Goal: Information Seeking & Learning: Find specific page/section

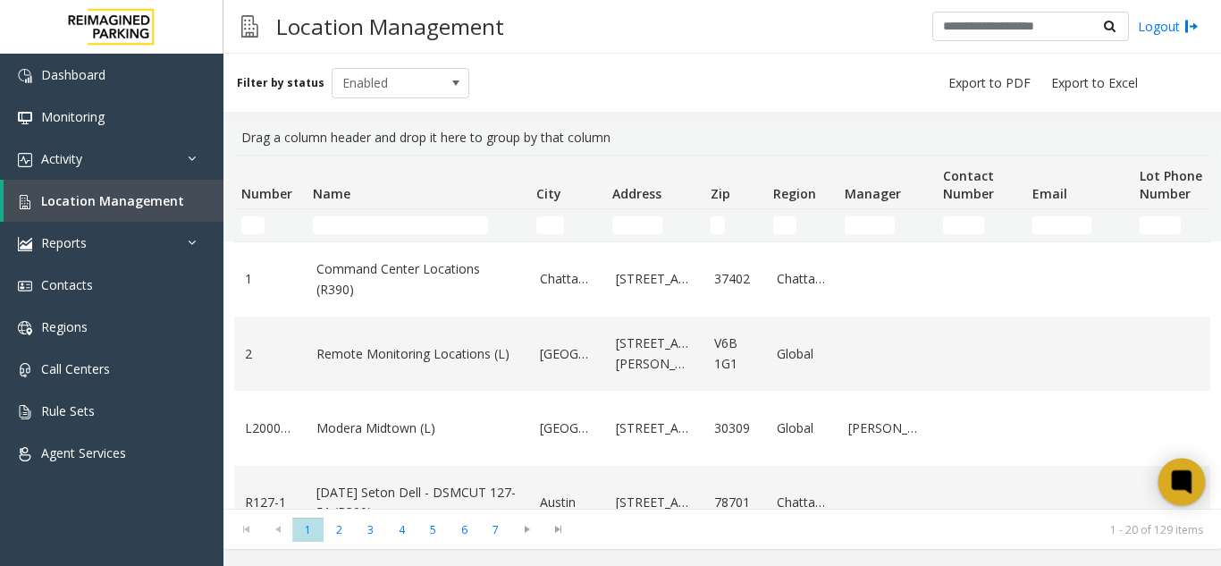
click at [1188, 480] on icon at bounding box center [1180, 480] width 13 height 13
click at [1178, 474] on icon at bounding box center [1180, 480] width 13 height 13
click at [1170, 478] on icon at bounding box center [1181, 481] width 29 height 29
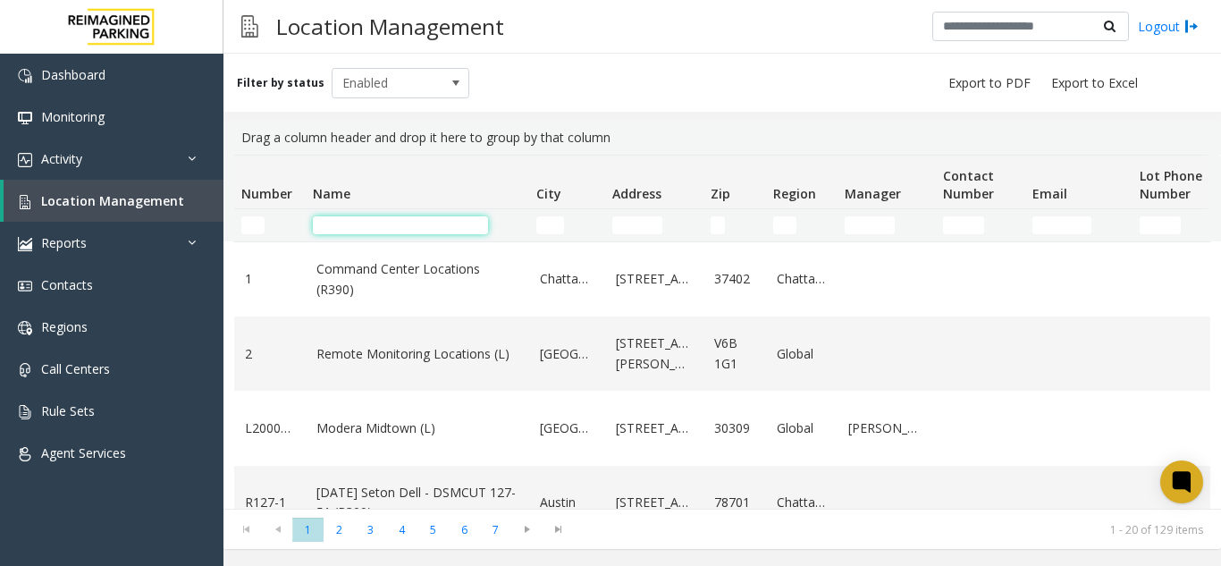
click at [379, 227] on input "Name Filter" at bounding box center [400, 225] width 175 height 18
click at [336, 226] on input "Name Filter" at bounding box center [400, 225] width 175 height 18
click at [559, 88] on div "Filter by status Enabled" at bounding box center [721, 83] width 997 height 58
click at [127, 197] on span "Location Management" at bounding box center [112, 200] width 143 height 17
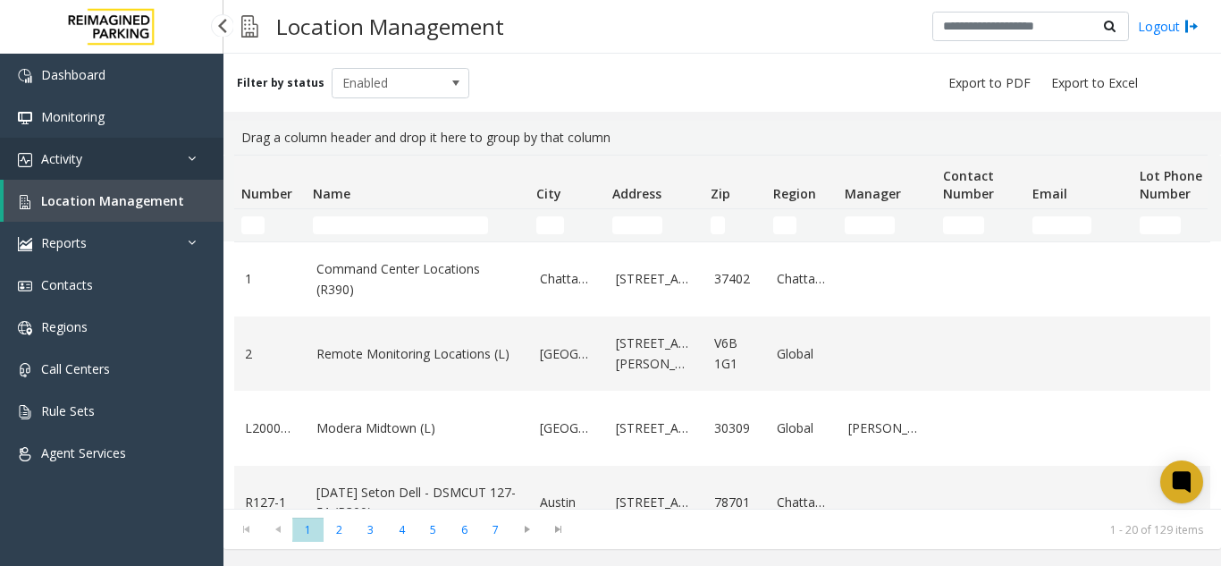
click at [124, 173] on link "Activity" at bounding box center [111, 159] width 223 height 42
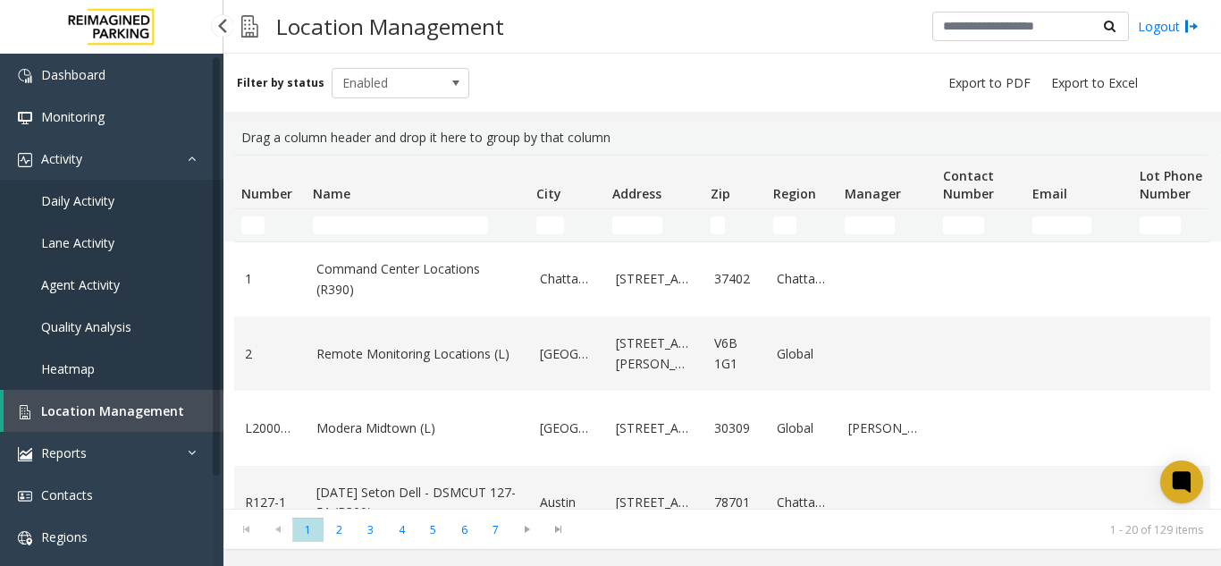
click at [126, 197] on link "Daily Activity" at bounding box center [111, 201] width 223 height 42
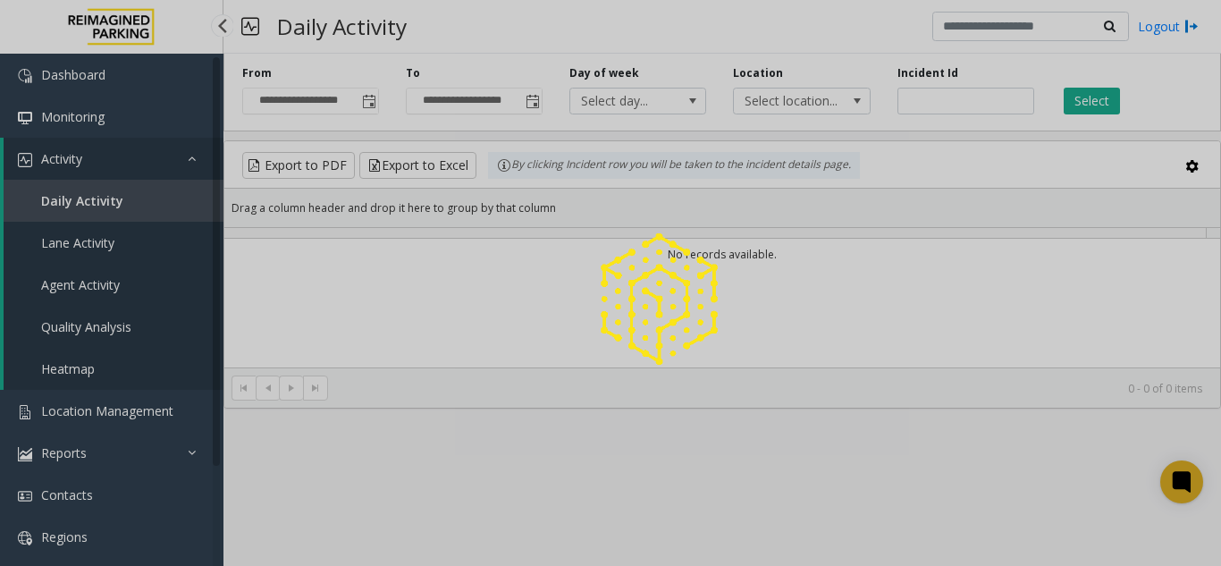
click at [115, 424] on div at bounding box center [610, 283] width 1221 height 566
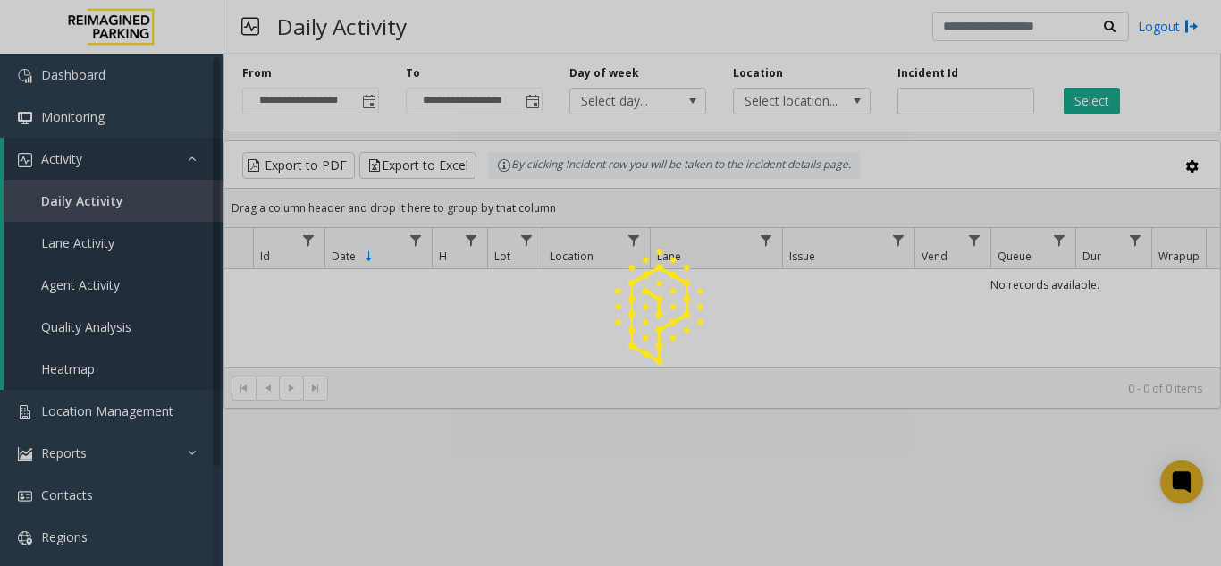
drag, startPoint x: 113, startPoint y: 414, endPoint x: 299, endPoint y: 24, distance: 432.0
click at [113, 412] on div at bounding box center [610, 283] width 1221 height 566
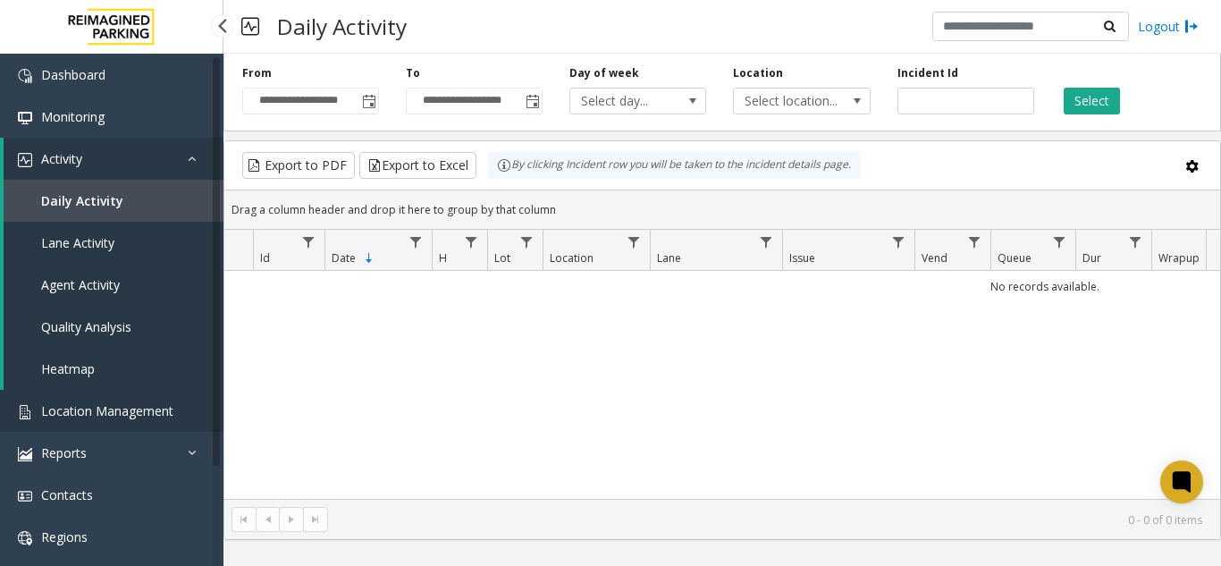
click at [121, 397] on link "Location Management" at bounding box center [111, 411] width 223 height 42
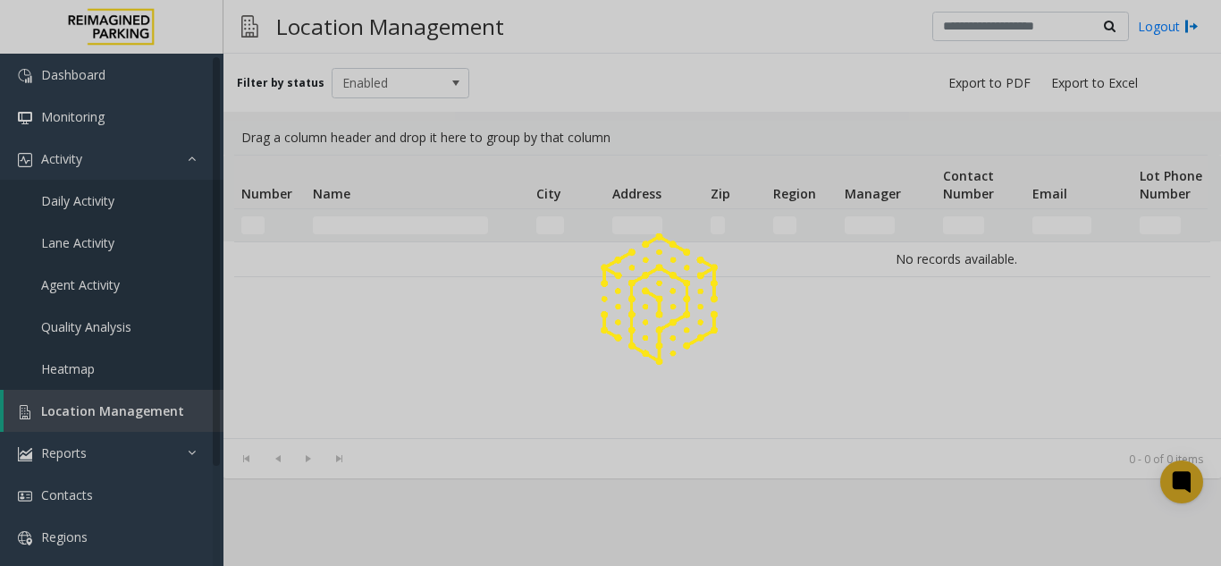
click at [121, 397] on div at bounding box center [610, 283] width 1221 height 566
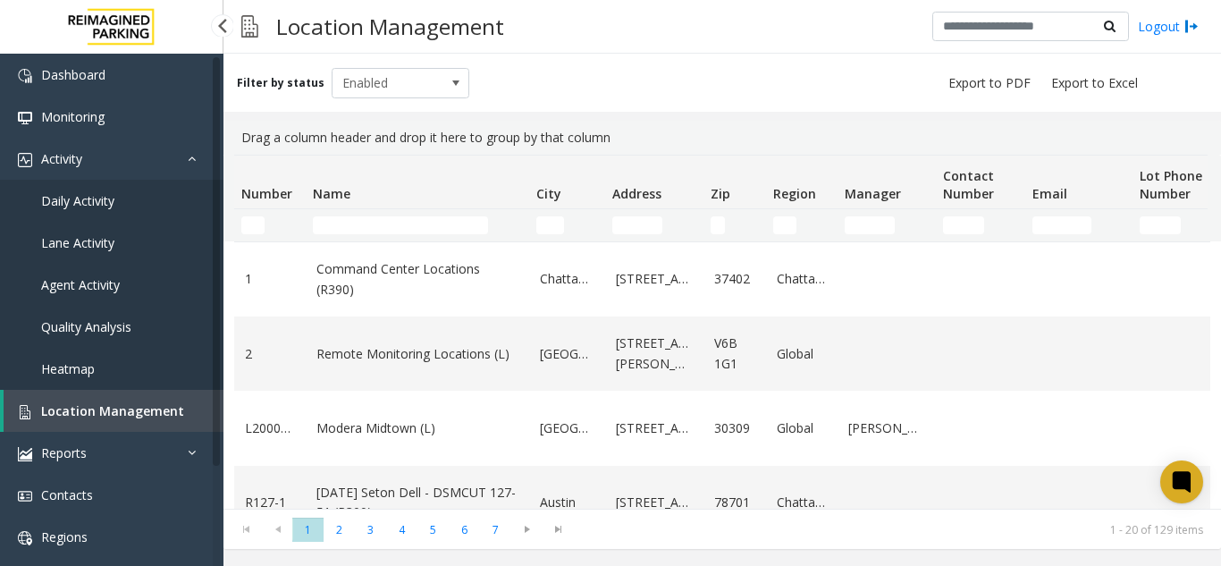
click at [159, 209] on link "Daily Activity" at bounding box center [111, 201] width 223 height 42
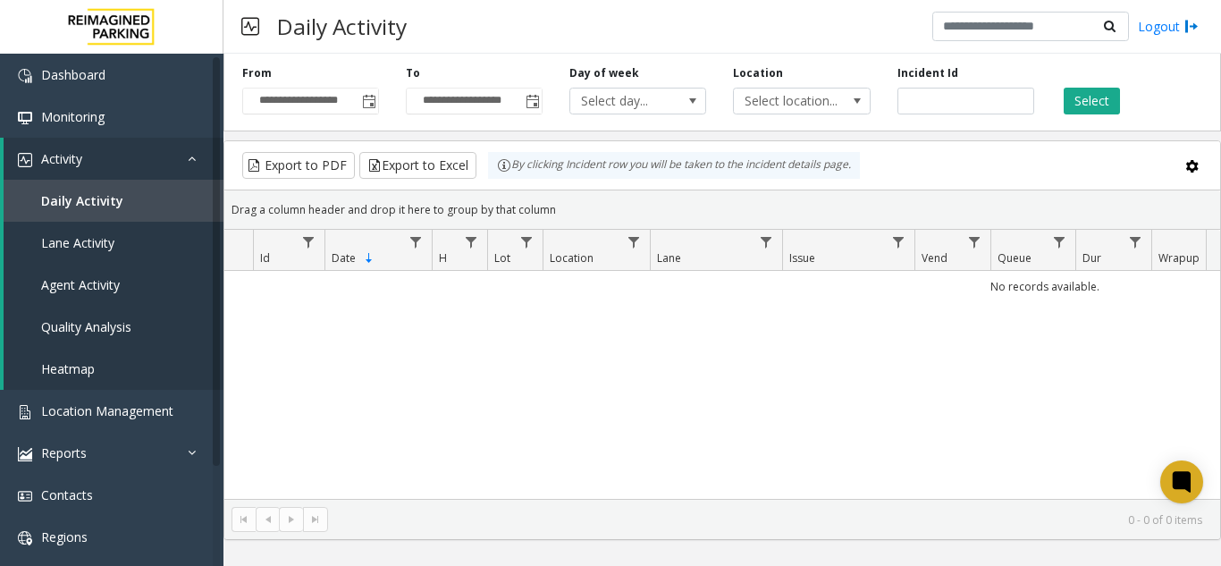
click at [369, 111] on span "Toggle popup" at bounding box center [368, 101] width 20 height 29
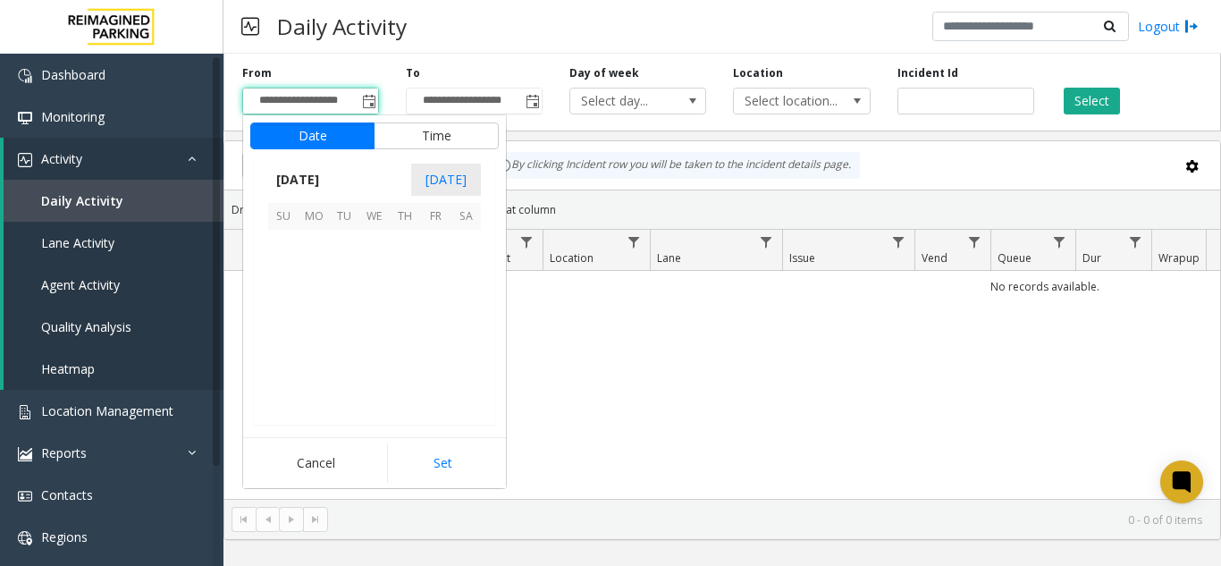
scroll to position [320484, 0]
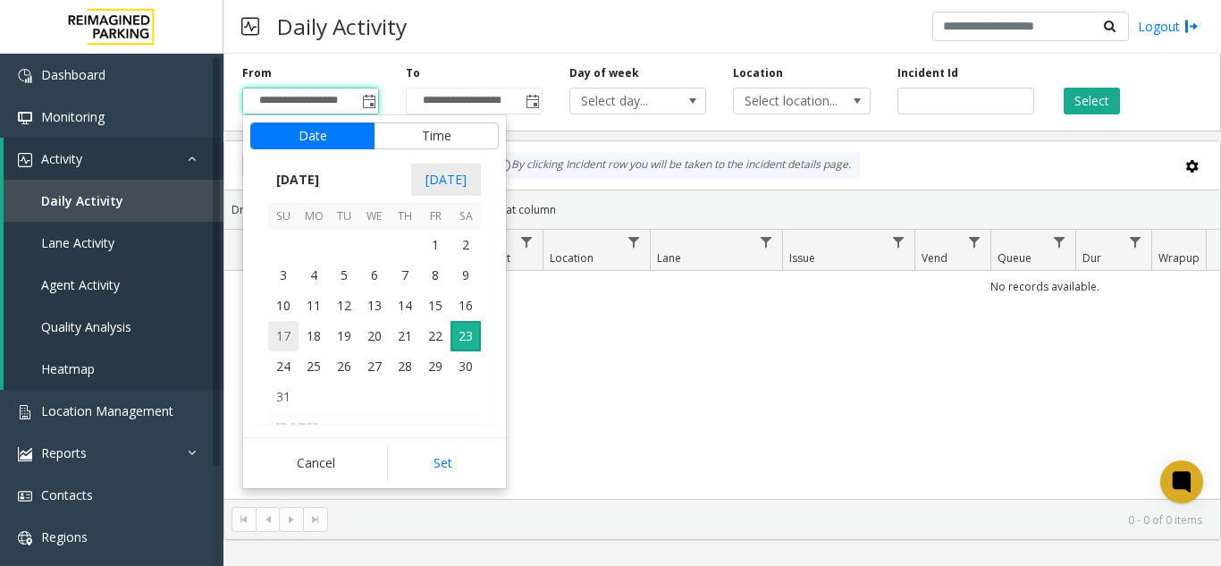
click at [281, 336] on span "17" at bounding box center [283, 336] width 30 height 30
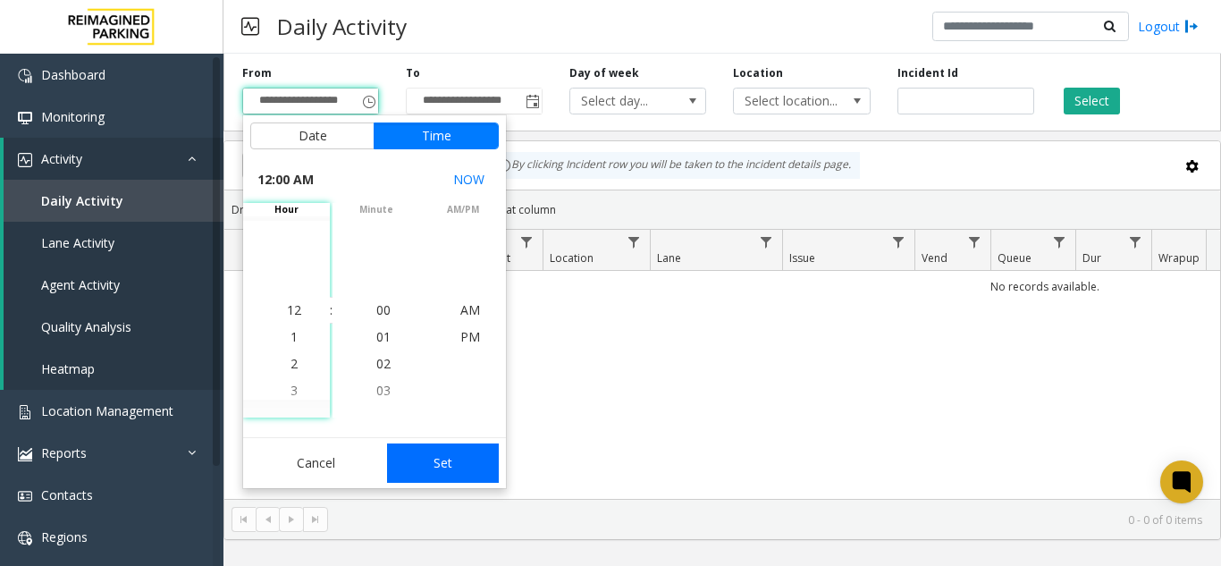
click at [455, 464] on button "Set" at bounding box center [443, 462] width 113 height 39
type input "**********"
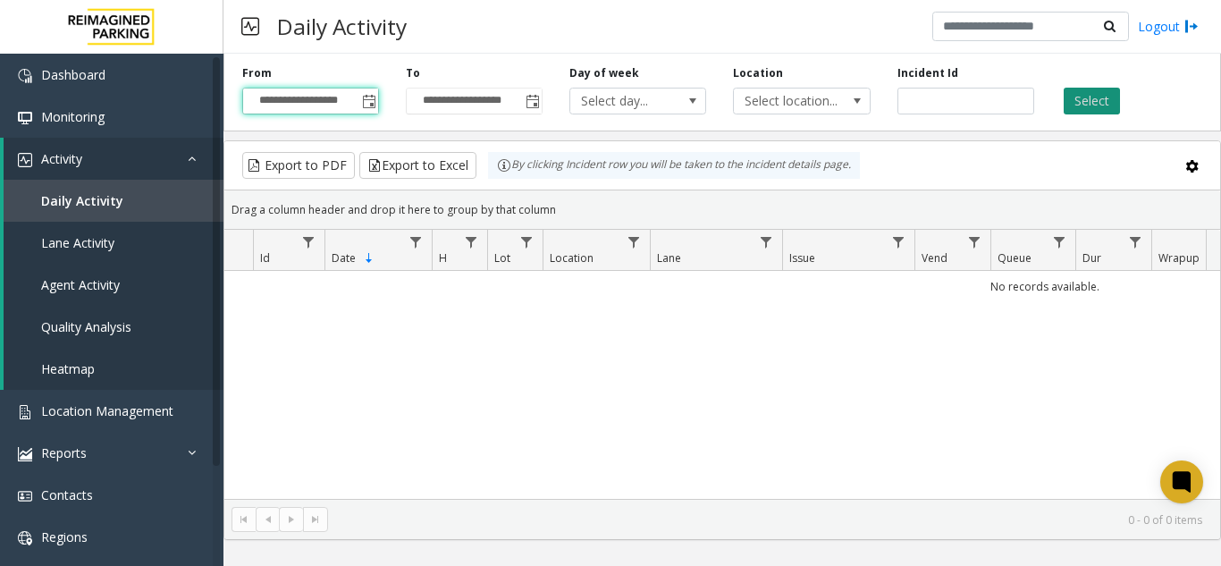
click at [1085, 105] on button "Select" at bounding box center [1091, 101] width 56 height 27
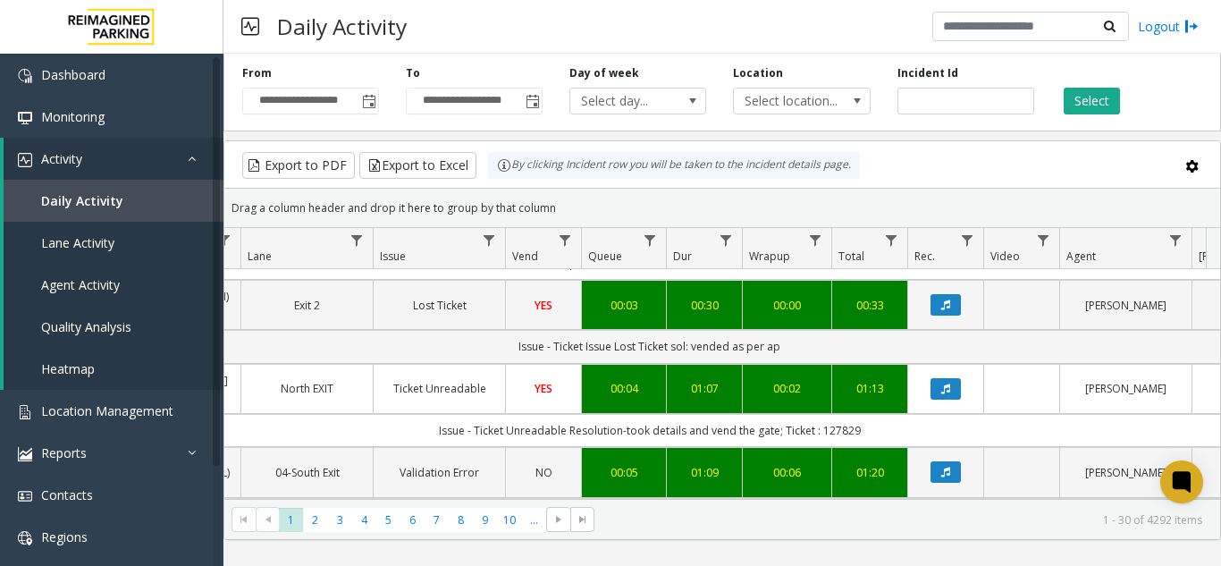
scroll to position [0, 238]
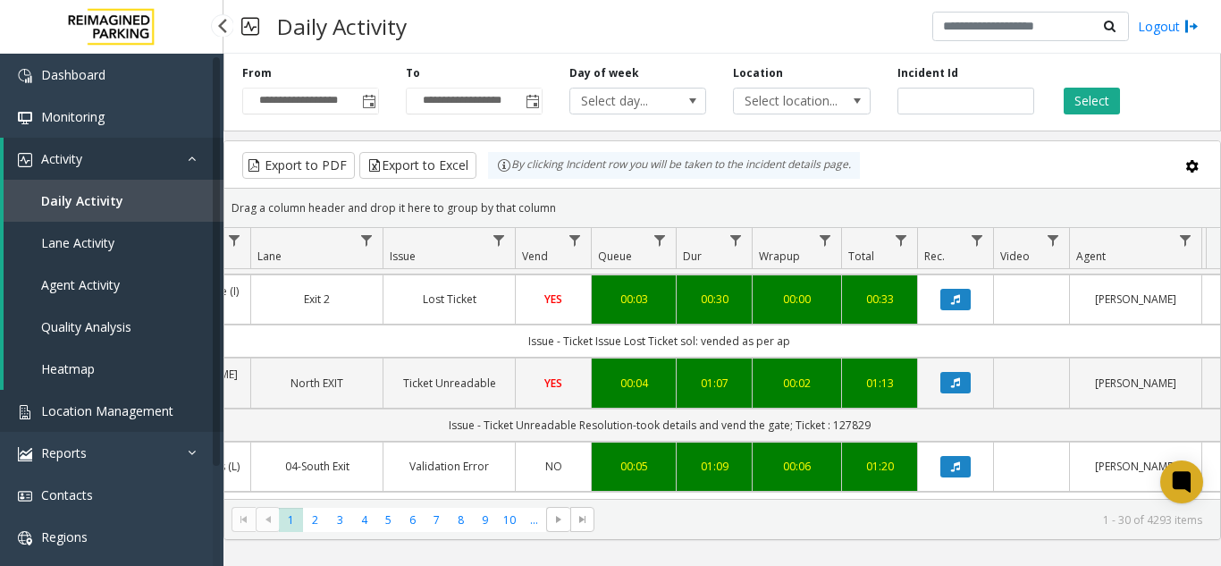
click at [93, 399] on link "Location Management" at bounding box center [111, 411] width 223 height 42
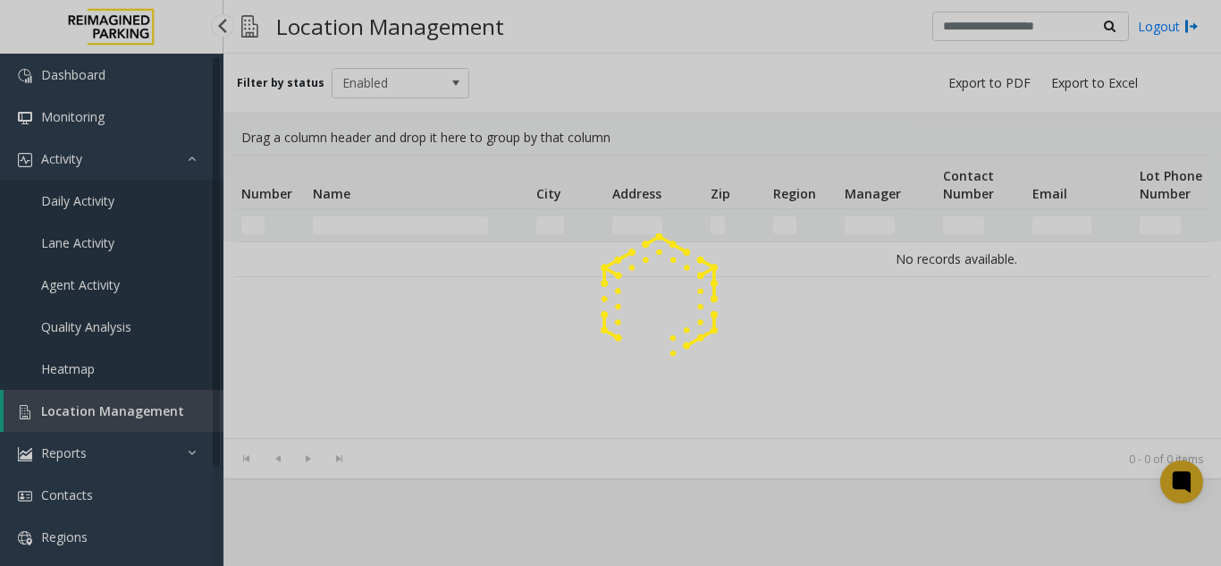
click at [93, 399] on div at bounding box center [610, 283] width 1221 height 566
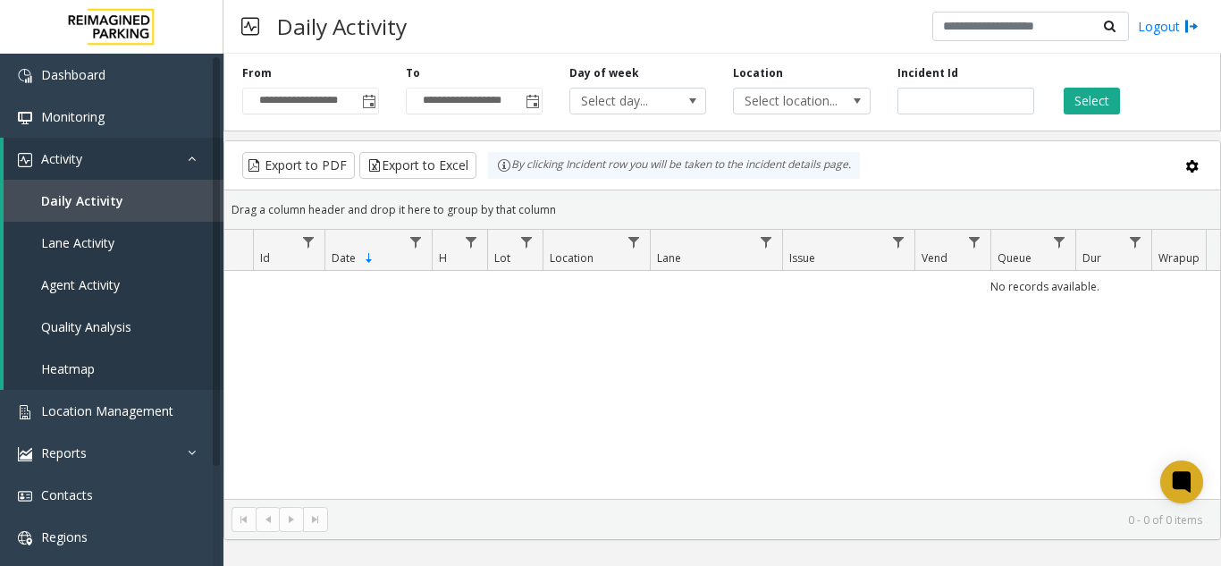
click at [366, 103] on span "Toggle popup" at bounding box center [369, 102] width 14 height 14
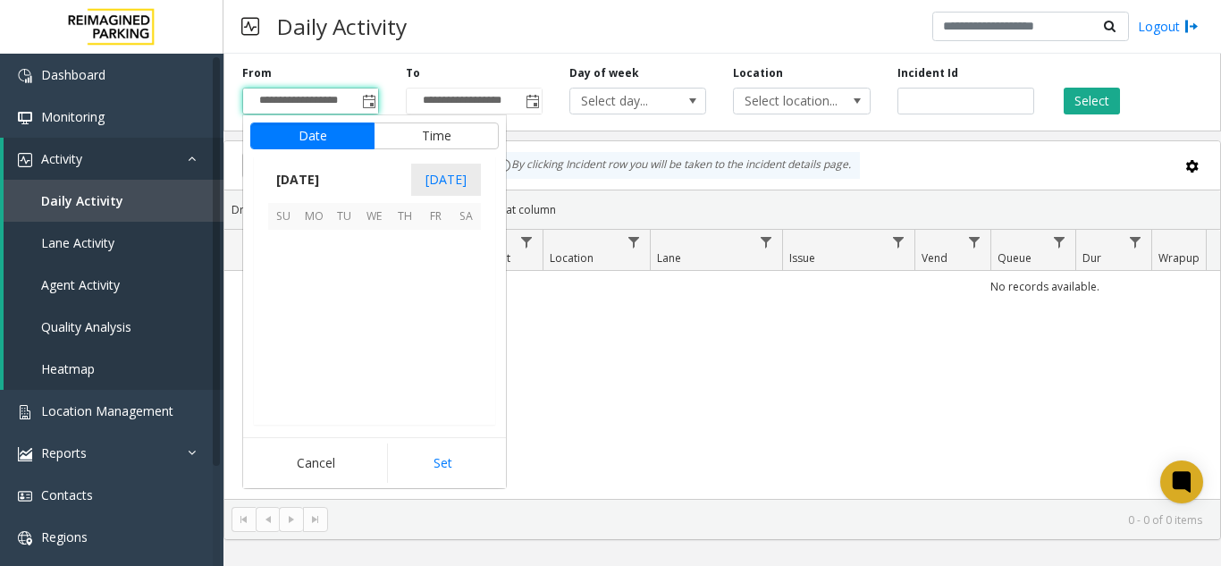
scroll to position [320484, 0]
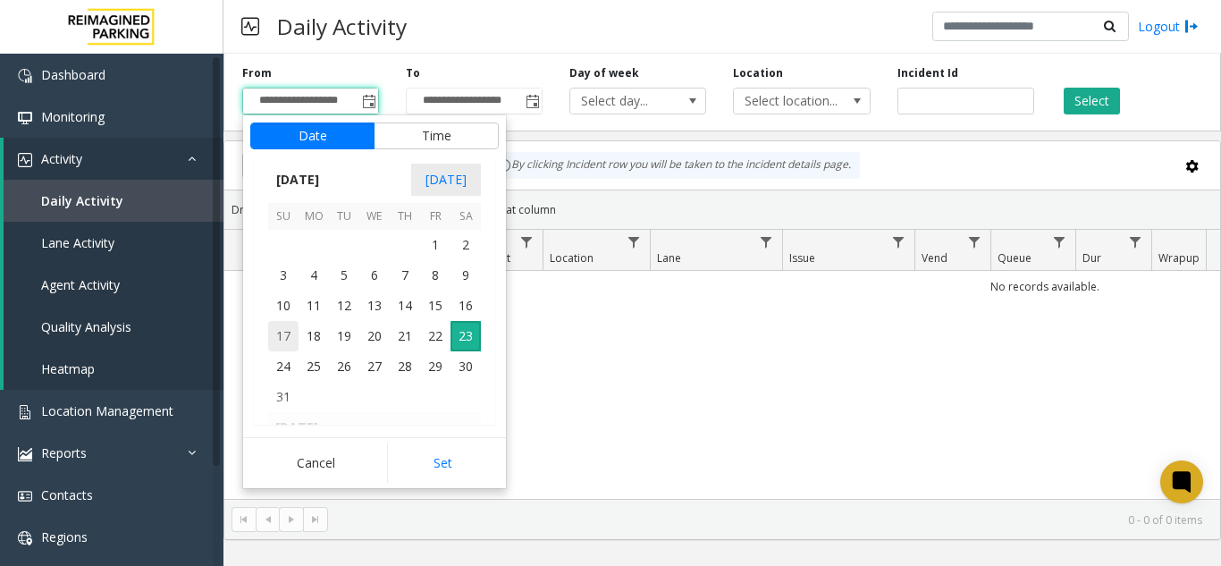
click at [283, 334] on span "17" at bounding box center [283, 336] width 30 height 30
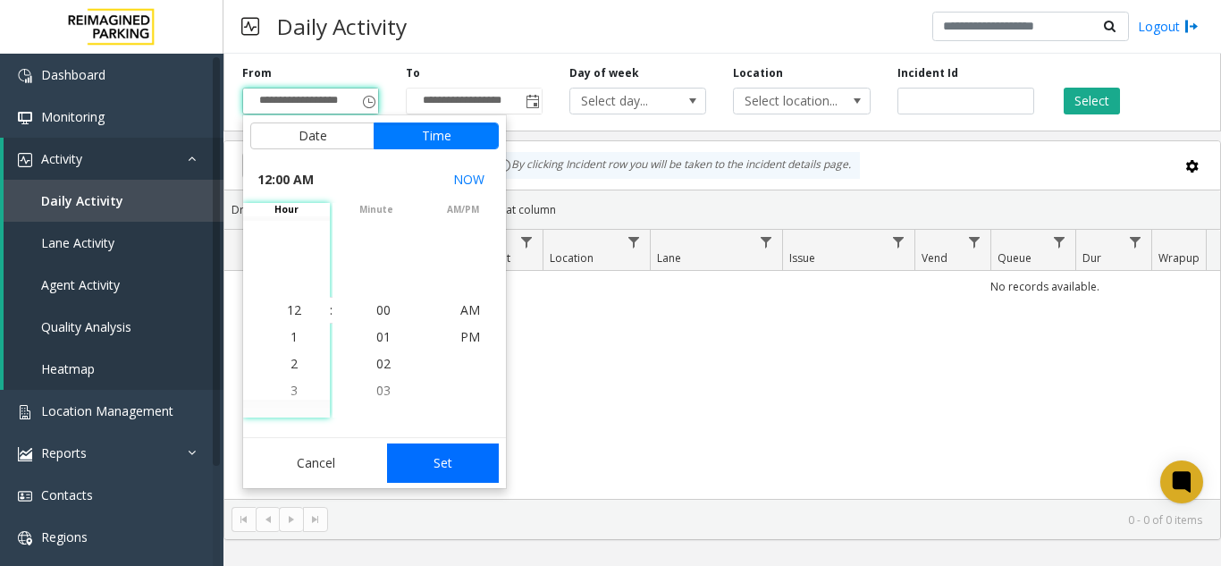
click at [441, 460] on button "Set" at bounding box center [443, 462] width 113 height 39
type input "**********"
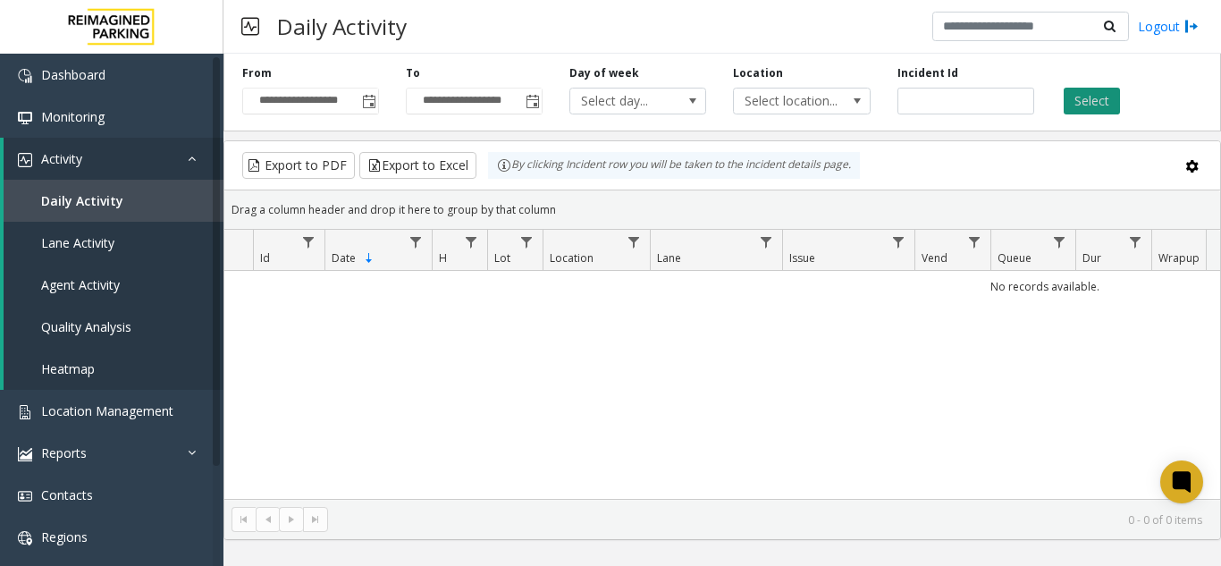
click at [1070, 105] on button "Select" at bounding box center [1091, 101] width 56 height 27
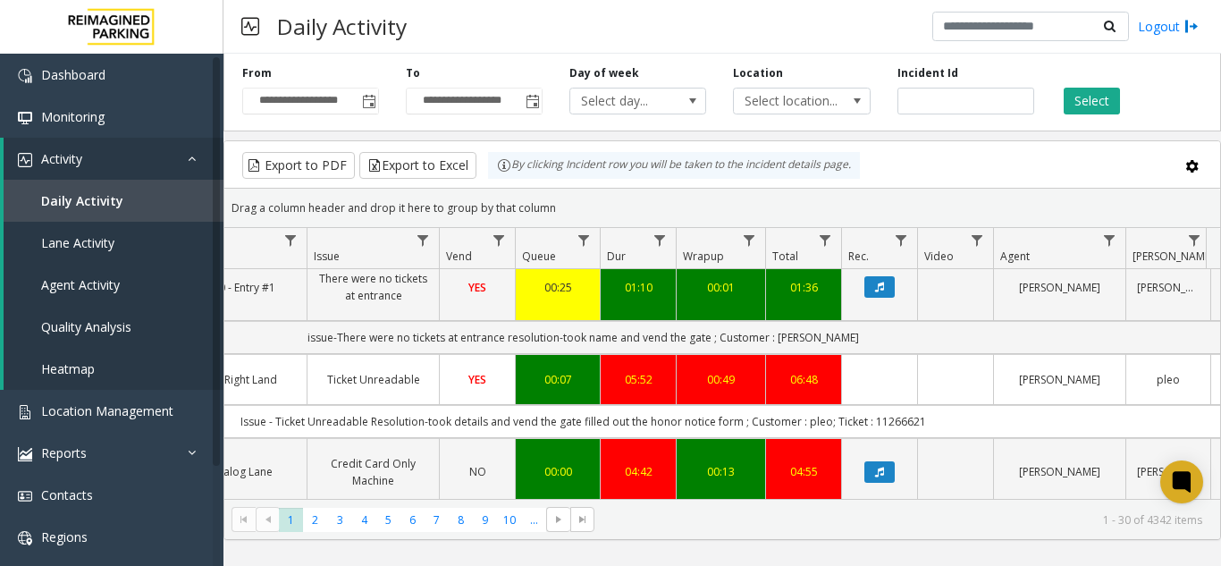
scroll to position [0, 541]
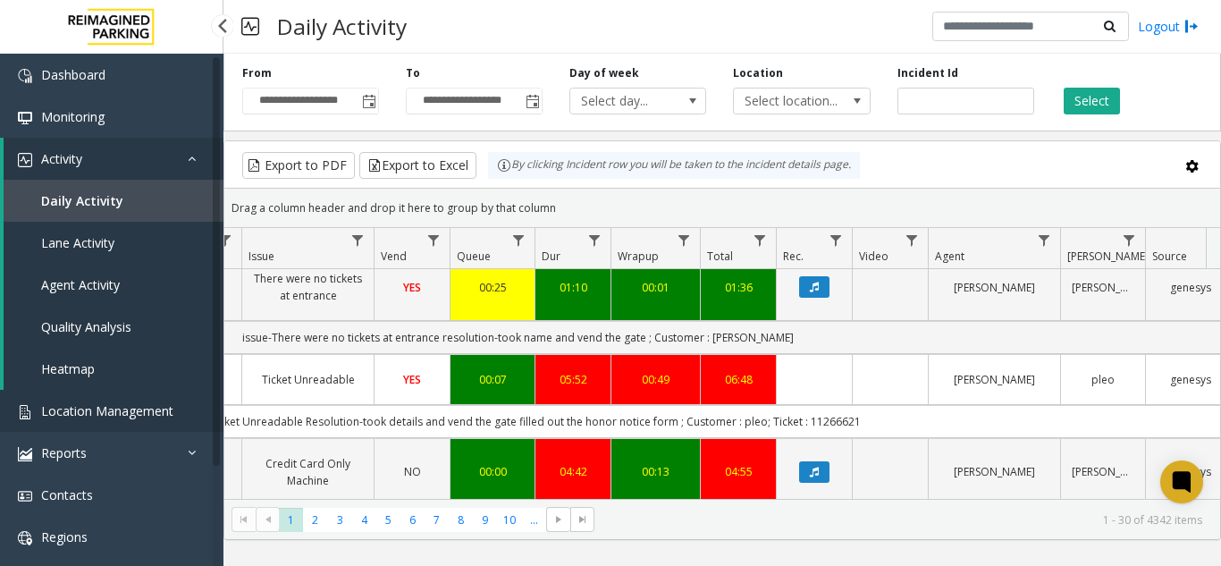
click at [128, 408] on span "Location Management" at bounding box center [107, 410] width 132 height 17
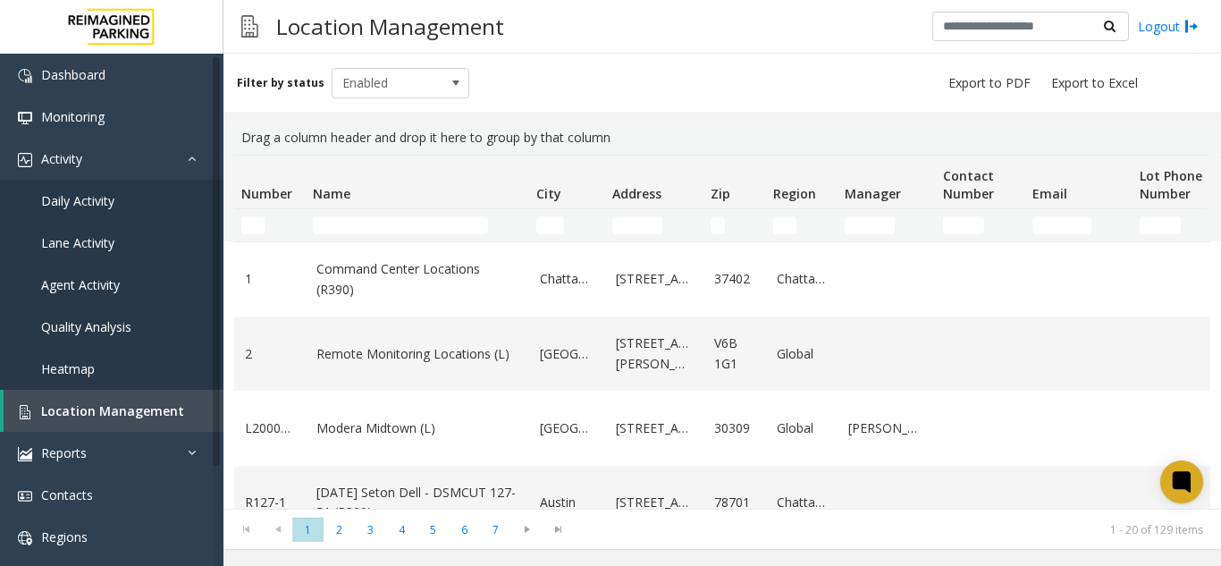
click at [345, 215] on td "Name Filter" at bounding box center [417, 225] width 223 height 32
click at [349, 231] on input "Name Filter" at bounding box center [400, 225] width 175 height 18
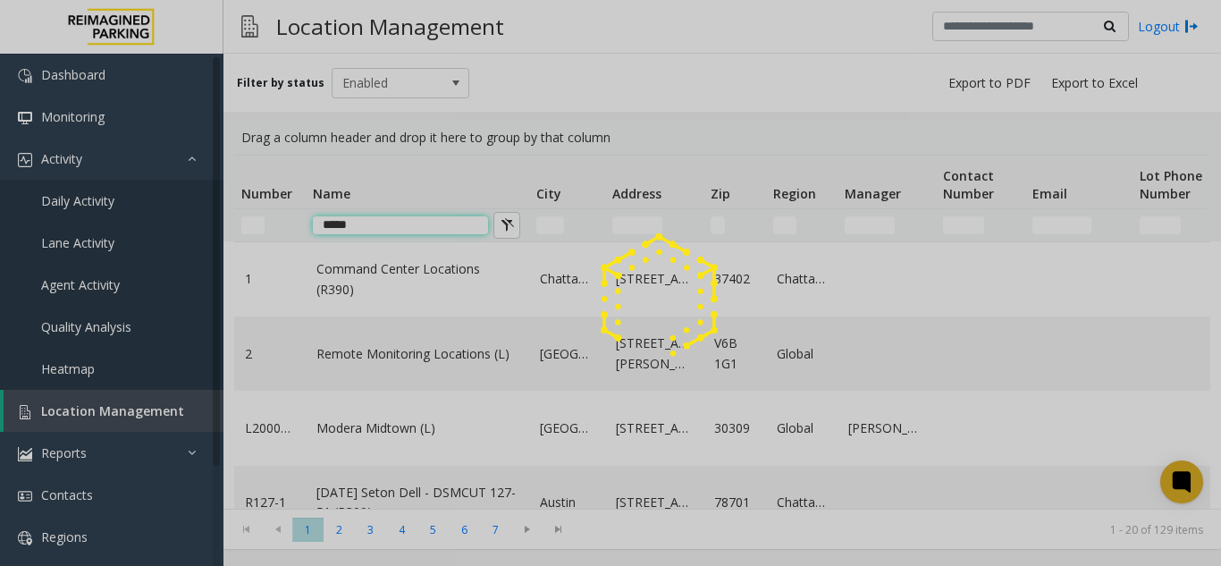
type input "*****"
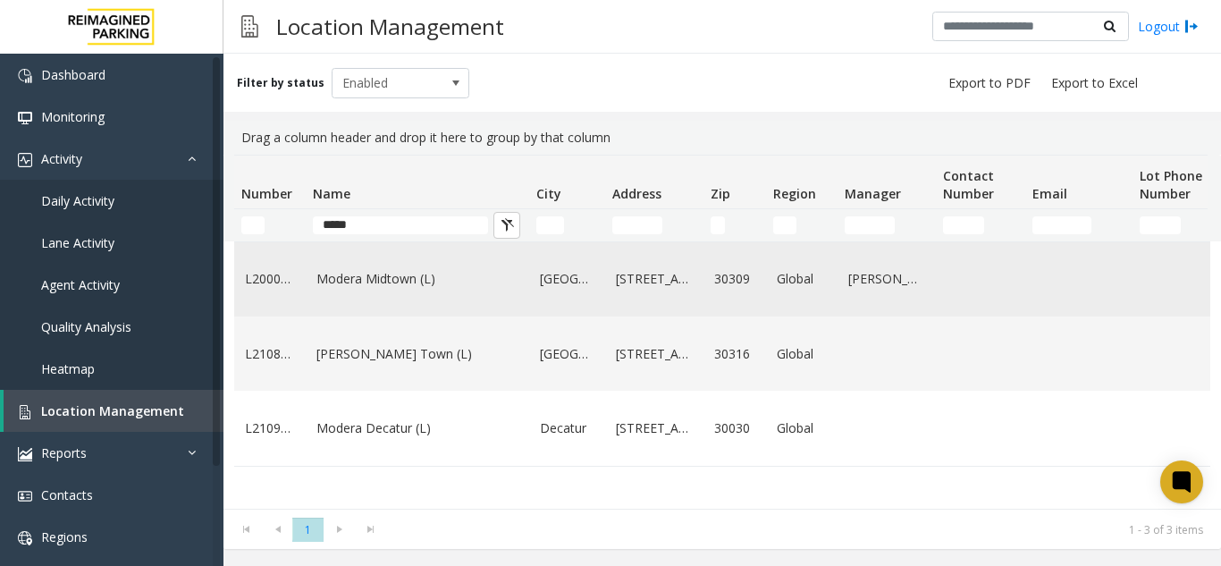
drag, startPoint x: 349, startPoint y: 231, endPoint x: 339, endPoint y: 281, distance: 51.2
click at [339, 281] on link "Modera Midtown (L)" at bounding box center [417, 279] width 202 height 20
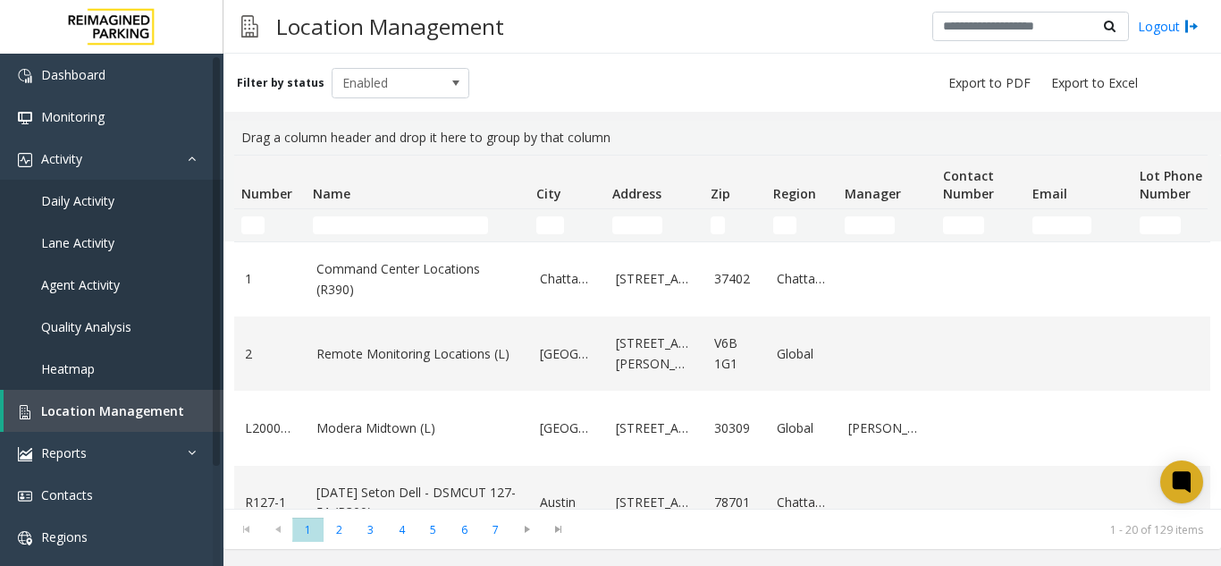
click at [365, 211] on td "Name Filter" at bounding box center [417, 225] width 223 height 32
click at [358, 228] on input "Name Filter" at bounding box center [400, 225] width 175 height 18
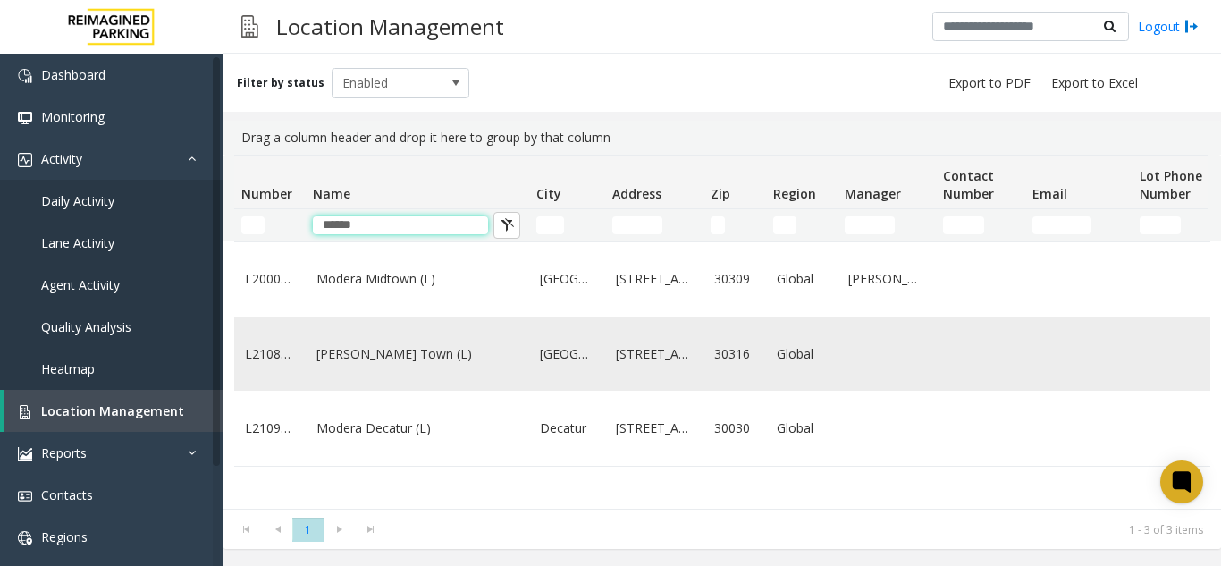
type input "******"
click at [380, 364] on link "[PERSON_NAME] Town (L)" at bounding box center [417, 354] width 202 height 20
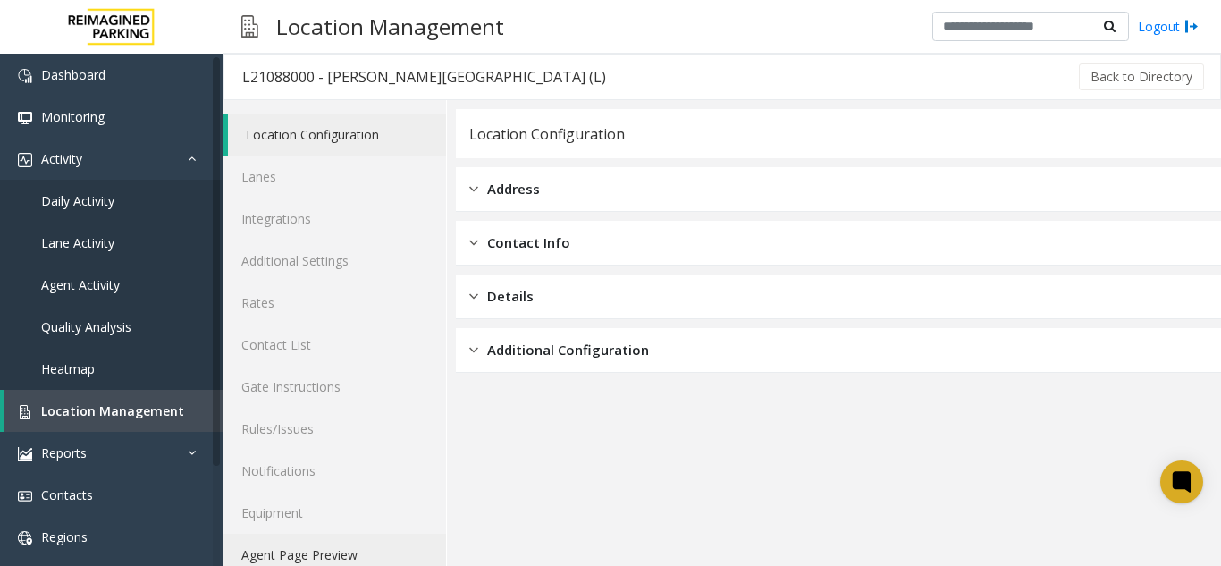
click at [390, 552] on link "Agent Page Preview" at bounding box center [334, 554] width 222 height 42
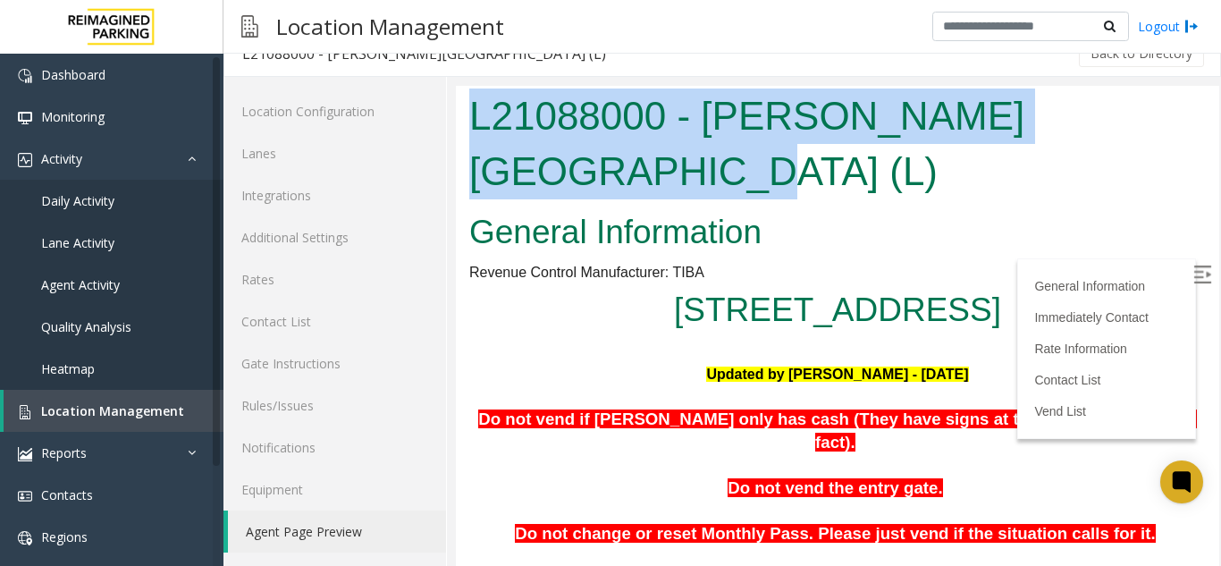
drag, startPoint x: 560, startPoint y: 177, endPoint x: 465, endPoint y: 107, distance: 118.3
click at [465, 107] on div "L21088000 - Modera - Reynolds Town (L)" at bounding box center [837, 146] width 763 height 120
copy h1 "L21088000 - Modera - Reynolds Town (L)"
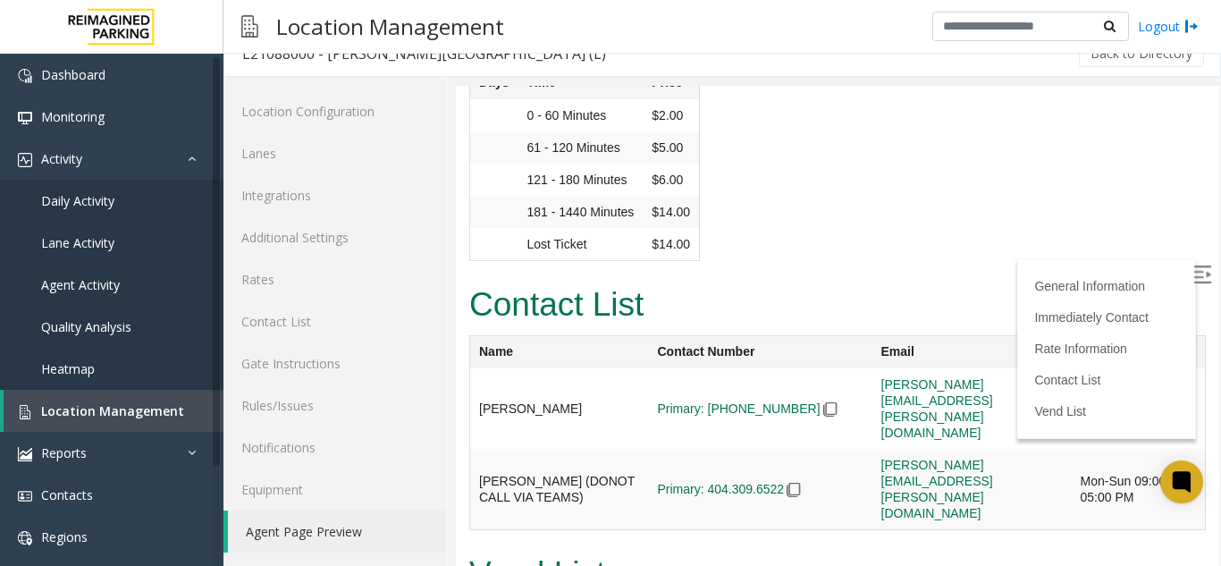
scroll to position [2365, 0]
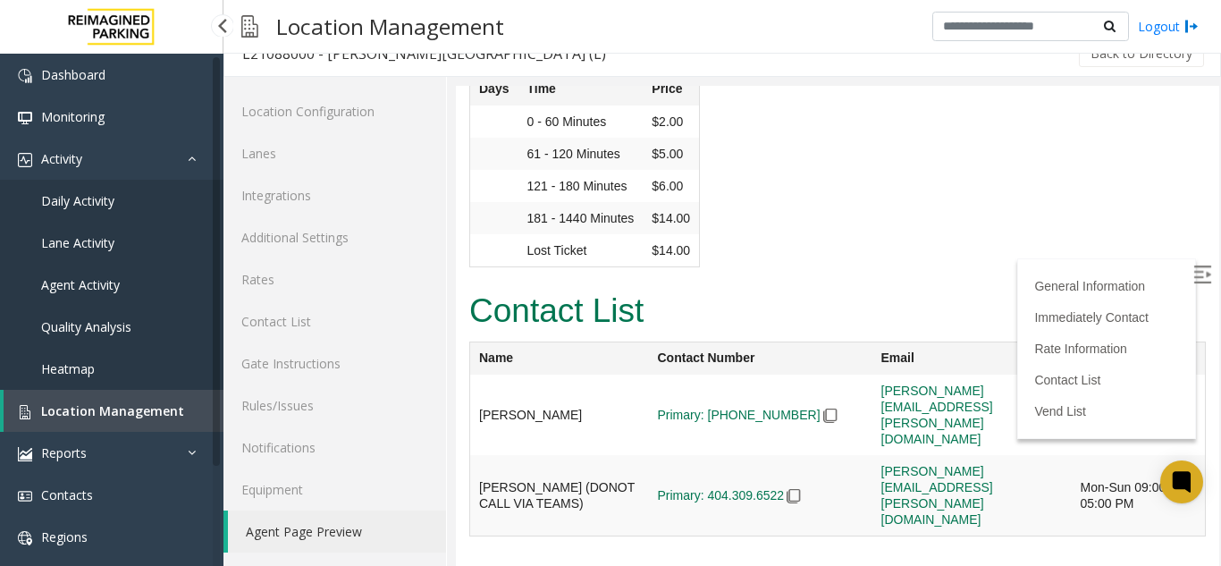
click at [111, 391] on link "Location Management" at bounding box center [114, 411] width 220 height 42
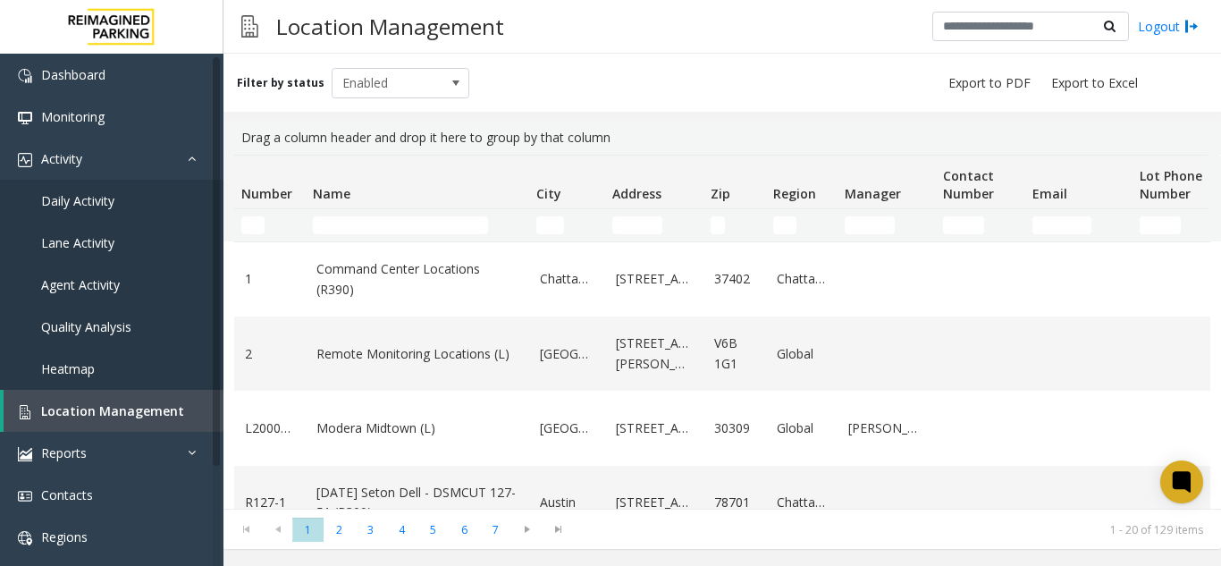
click at [348, 236] on td "Name Filter" at bounding box center [417, 225] width 223 height 32
click at [346, 222] on input "Name Filter" at bounding box center [400, 225] width 175 height 18
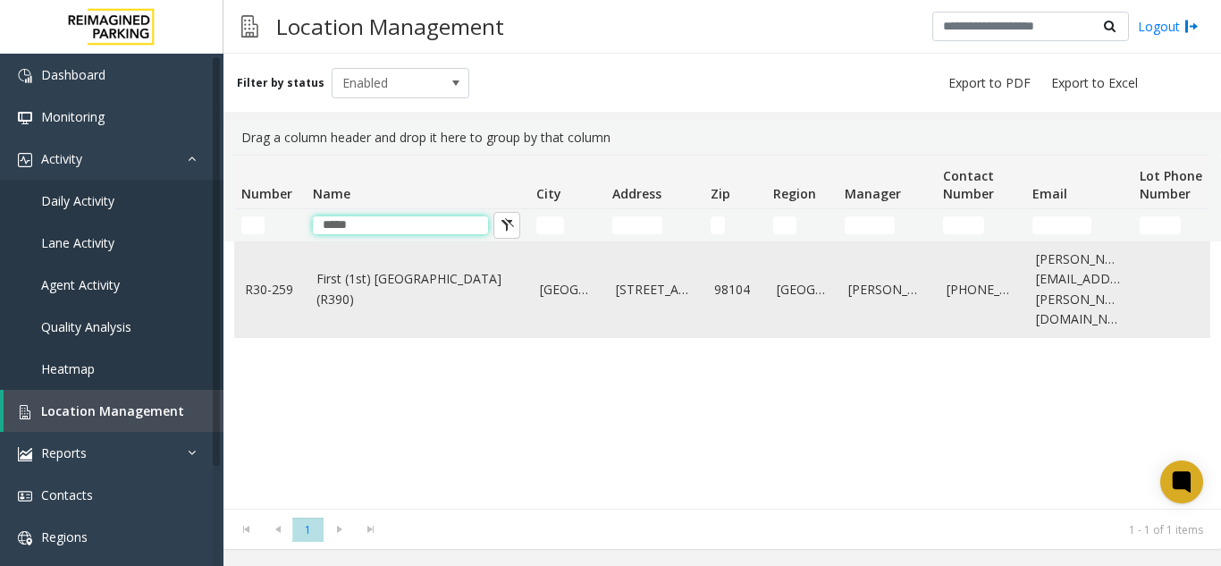
type input "*****"
click at [417, 284] on link "First (1st) Hill Medical Pavilion (R390)" at bounding box center [417, 289] width 202 height 40
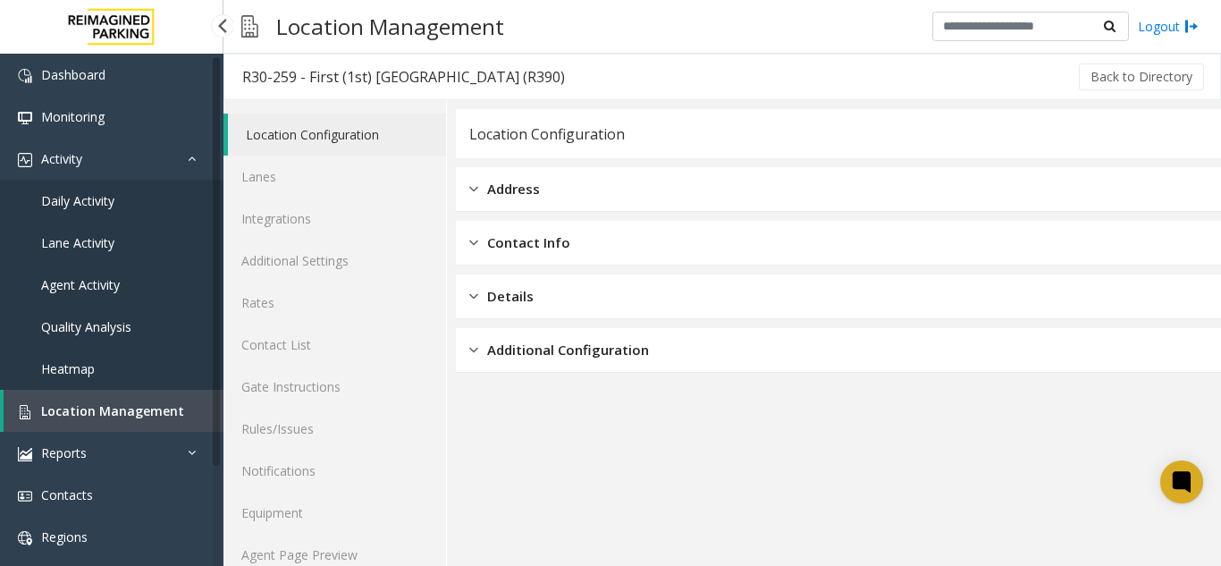
click at [141, 423] on link "Location Management" at bounding box center [114, 411] width 220 height 42
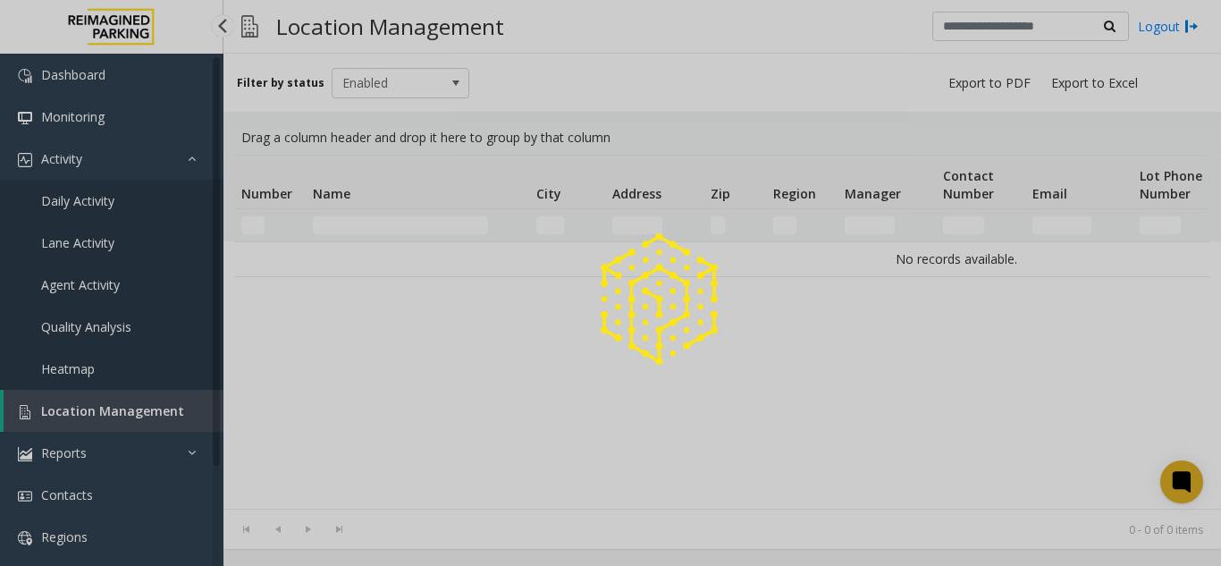
click at [140, 410] on div at bounding box center [610, 283] width 1221 height 566
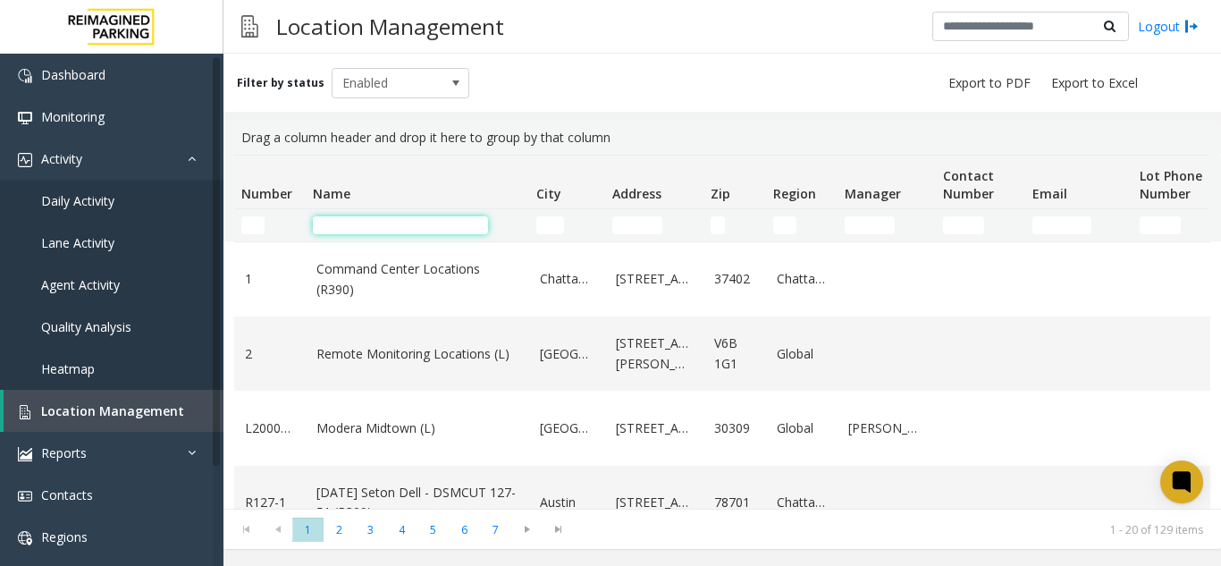
click at [357, 231] on input "Name Filter" at bounding box center [400, 225] width 175 height 18
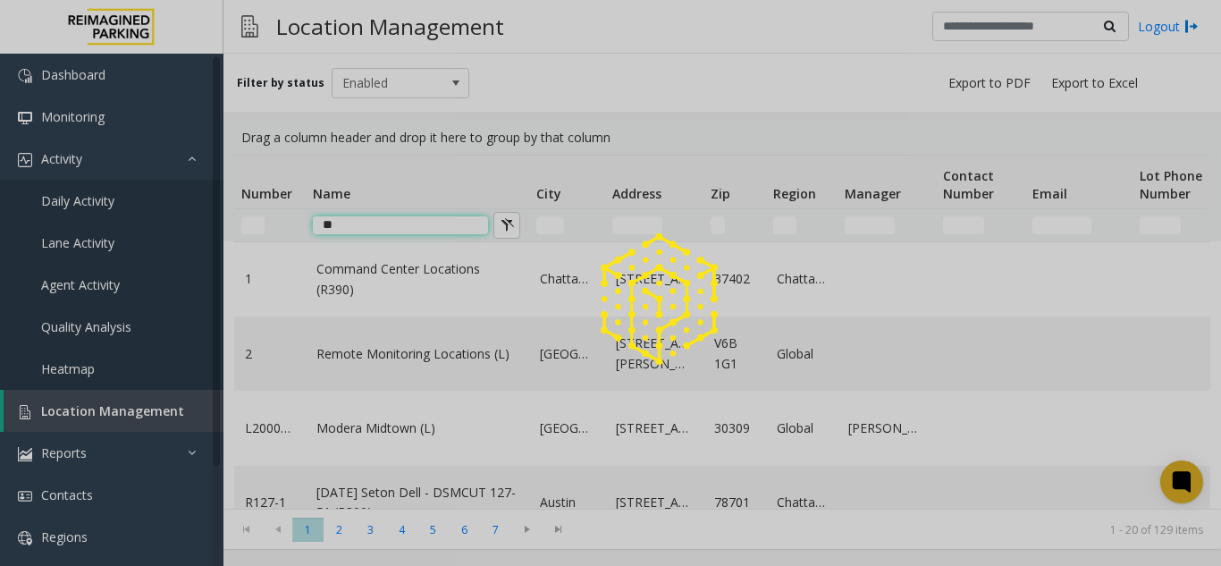
type input "*"
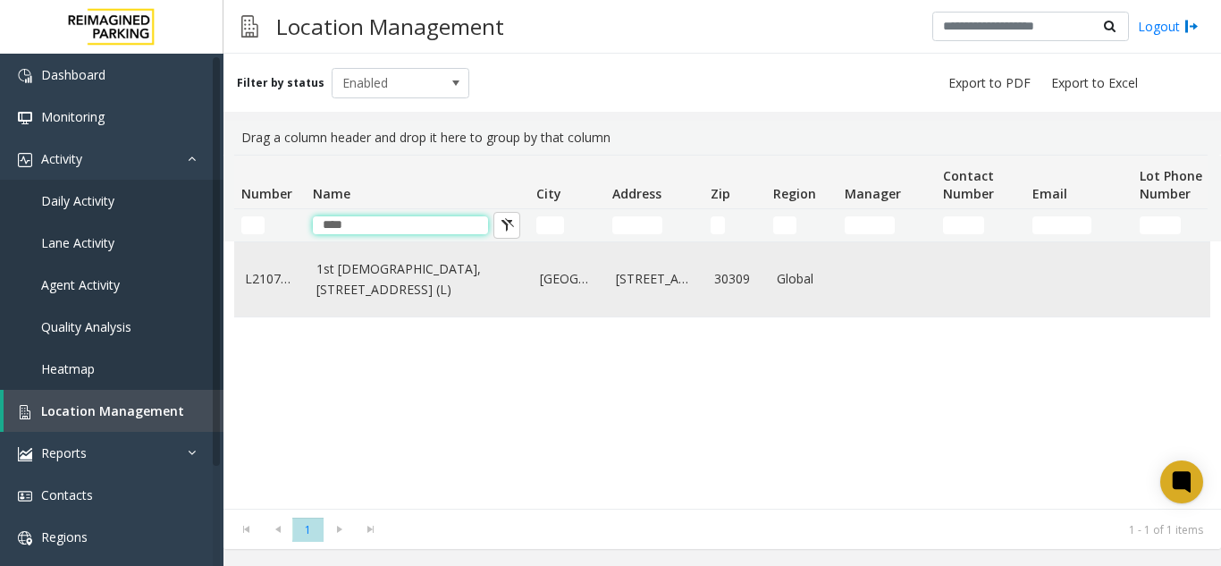
type input "****"
click at [368, 277] on link "1st Presbyterian, 1337 Peachtree St (L)" at bounding box center [417, 279] width 202 height 40
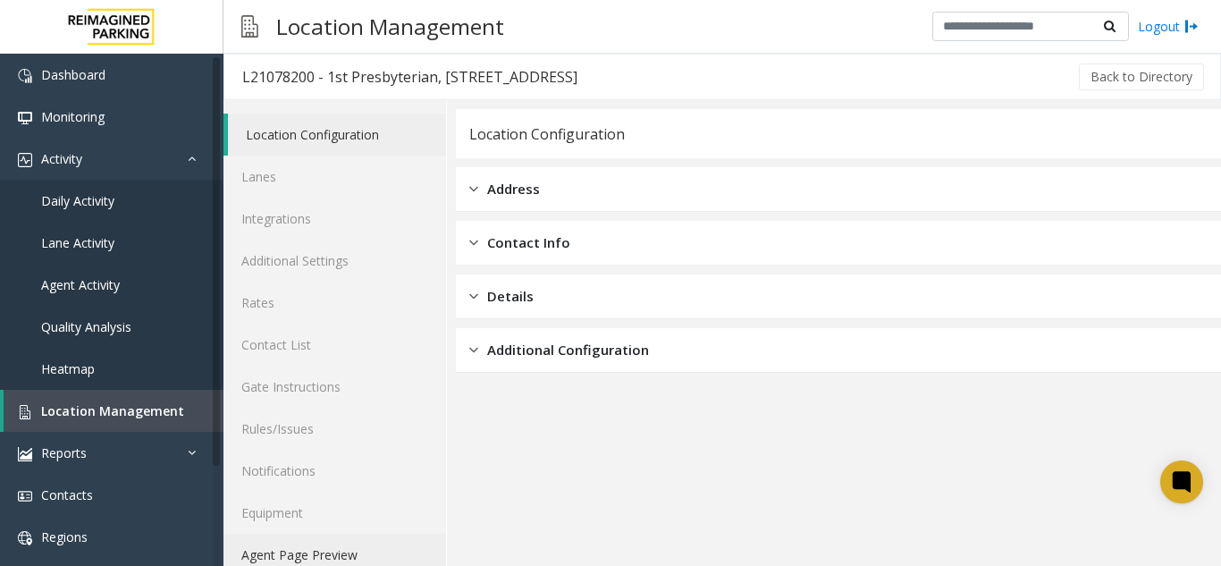
click at [365, 556] on link "Agent Page Preview" at bounding box center [334, 554] width 222 height 42
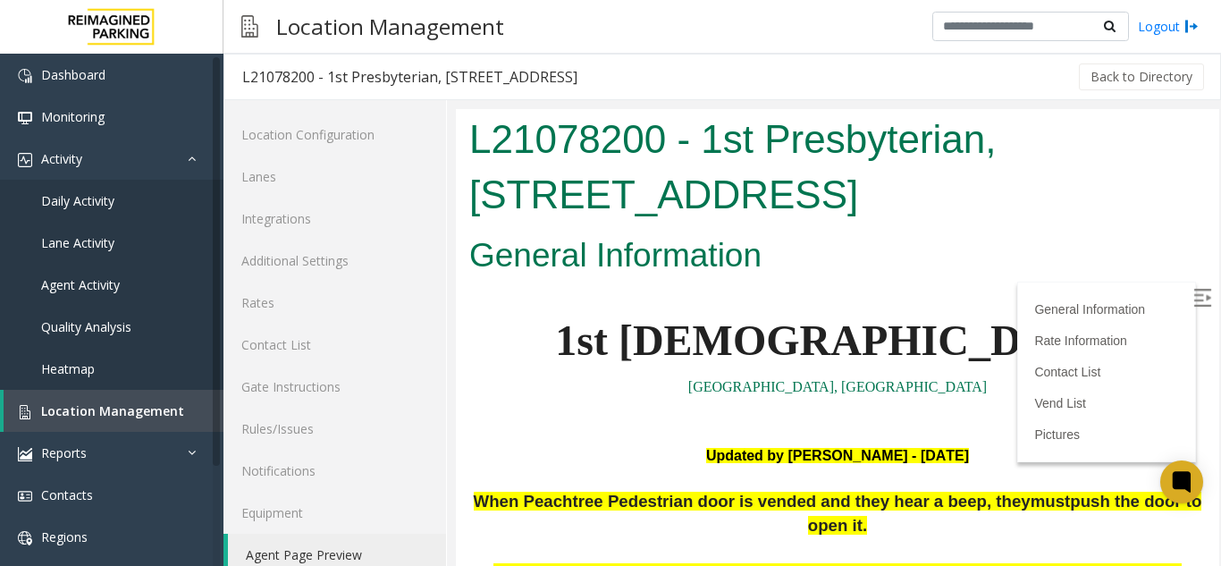
scroll to position [804, 0]
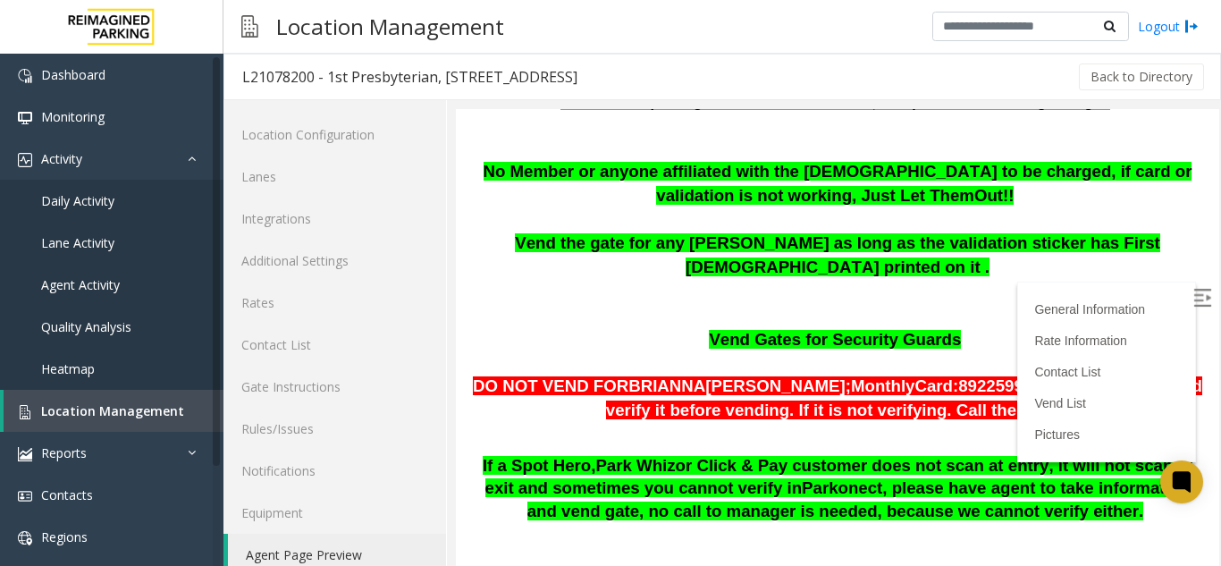
click at [1193, 299] on img at bounding box center [1202, 298] width 18 height 18
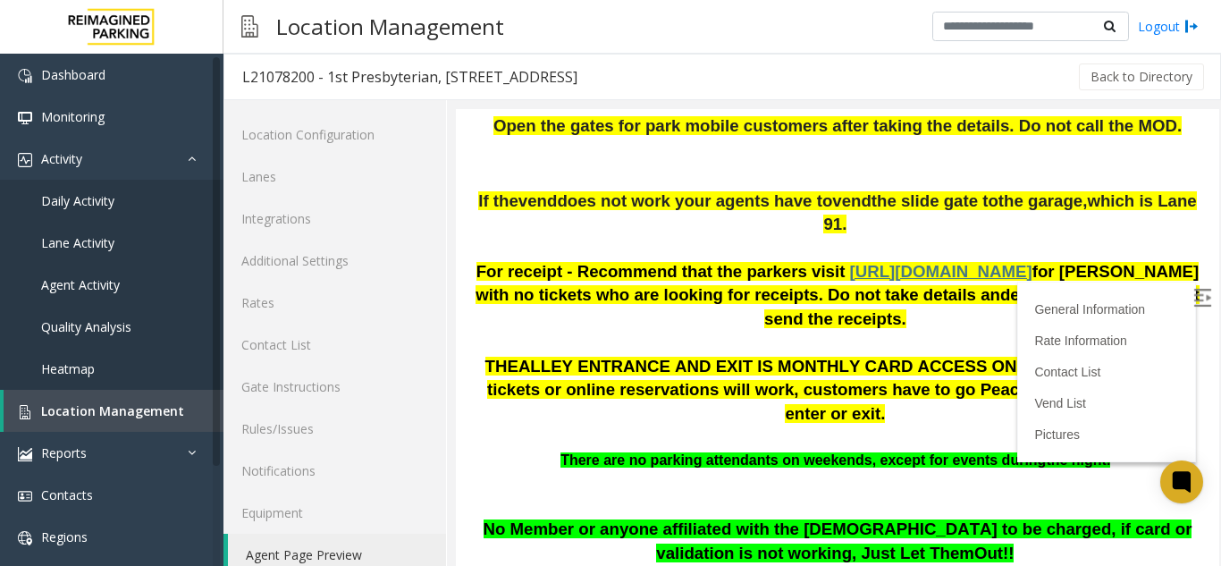
scroll to position [536, 0]
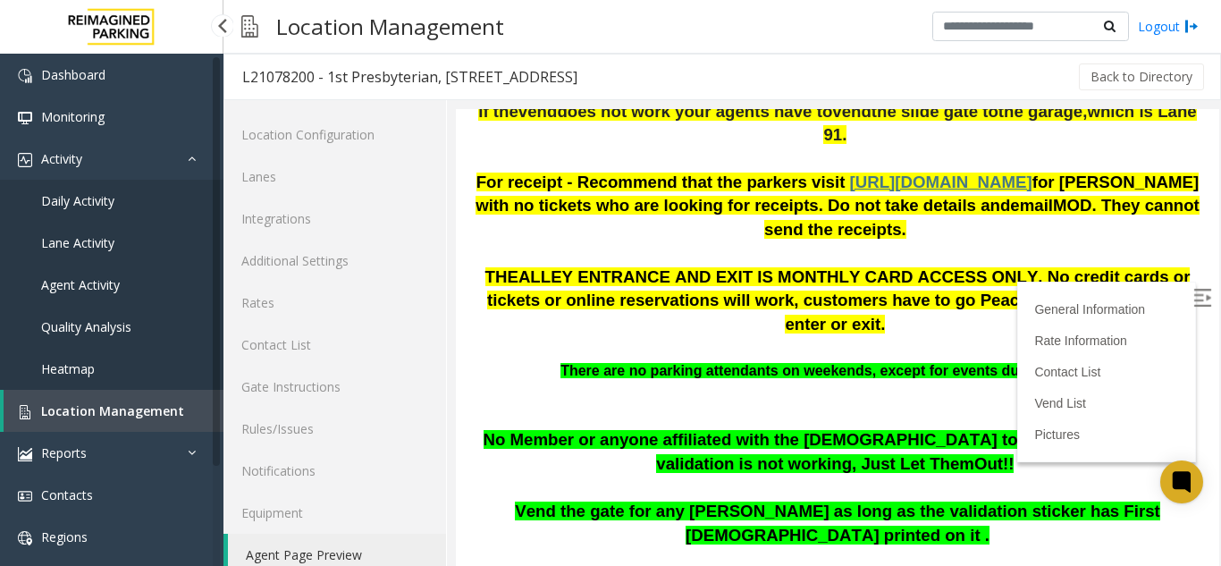
click at [100, 389] on link "Heatmap" at bounding box center [111, 369] width 223 height 42
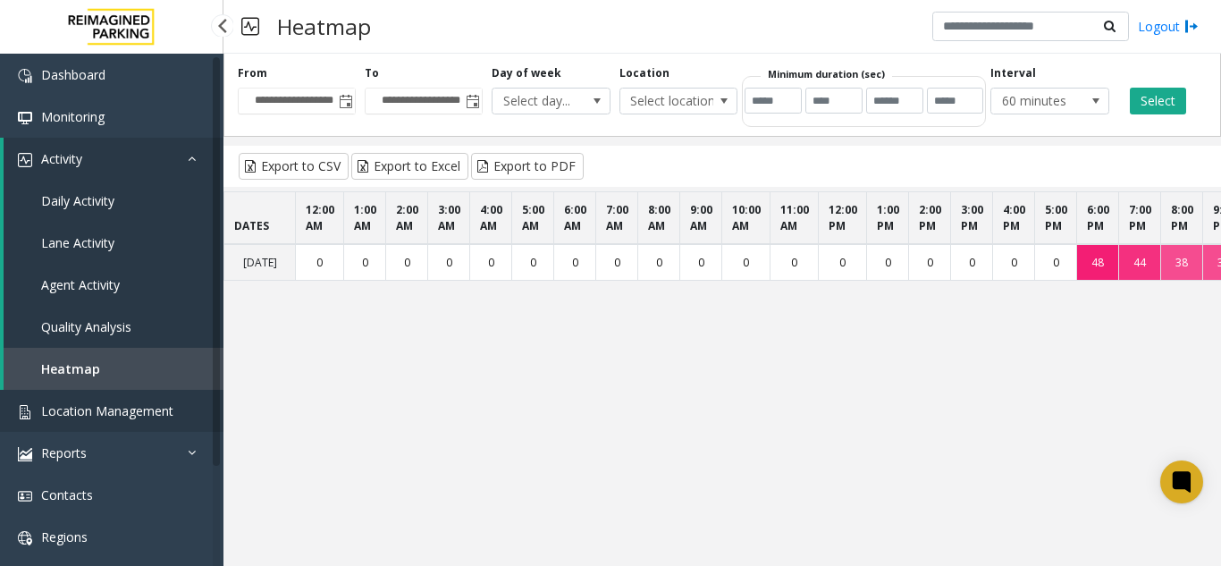
click at [142, 418] on span "Location Management" at bounding box center [107, 410] width 132 height 17
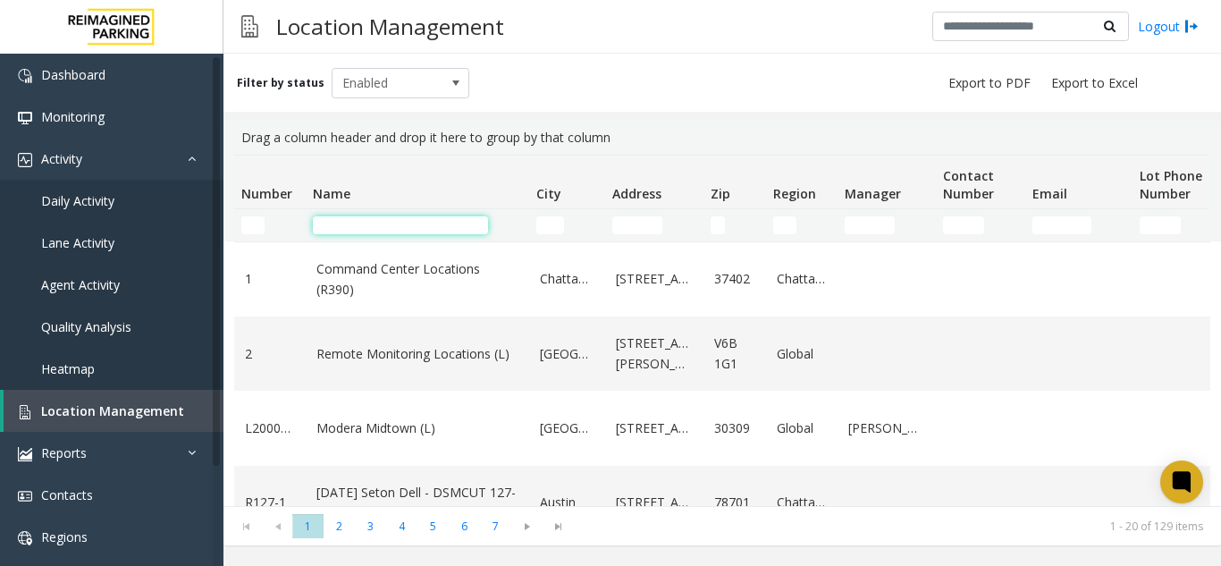
click at [376, 219] on input "Name Filter" at bounding box center [400, 225] width 175 height 18
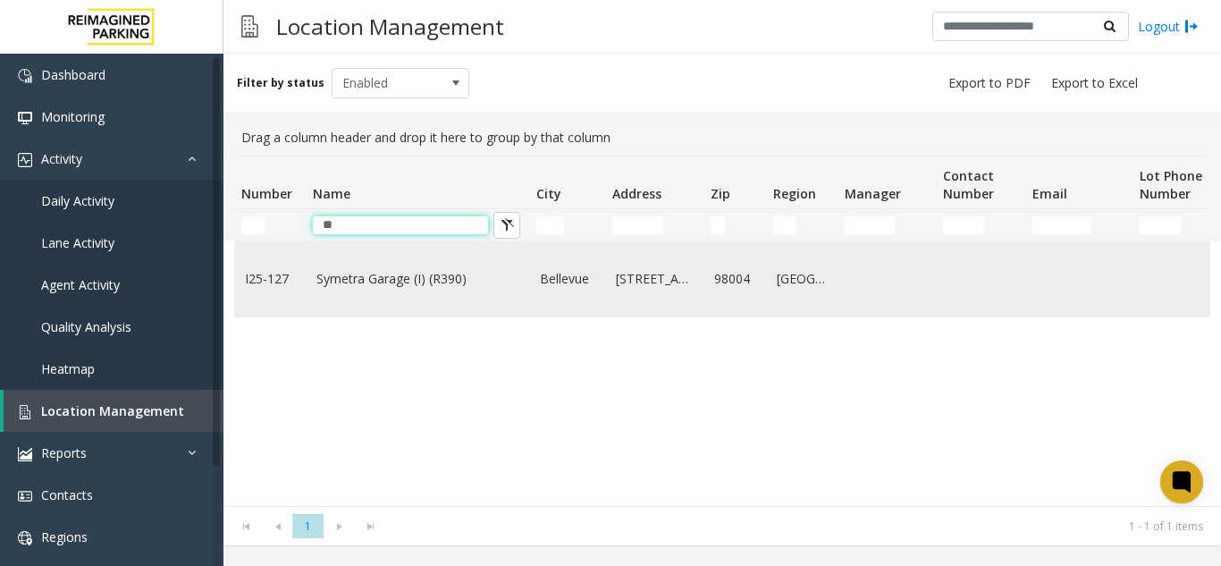
type input "**"
click at [400, 259] on td "Symetra Garage (I) (R390)" at bounding box center [417, 279] width 223 height 74
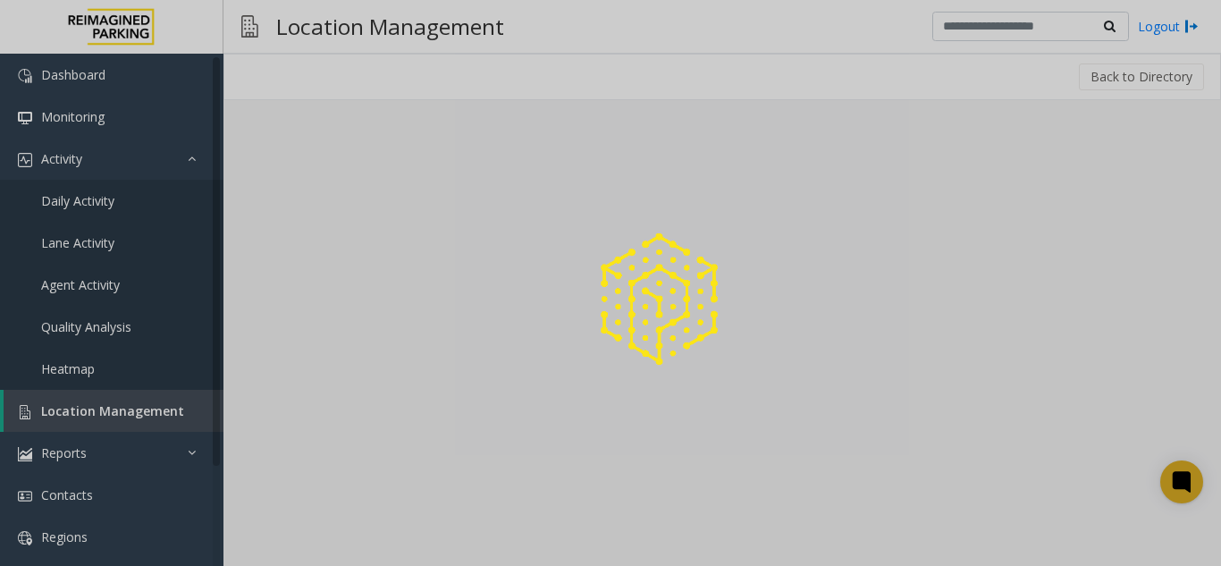
click at [336, 565] on div at bounding box center [610, 283] width 1221 height 566
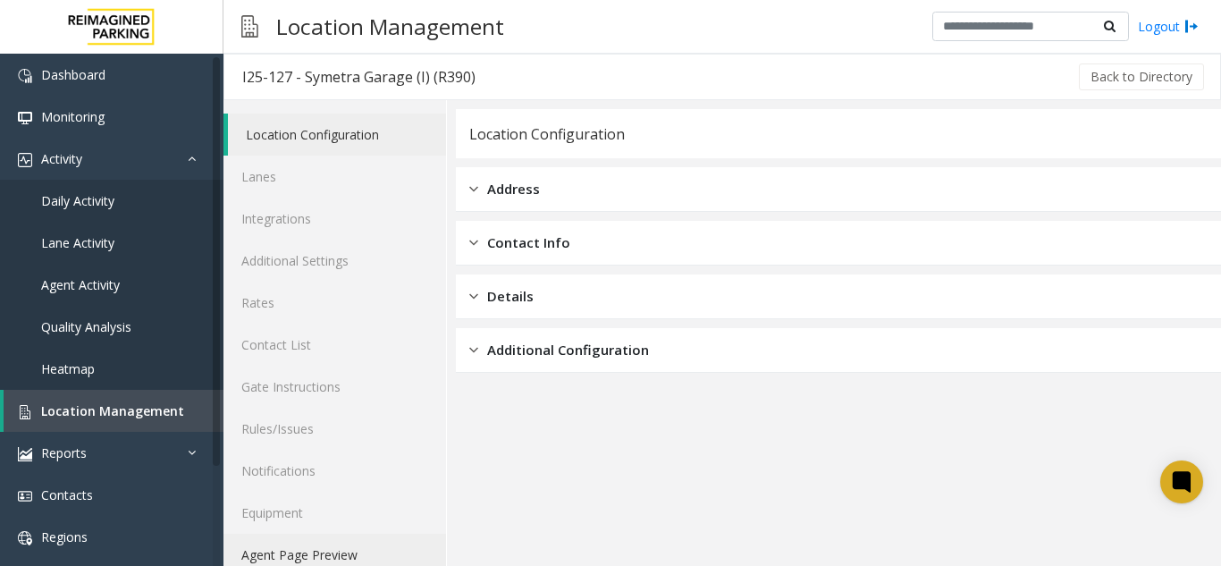
click at [336, 557] on link "Agent Page Preview" at bounding box center [334, 554] width 222 height 42
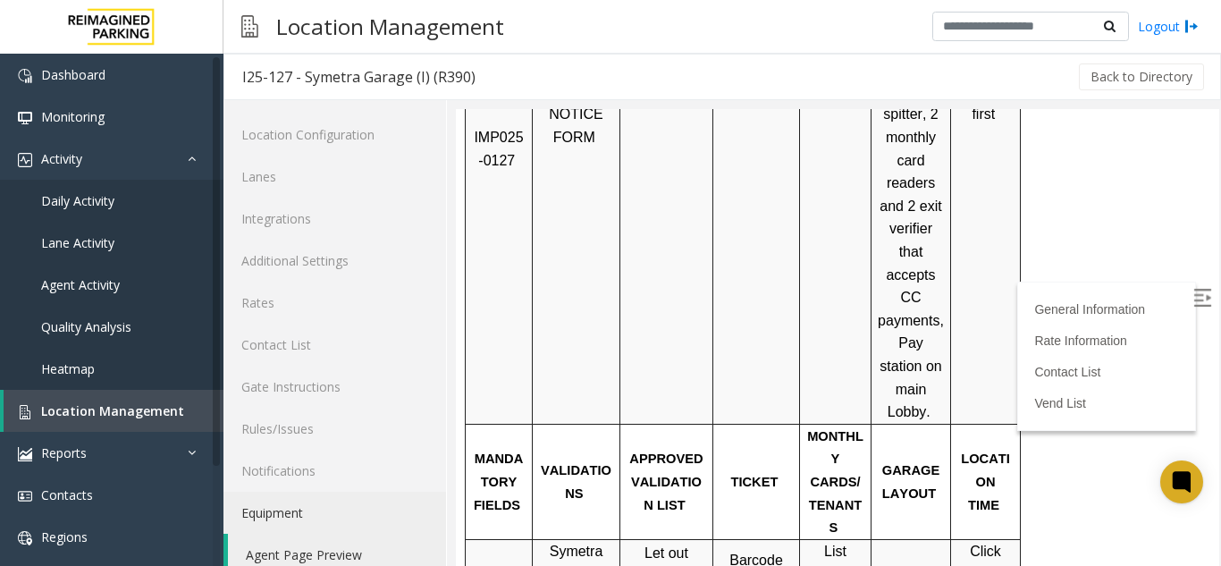
scroll to position [804, 0]
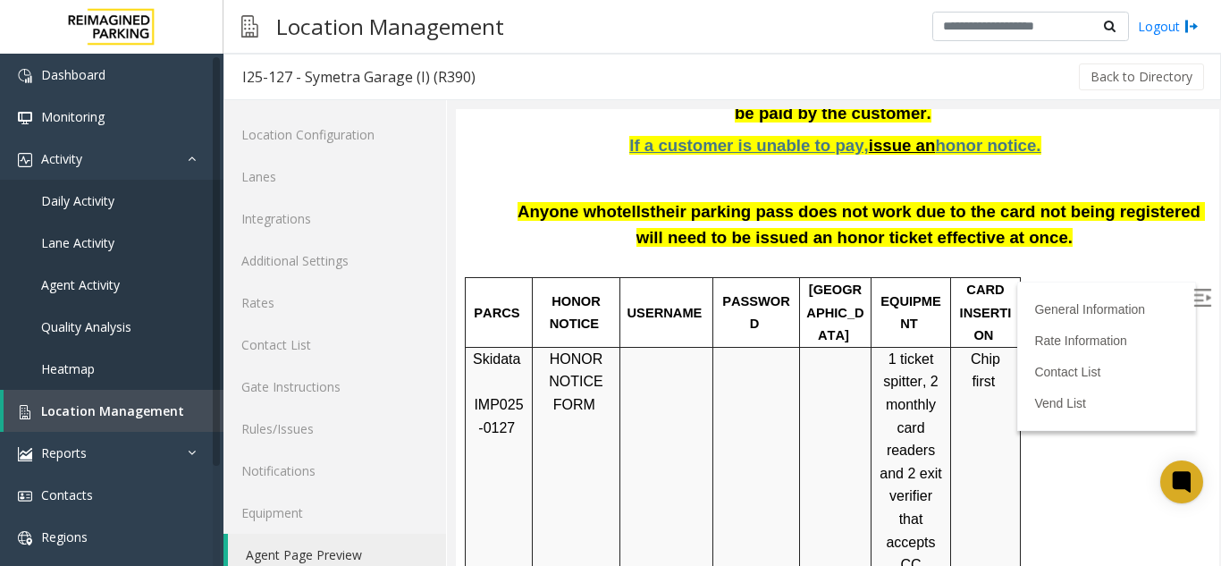
scroll to position [1757, 0]
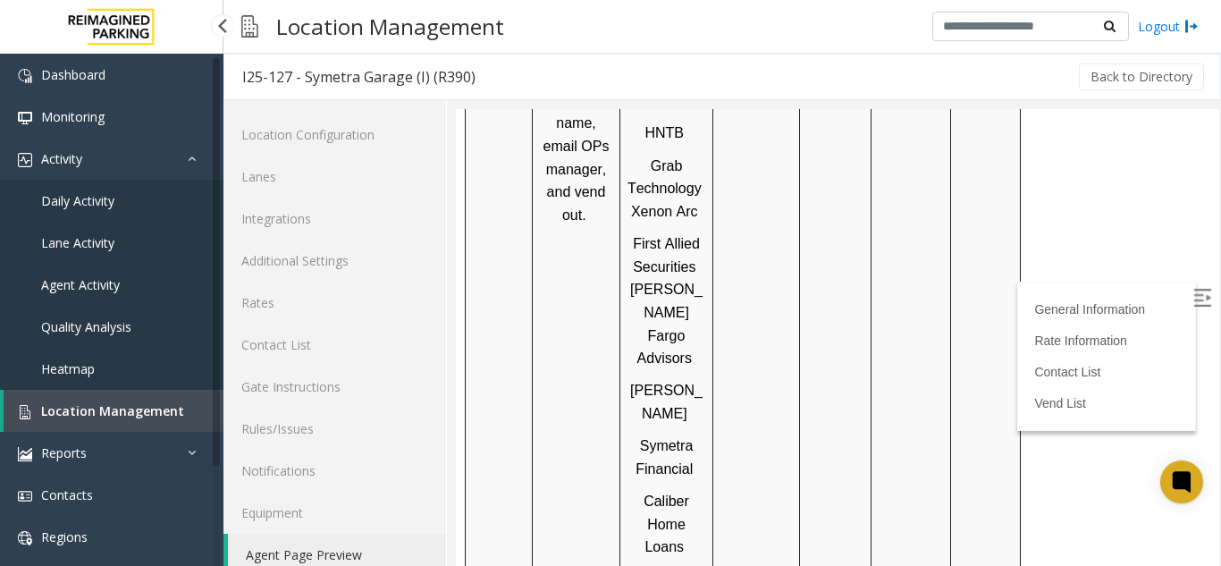
click at [97, 423] on link "Location Management" at bounding box center [114, 411] width 220 height 42
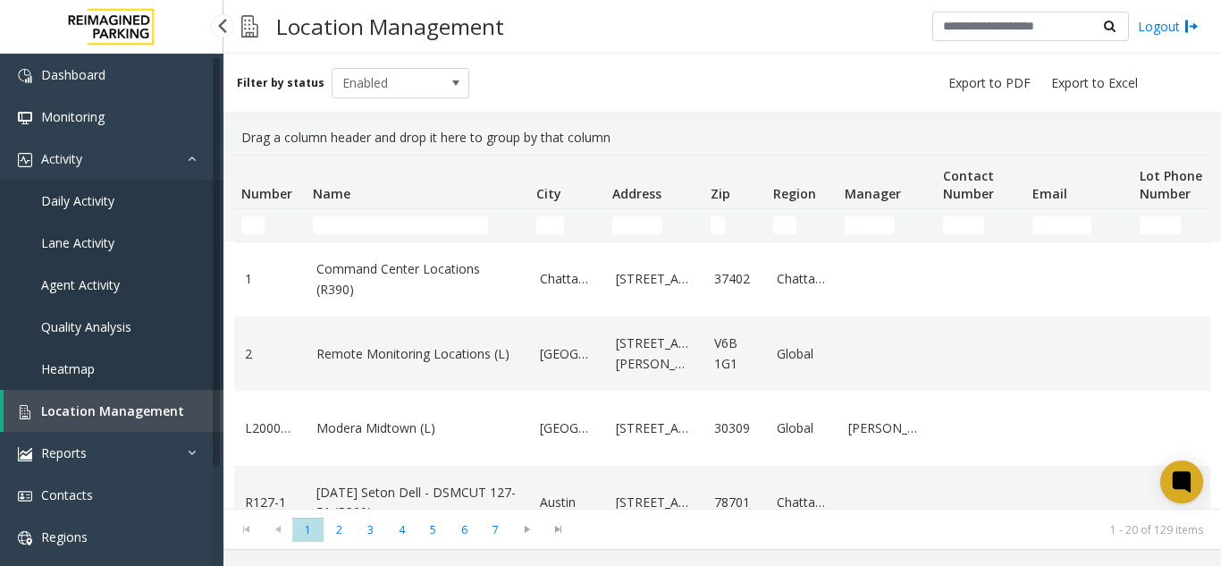
click at [118, 197] on link "Daily Activity" at bounding box center [111, 201] width 223 height 42
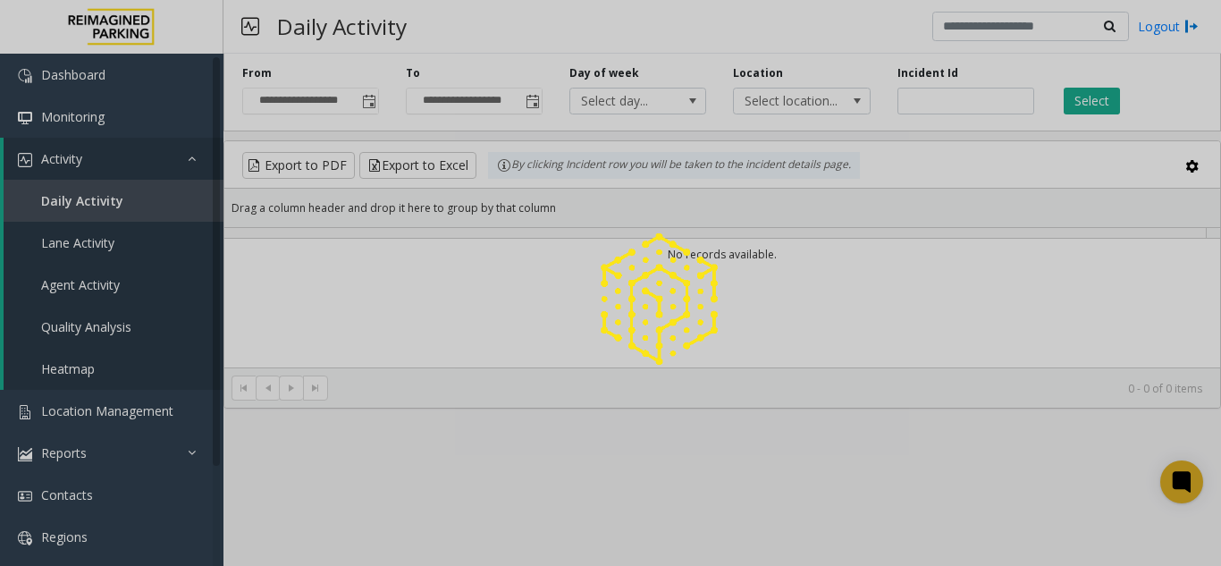
click at [1122, 22] on div at bounding box center [610, 283] width 1221 height 566
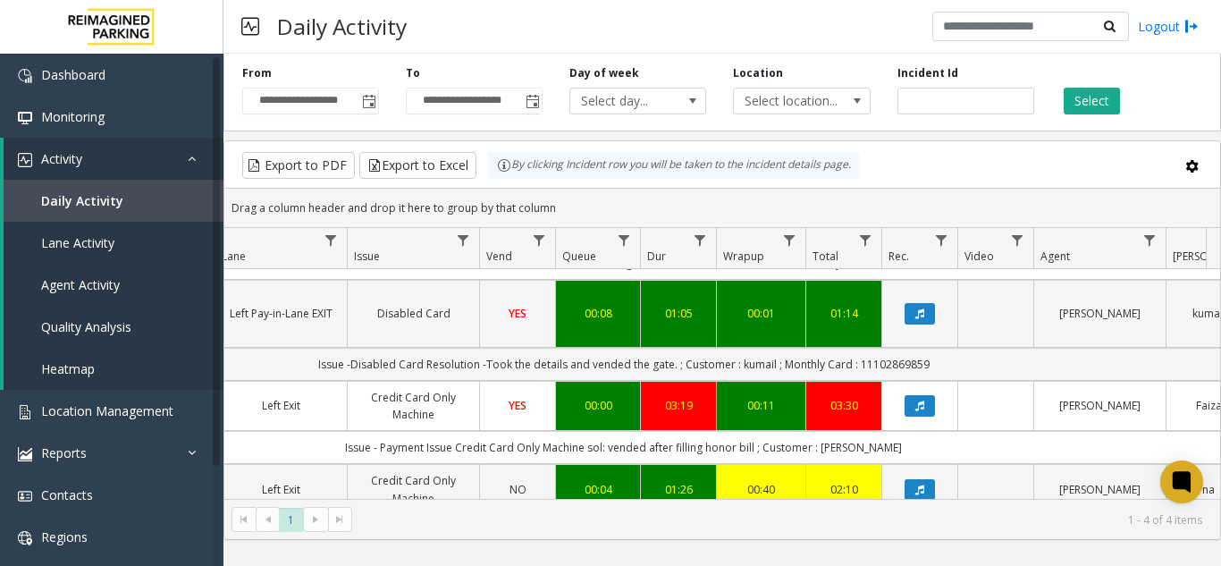
scroll to position [151, 435]
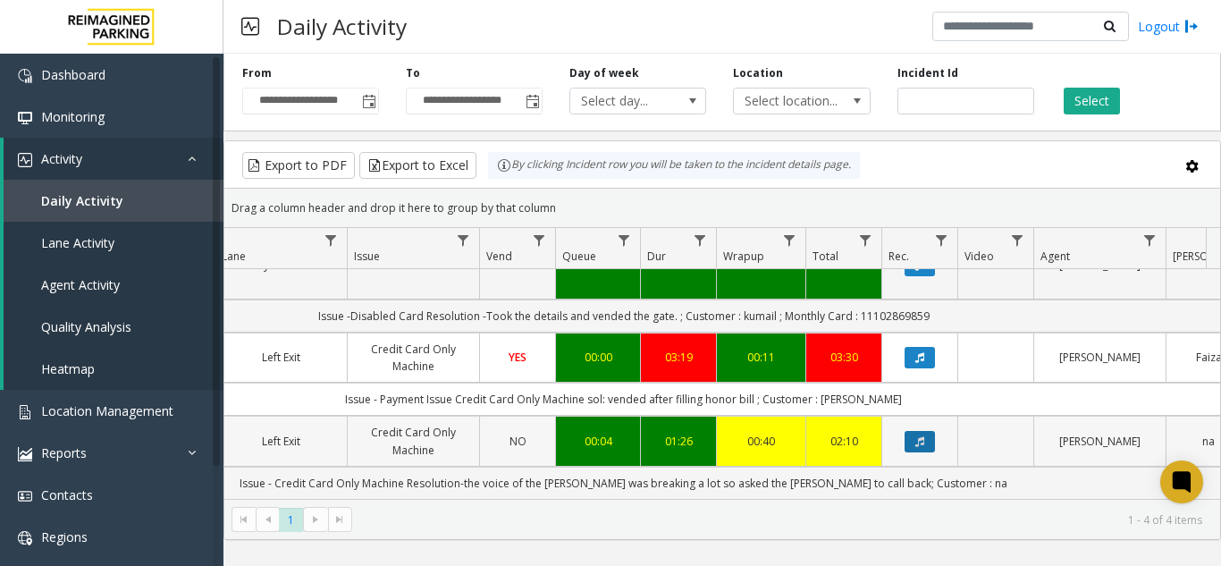
click at [926, 434] on button "Data table" at bounding box center [919, 441] width 30 height 21
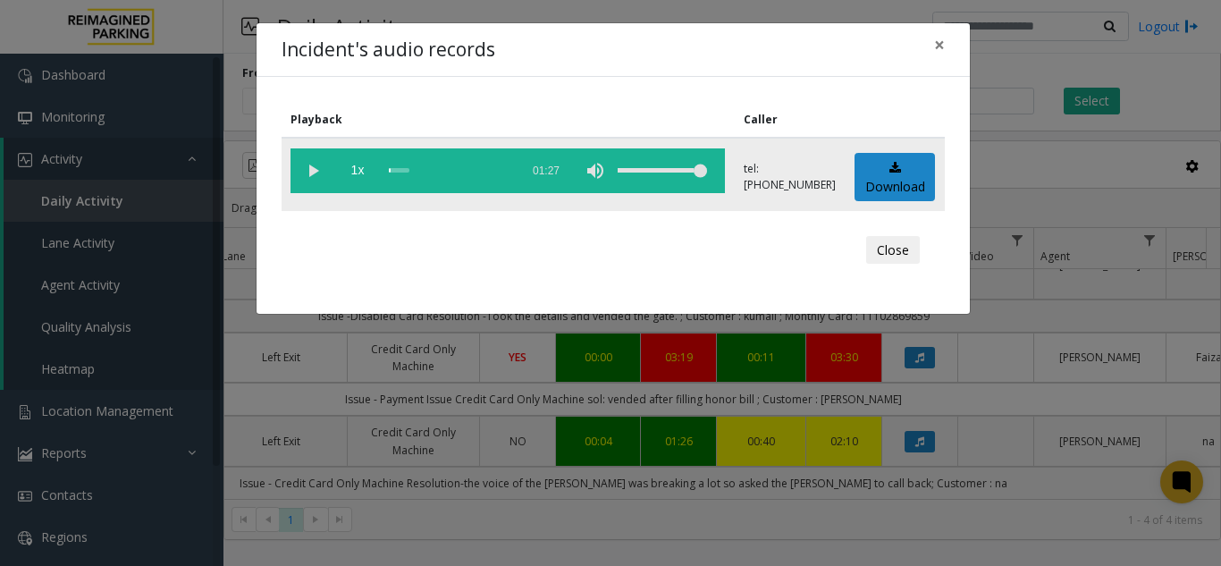
click at [308, 179] on vg-play-pause at bounding box center [312, 170] width 45 height 45
click at [944, 44] on span "×" at bounding box center [939, 44] width 11 height 25
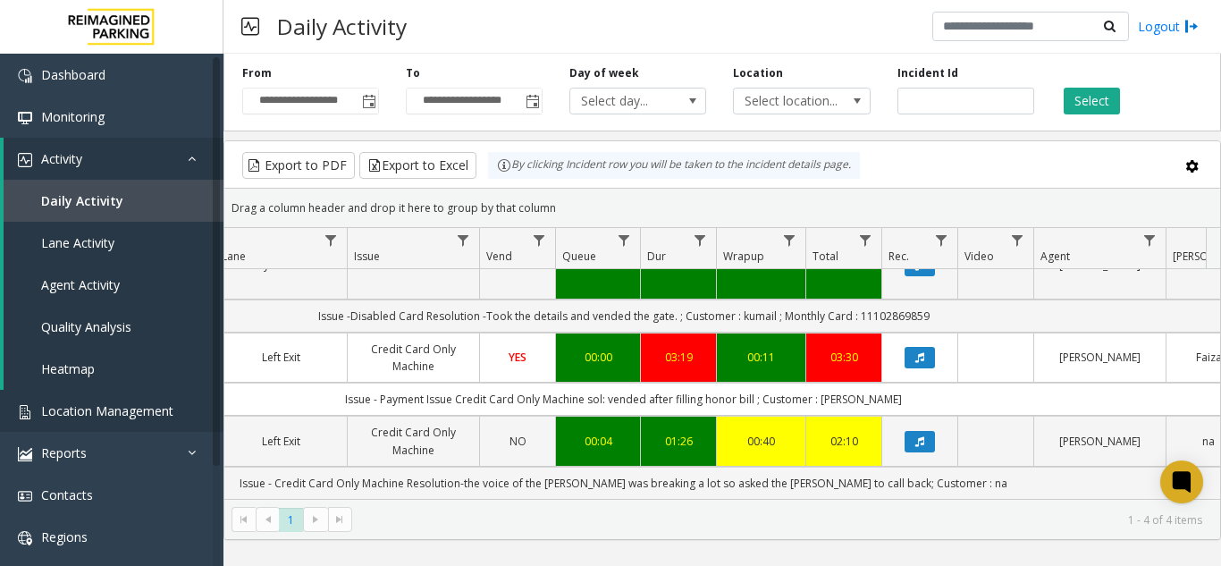
click at [86, 419] on link "Location Management" at bounding box center [111, 411] width 223 height 42
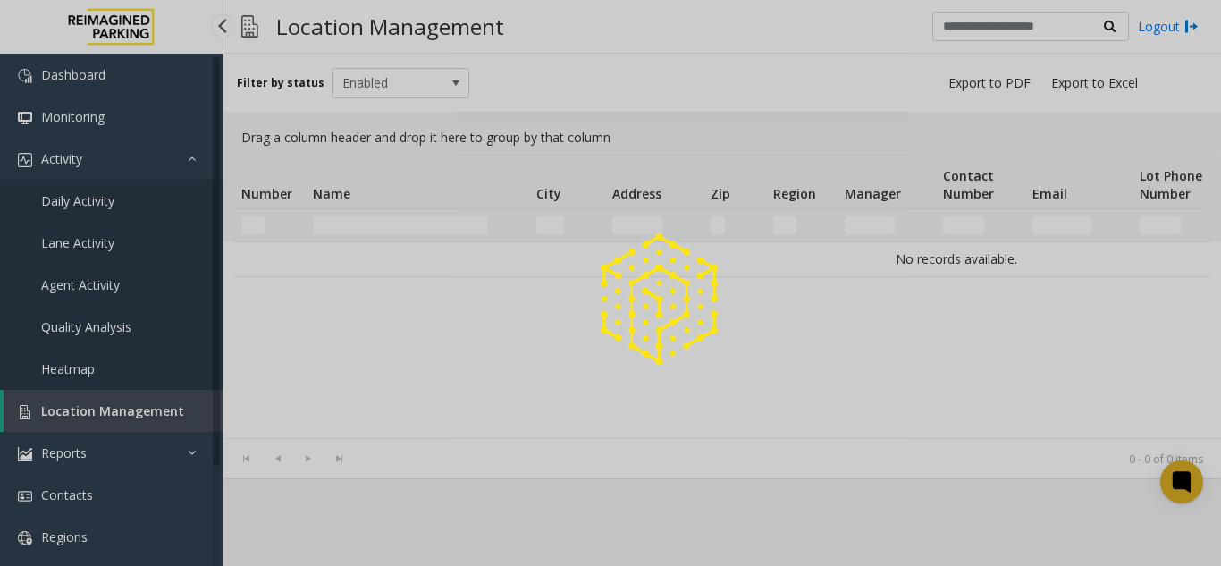
click at [86, 419] on div at bounding box center [610, 283] width 1221 height 566
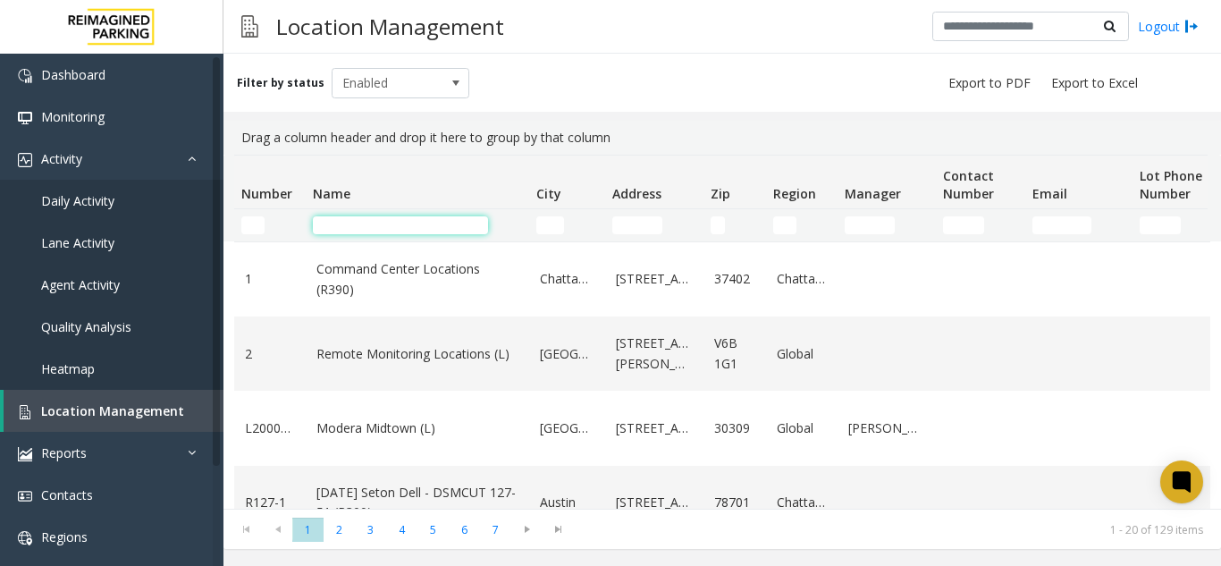
click at [417, 220] on input "Name Filter" at bounding box center [400, 225] width 175 height 18
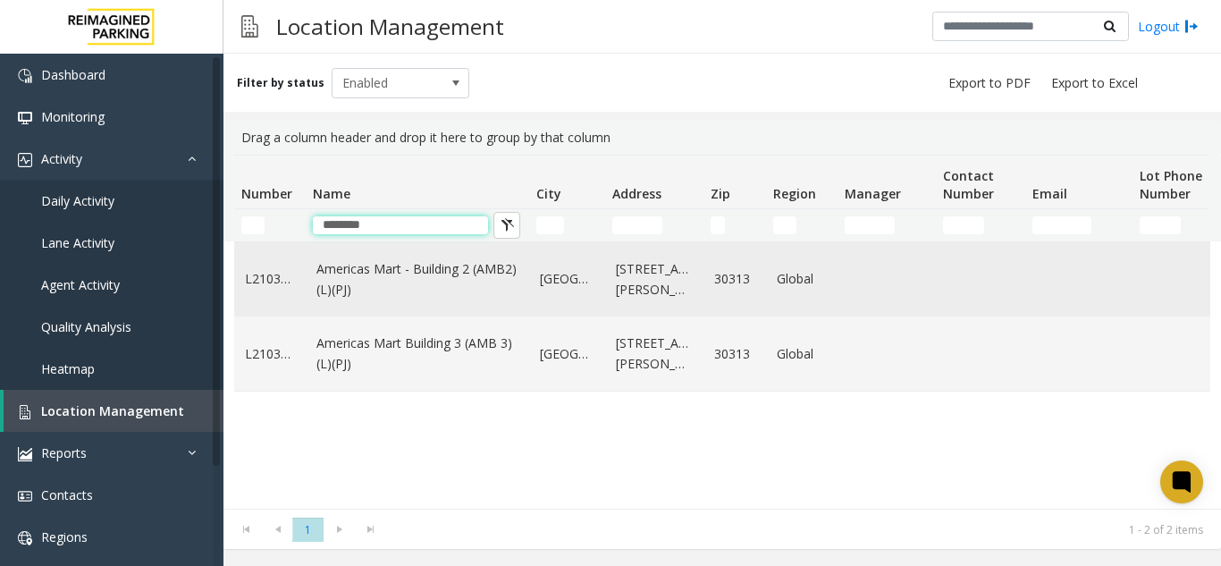
type input "********"
click at [467, 284] on link "Americas Mart - Building 2 (AMB2) (L)(PJ)" at bounding box center [417, 279] width 202 height 40
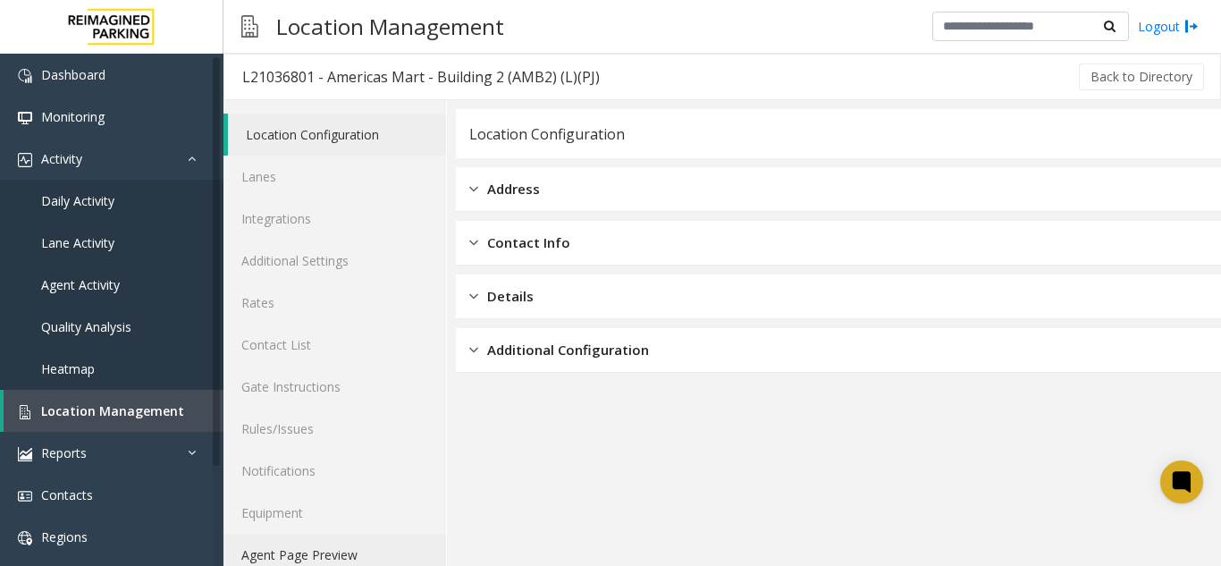
click at [297, 550] on link "Agent Page Preview" at bounding box center [334, 554] width 222 height 42
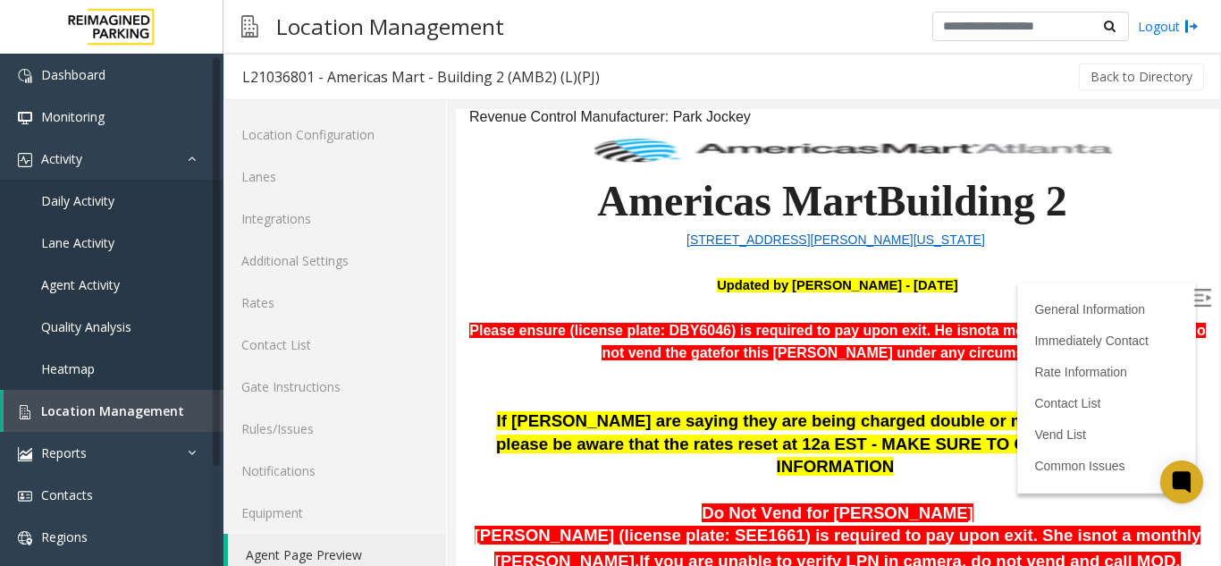
click at [1162, 296] on div "General Information Immediately Contact Rate Information Contact List Vend List…" at bounding box center [1106, 387] width 179 height 212
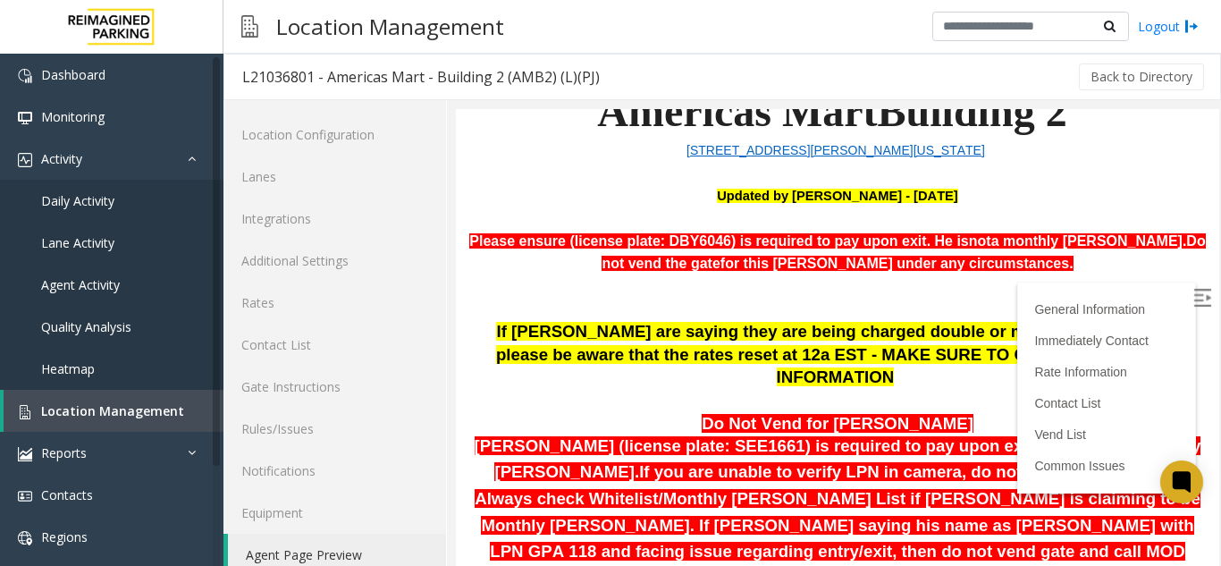
click at [1173, 259] on p "Please ensure (license plate: DBY6046) is required to pay upon exit. He is not …" at bounding box center [837, 253] width 736 height 46
click at [1167, 315] on div "General Information Immediately Contact Rate Information Contact List Vend List…" at bounding box center [1106, 387] width 179 height 212
click at [1193, 290] on img at bounding box center [1202, 298] width 18 height 18
click at [117, 417] on span "Location Management" at bounding box center [112, 410] width 143 height 17
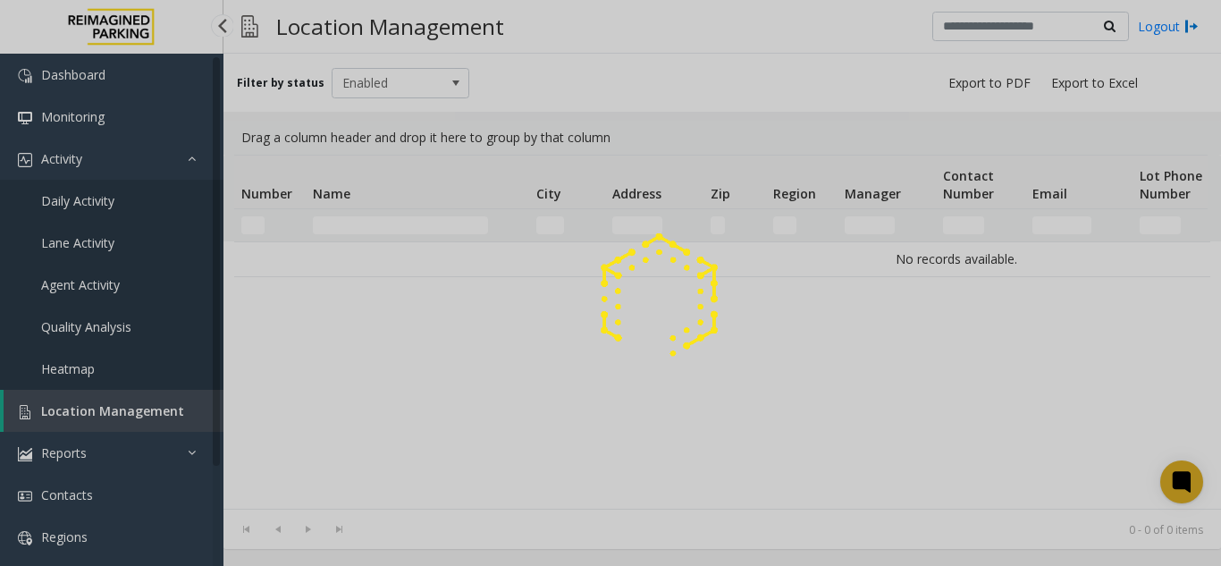
click at [117, 417] on div at bounding box center [610, 283] width 1221 height 566
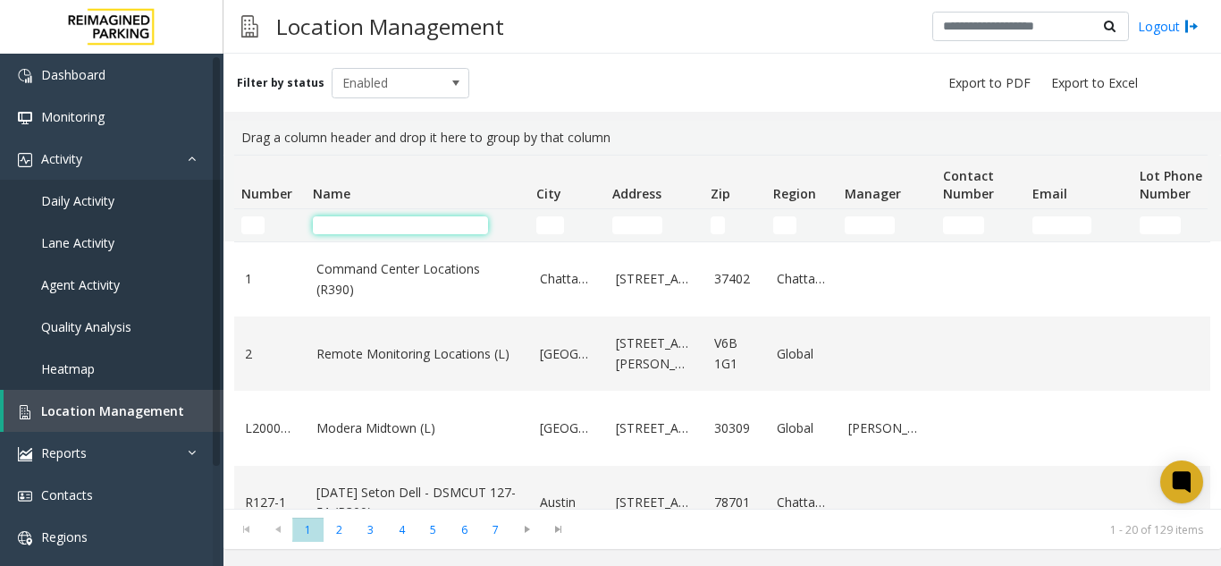
click at [354, 231] on input "Name Filter" at bounding box center [400, 225] width 175 height 18
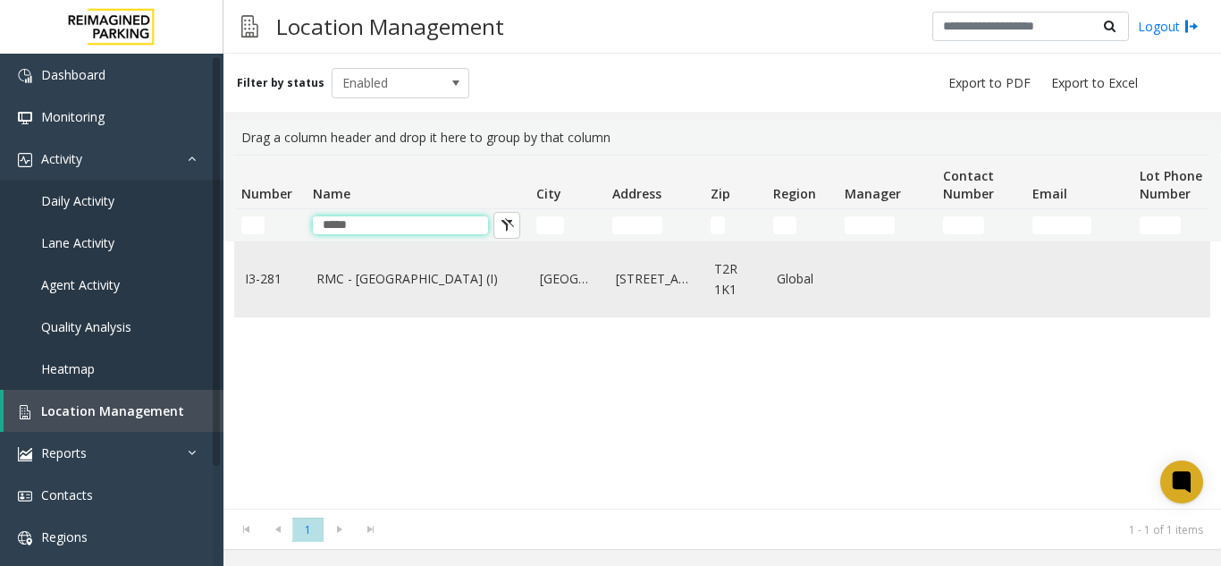
type input "*****"
click at [362, 280] on link "RMC - Mount Royal Village (I)" at bounding box center [417, 279] width 202 height 20
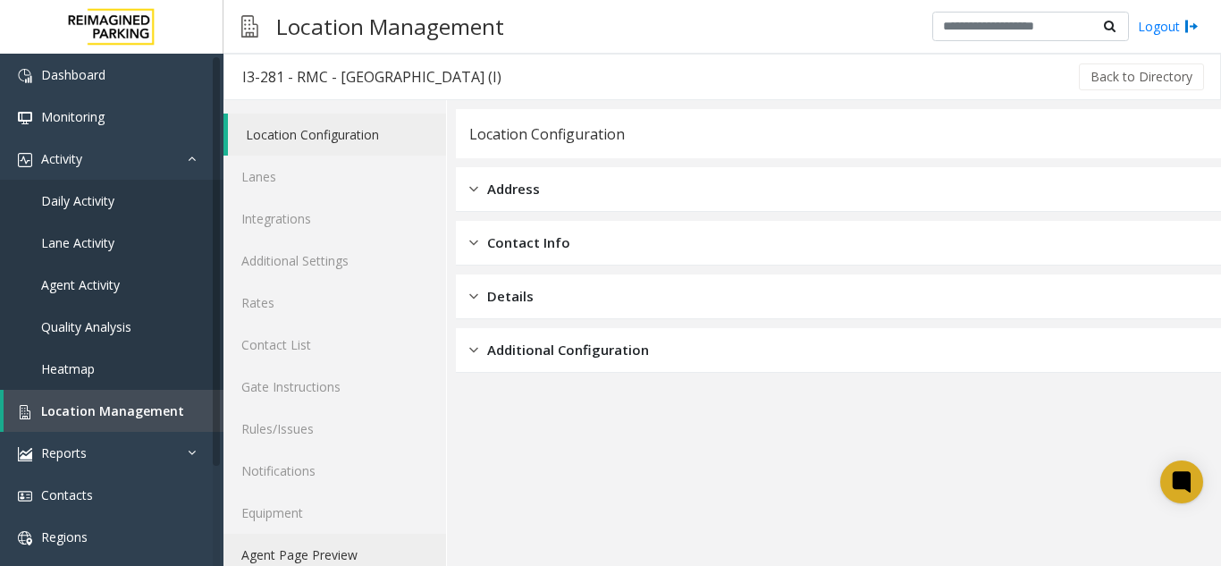
click at [366, 543] on link "Agent Page Preview" at bounding box center [334, 554] width 222 height 42
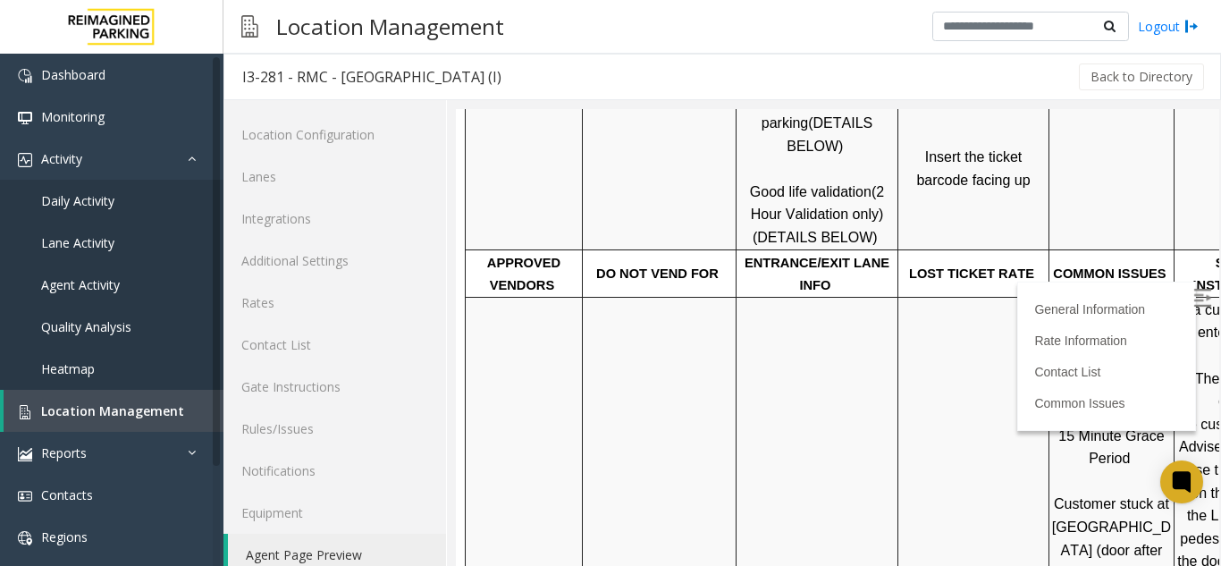
scroll to position [804, 0]
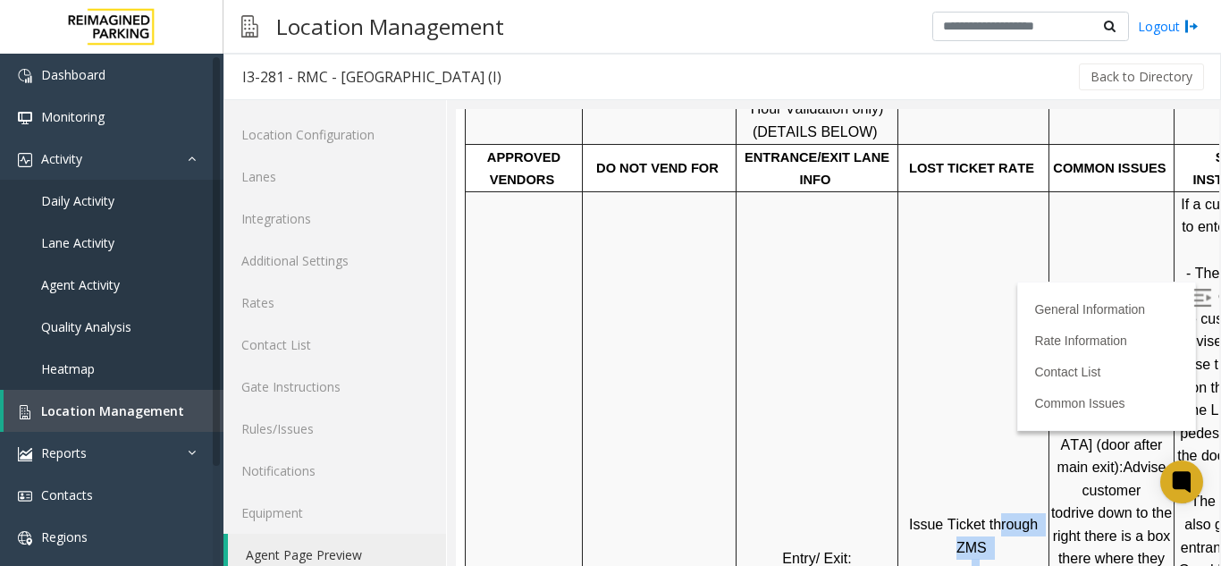
drag, startPoint x: 999, startPoint y: 353, endPoint x: 1166, endPoint y: 340, distance: 167.6
click at [1166, 340] on tr "Entry/ Exit: 15th Ave Issue Ticket through ZMS Lost ticket fee is $36.00 15 Min…" at bounding box center [950, 569] width 969 height 757
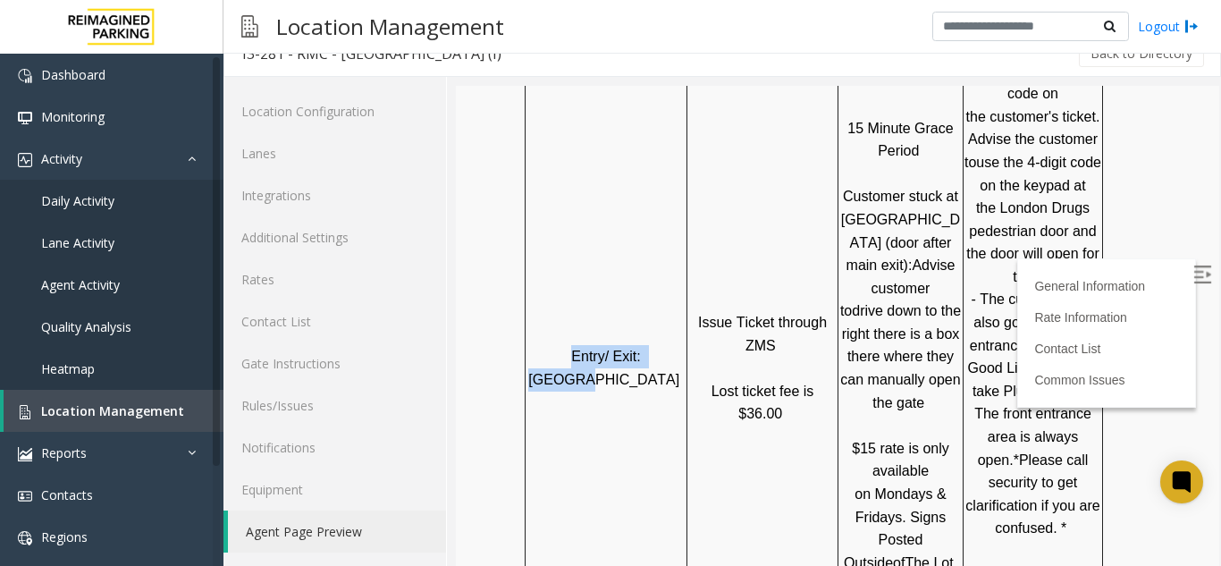
scroll to position [983, 252]
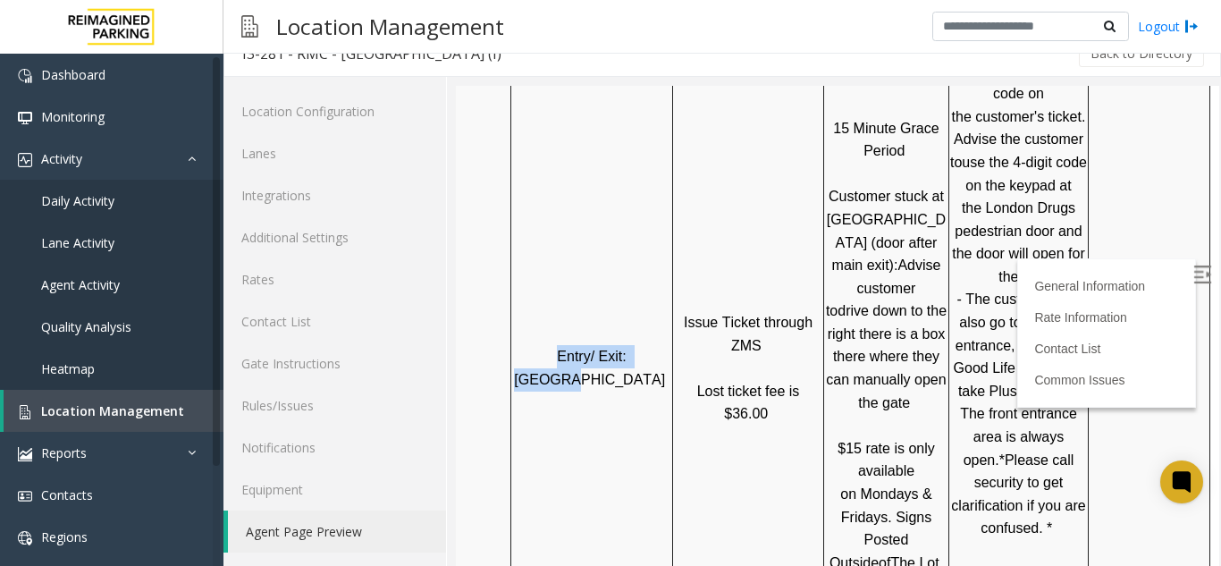
drag, startPoint x: 867, startPoint y: 233, endPoint x: 1177, endPoint y: 256, distance: 310.9
click at [977, 329] on span "- The customer can also go to the front entrance, where the Good Life sign" at bounding box center [1019, 333] width 132 height 84
click at [131, 409] on span "Location Management" at bounding box center [112, 410] width 143 height 17
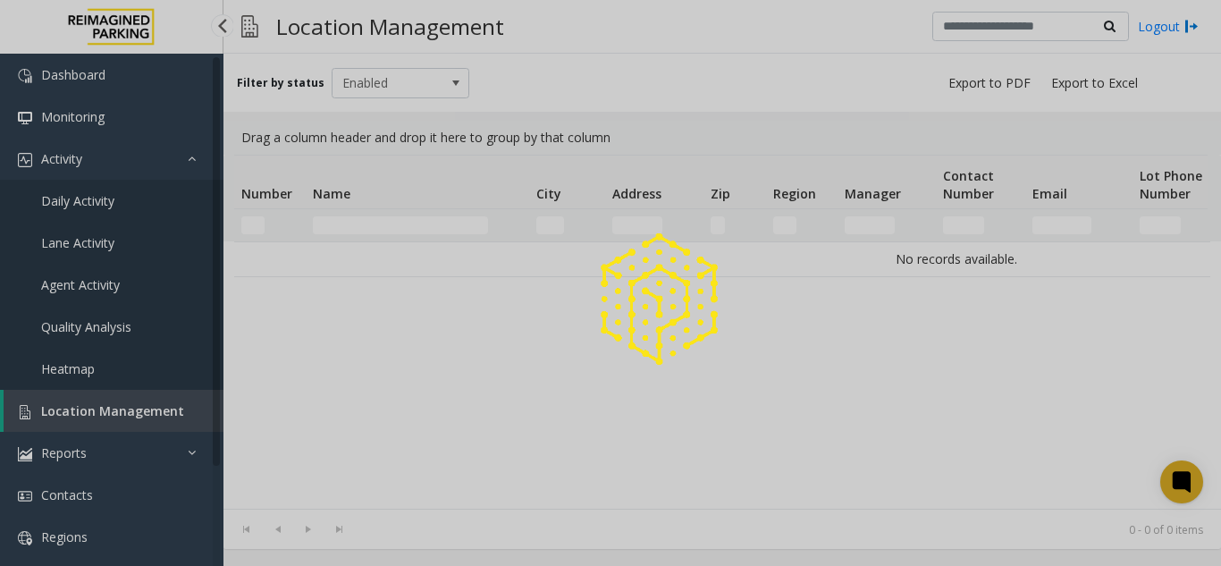
drag, startPoint x: 131, startPoint y: 409, endPoint x: 1074, endPoint y: 140, distance: 980.3
click at [148, 399] on div at bounding box center [610, 283] width 1221 height 566
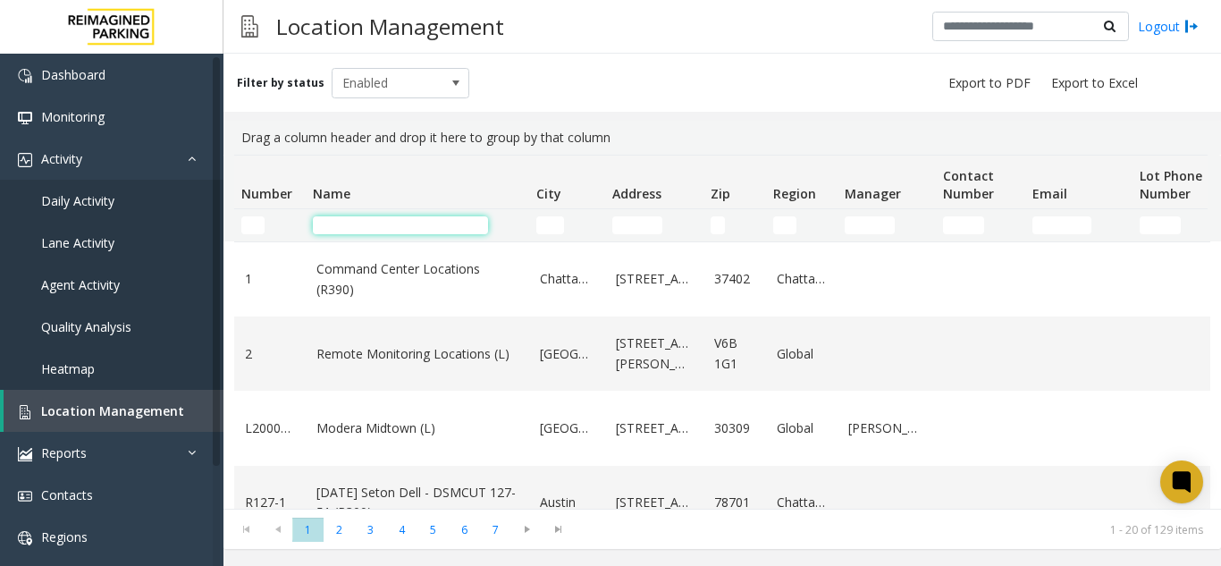
click at [368, 216] on input "Name Filter" at bounding box center [400, 225] width 175 height 18
click at [347, 231] on input "Name Filter" at bounding box center [400, 225] width 175 height 18
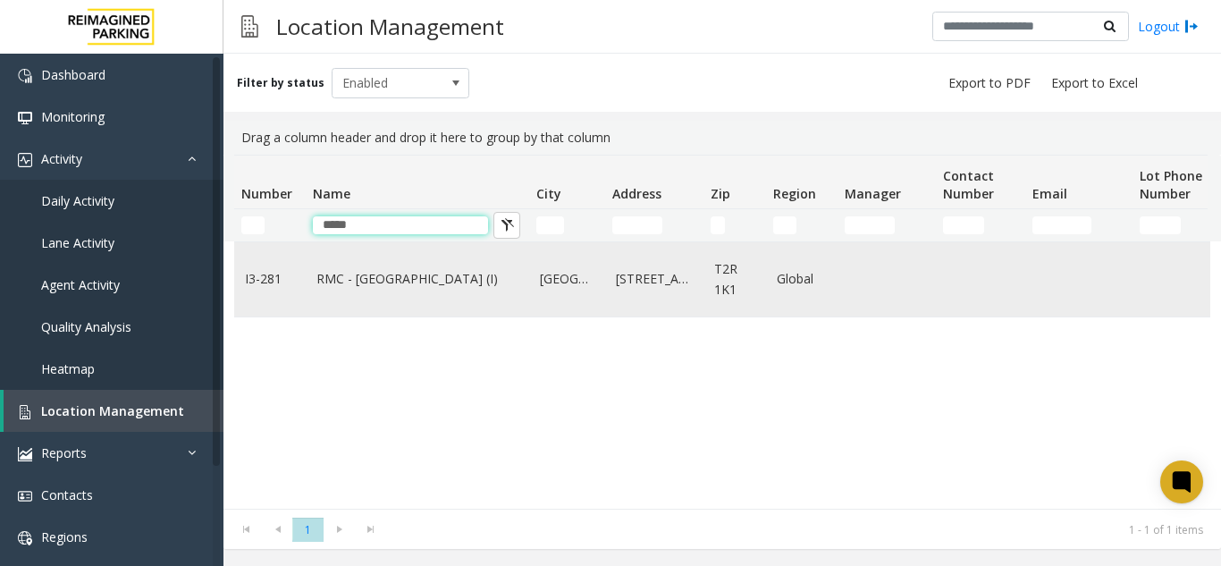
type input "*****"
click at [368, 288] on link "RMC - Mount Royal Village (I)" at bounding box center [417, 279] width 202 height 20
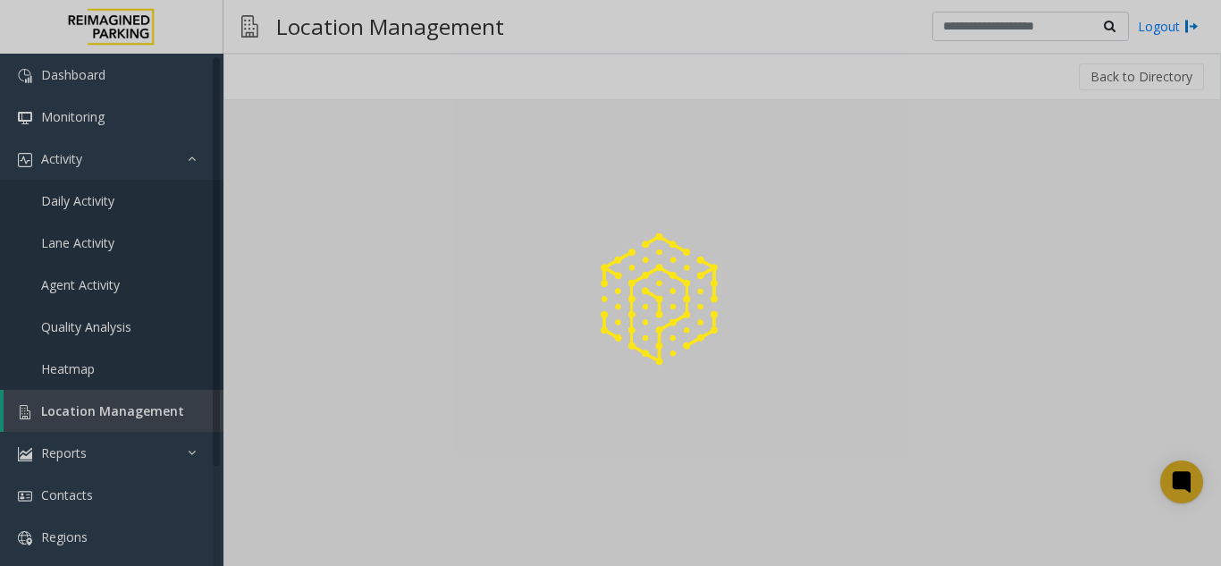
click at [328, 541] on div at bounding box center [610, 283] width 1221 height 566
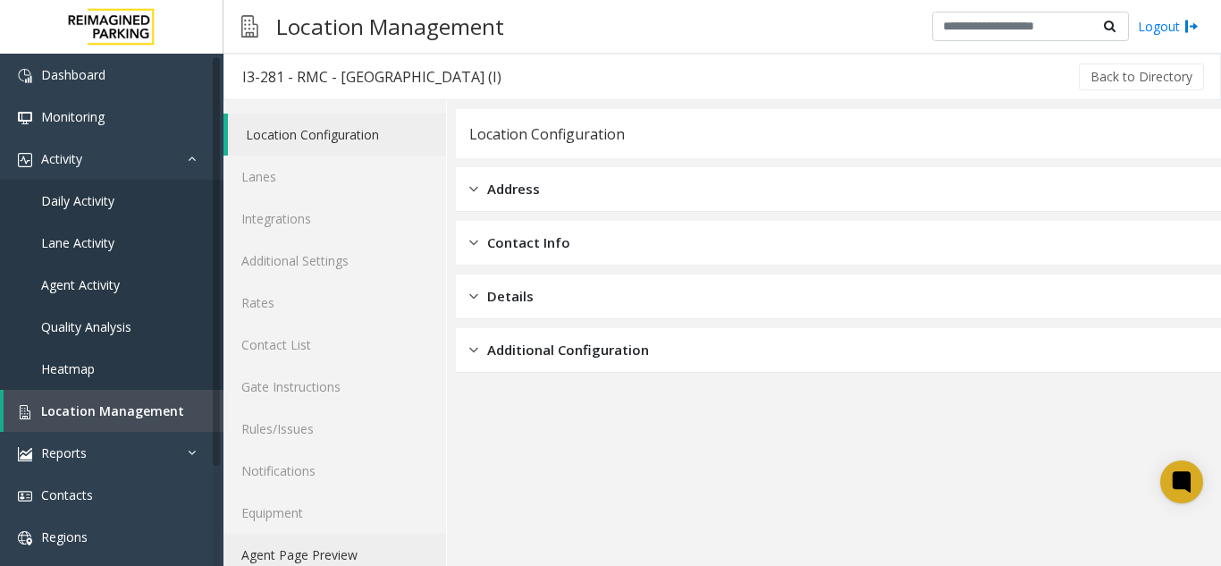
click at [328, 541] on link "Agent Page Preview" at bounding box center [334, 554] width 222 height 42
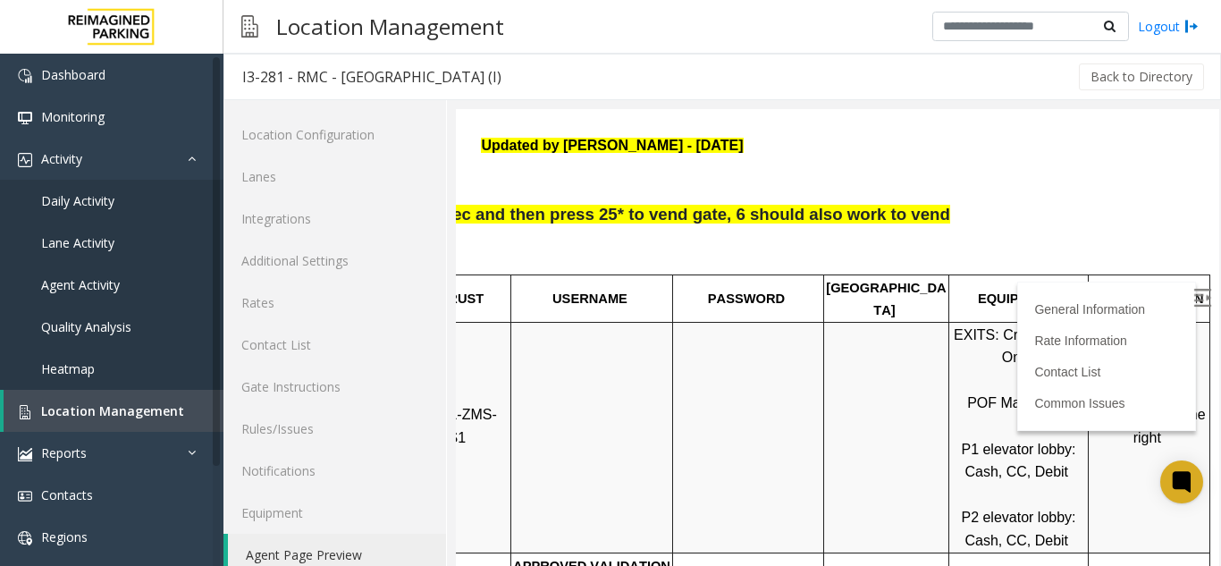
scroll to position [179, 252]
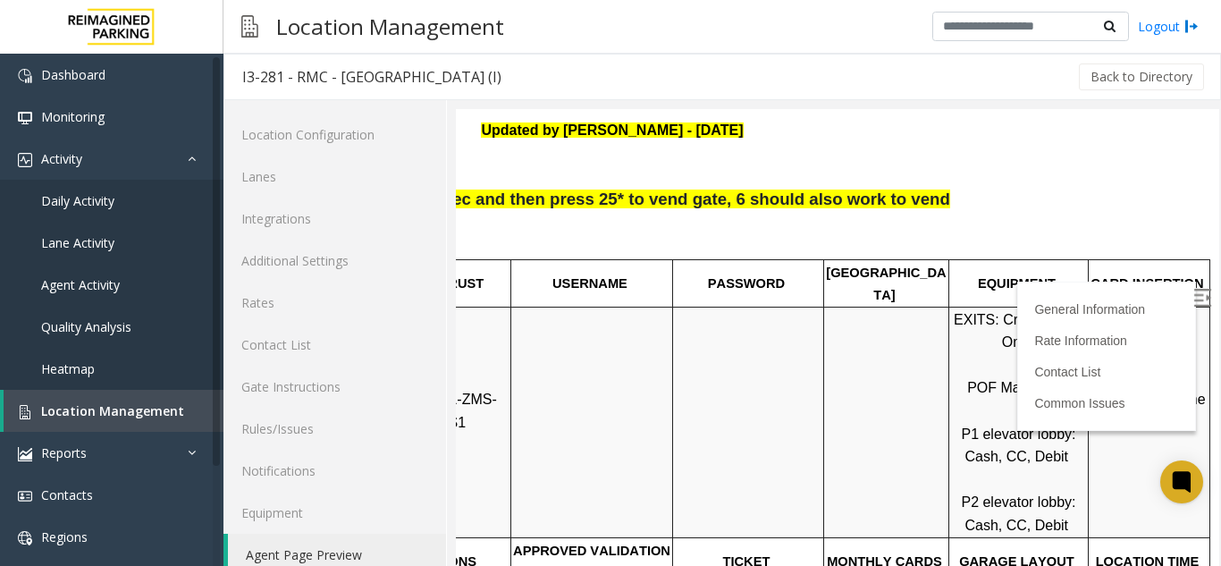
click at [1193, 292] on img at bounding box center [1202, 298] width 18 height 18
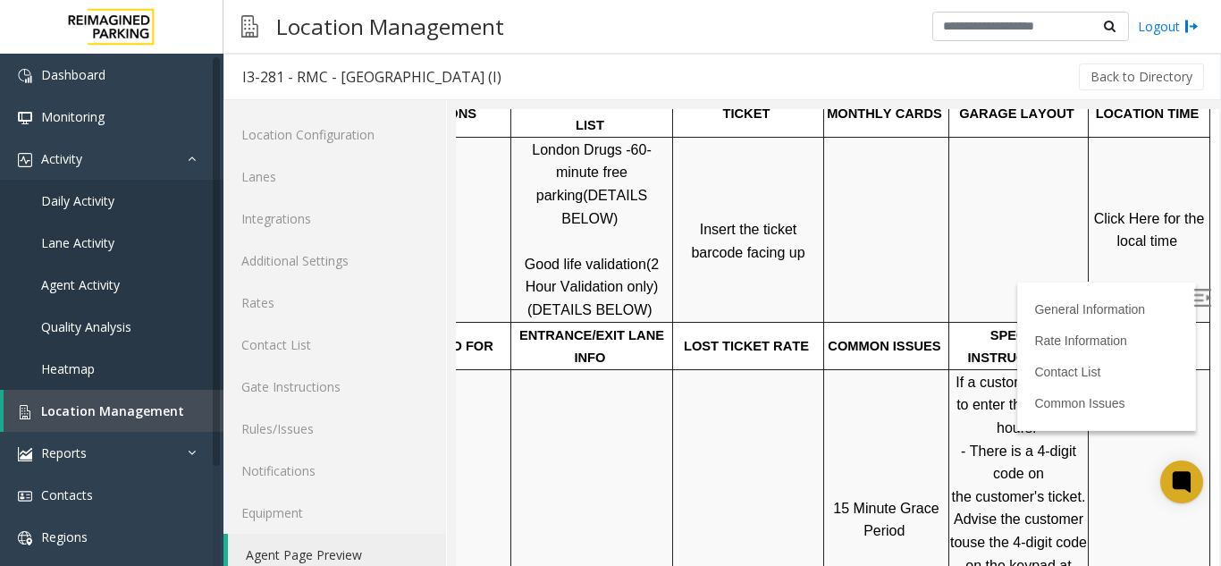
scroll to position [447, 252]
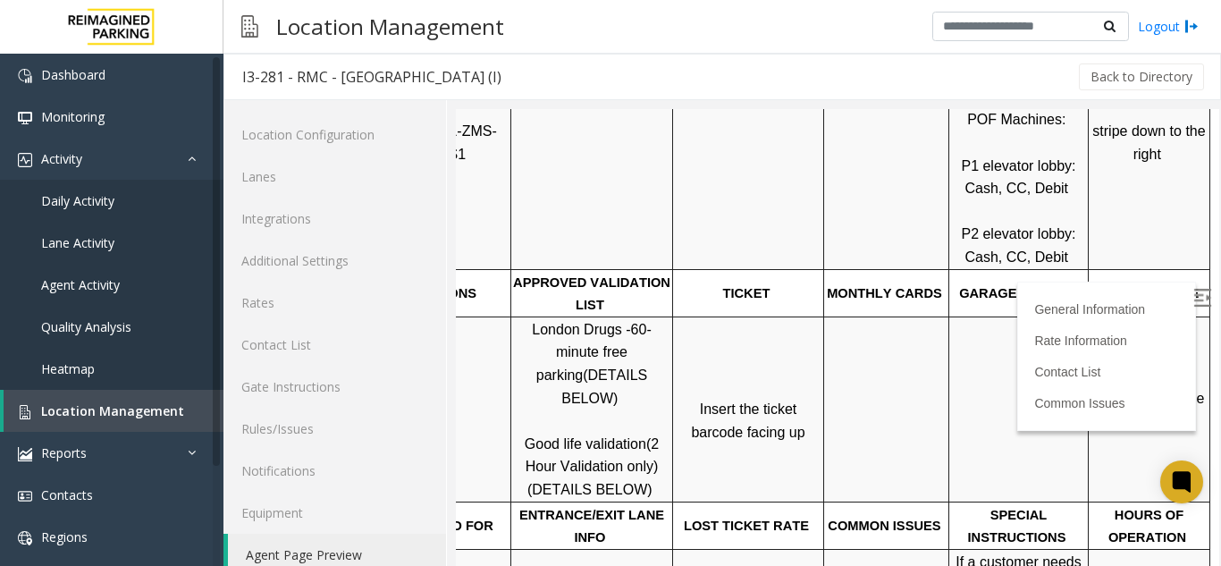
drag, startPoint x: 1064, startPoint y: 391, endPoint x: 1101, endPoint y: 378, distance: 39.0
click at [1089, 391] on p "Click Here for the local time" at bounding box center [1148, 410] width 119 height 46
click at [1102, 390] on span "Click Here for the local time" at bounding box center [1151, 409] width 114 height 38
click at [138, 402] on span "Location Management" at bounding box center [112, 410] width 143 height 17
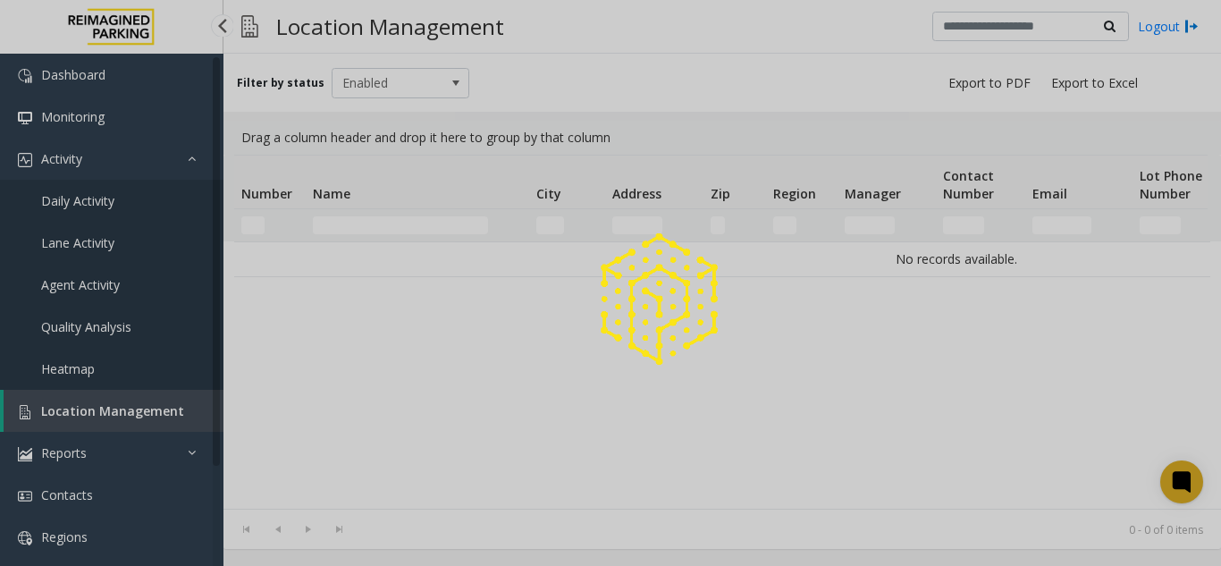
click at [138, 402] on div at bounding box center [610, 283] width 1221 height 566
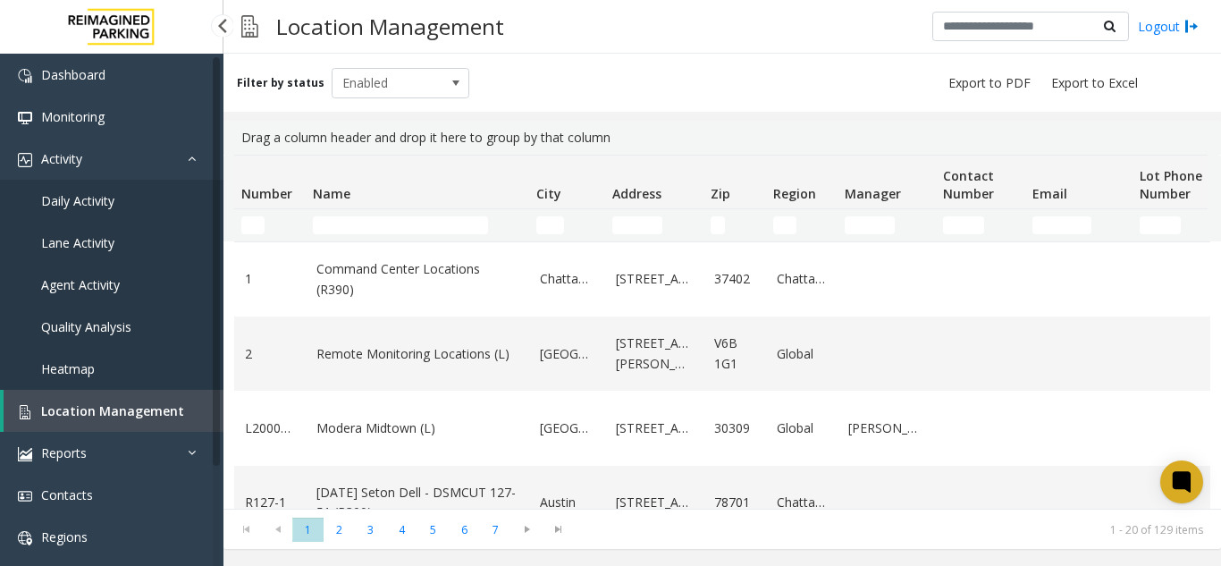
click at [91, 189] on link "Daily Activity" at bounding box center [111, 201] width 223 height 42
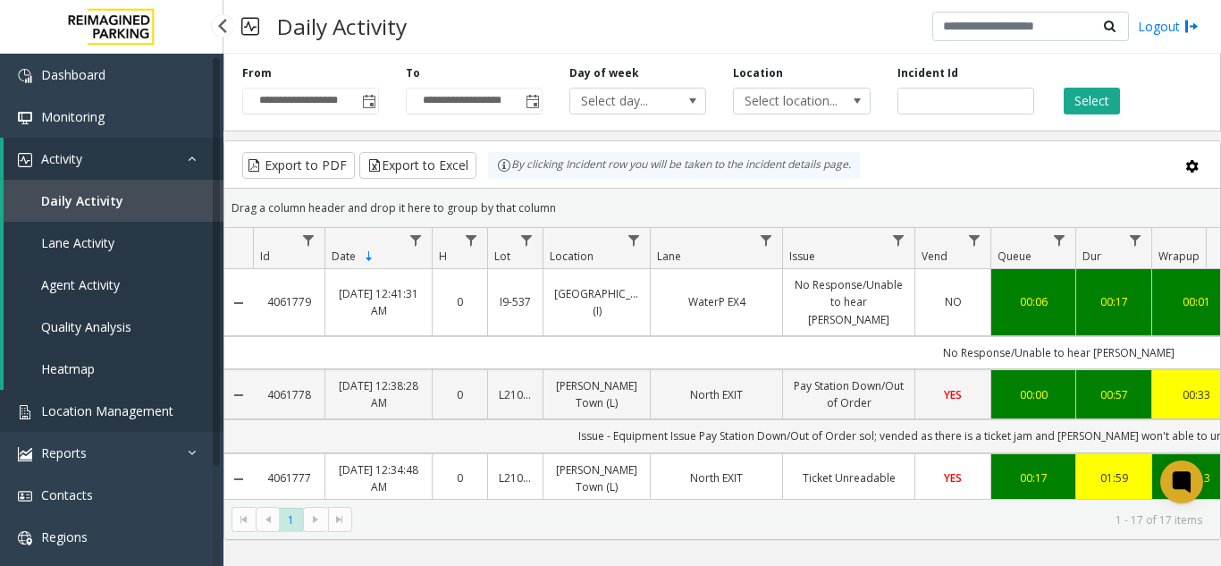
click at [180, 393] on link "Location Management" at bounding box center [111, 411] width 223 height 42
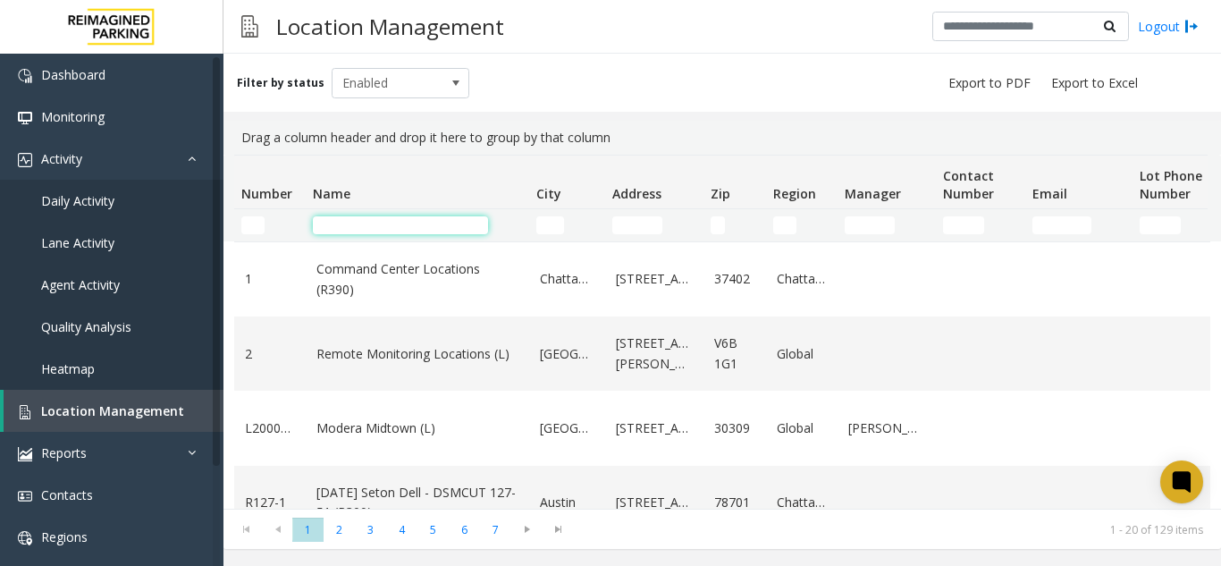
click at [387, 220] on input "Name Filter" at bounding box center [400, 225] width 175 height 18
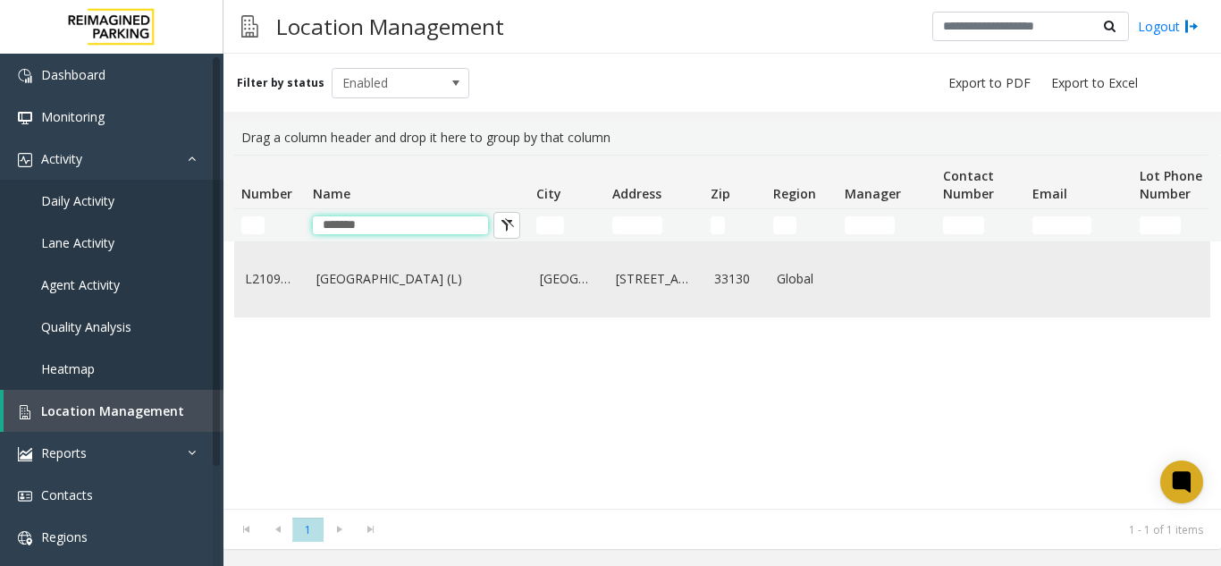
type input "*******"
click at [369, 273] on link "[GEOGRAPHIC_DATA] (L)" at bounding box center [417, 279] width 202 height 20
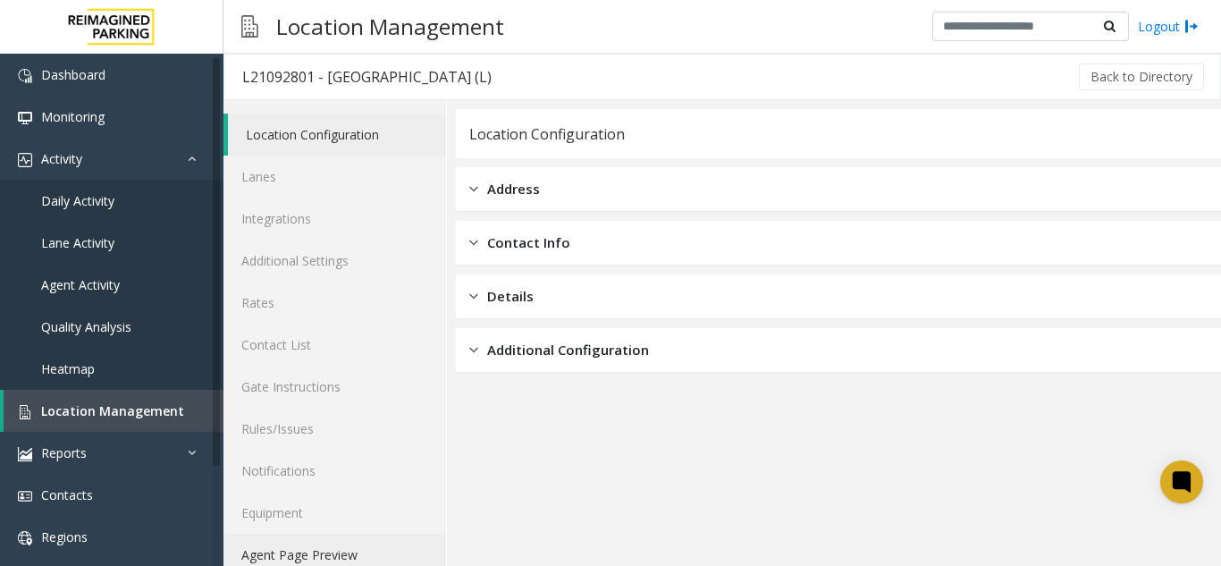
click at [306, 553] on link "Agent Page Preview" at bounding box center [334, 554] width 222 height 42
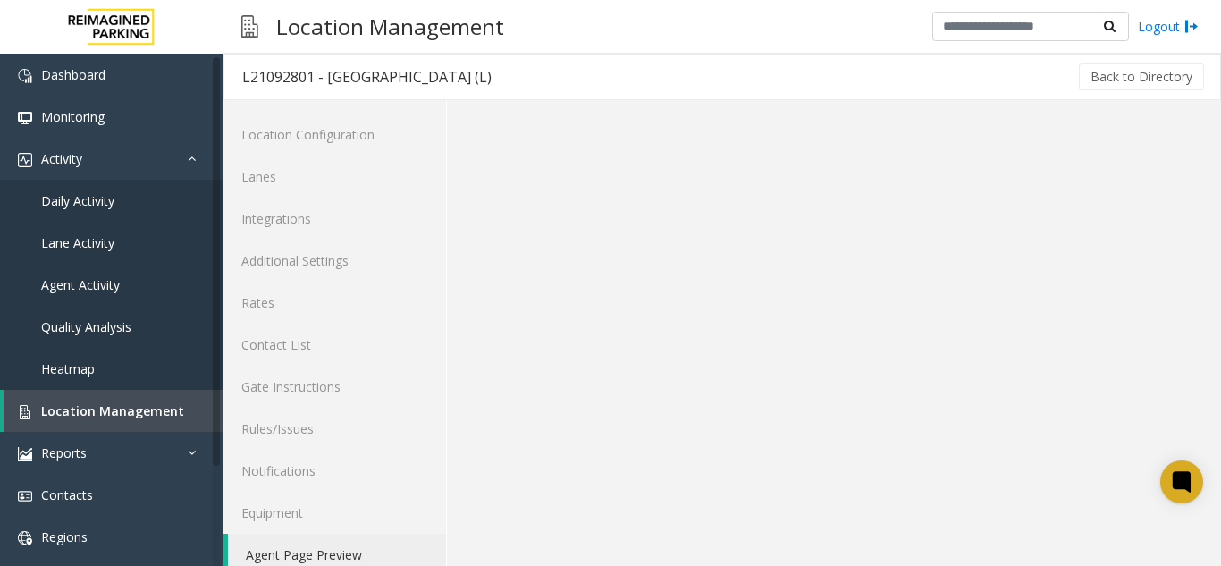
click at [306, 553] on link "Agent Page Preview" at bounding box center [337, 554] width 218 height 42
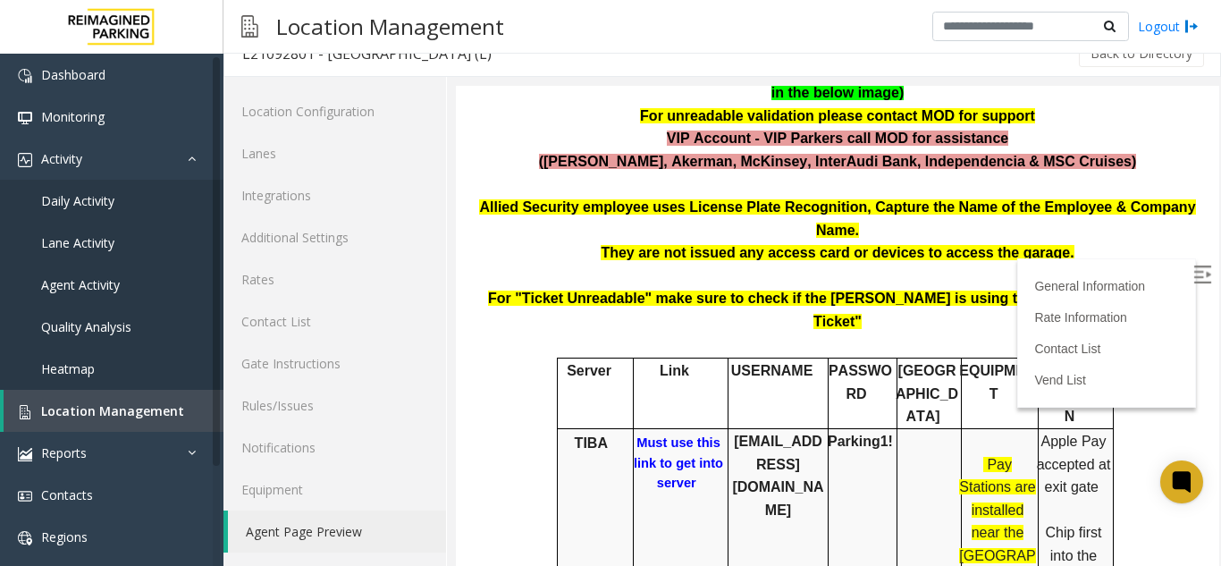
scroll to position [357, 0]
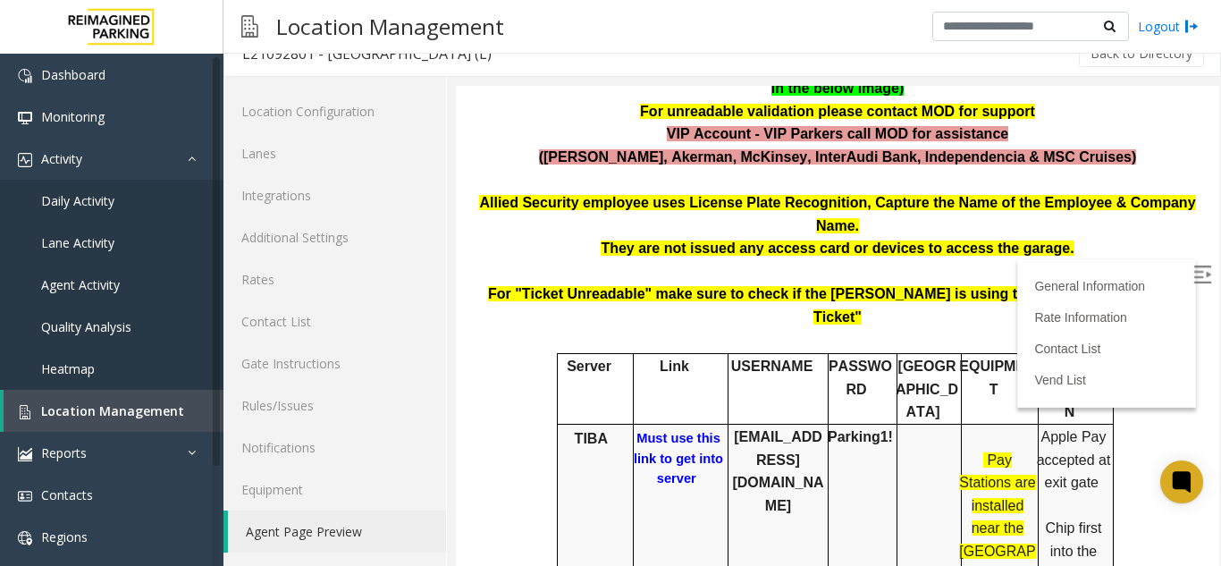
click at [649, 431] on b "Must use this link to get into server" at bounding box center [678, 458] width 89 height 55
drag, startPoint x: 690, startPoint y: 417, endPoint x: 609, endPoint y: 370, distance: 93.3
copy tr "Must use this link to get into server"
click at [664, 431] on b "Must use this link to get into server" at bounding box center [678, 458] width 89 height 55
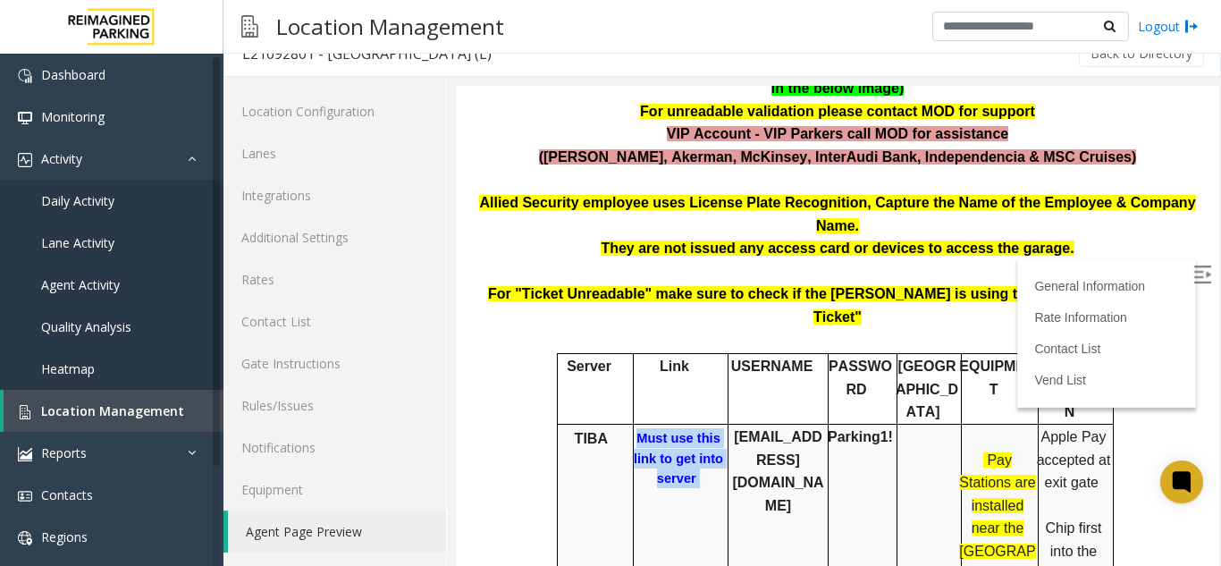
drag, startPoint x: 697, startPoint y: 434, endPoint x: 604, endPoint y: 380, distance: 107.7
copy tr "Must use this link to get into server"
click at [182, 409] on link "Location Management" at bounding box center [114, 411] width 220 height 42
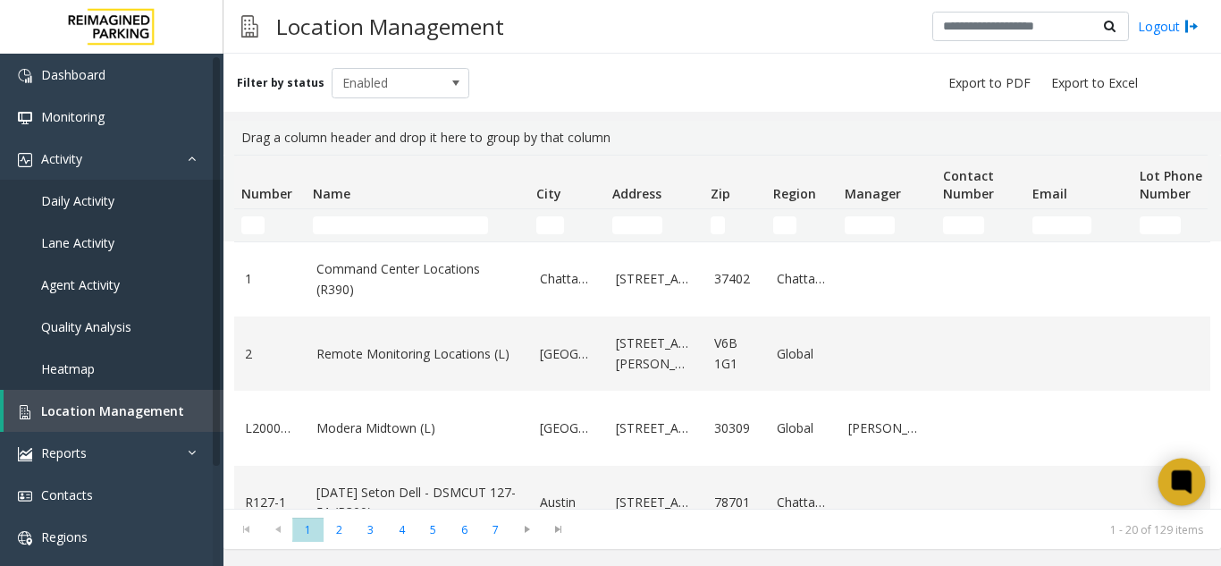
click at [1180, 482] on icon at bounding box center [1180, 480] width 13 height 13
drag, startPoint x: 0, startPoint y: 0, endPoint x: 407, endPoint y: 210, distance: 458.4
click at [407, 210] on td "Name Filter" at bounding box center [417, 225] width 223 height 32
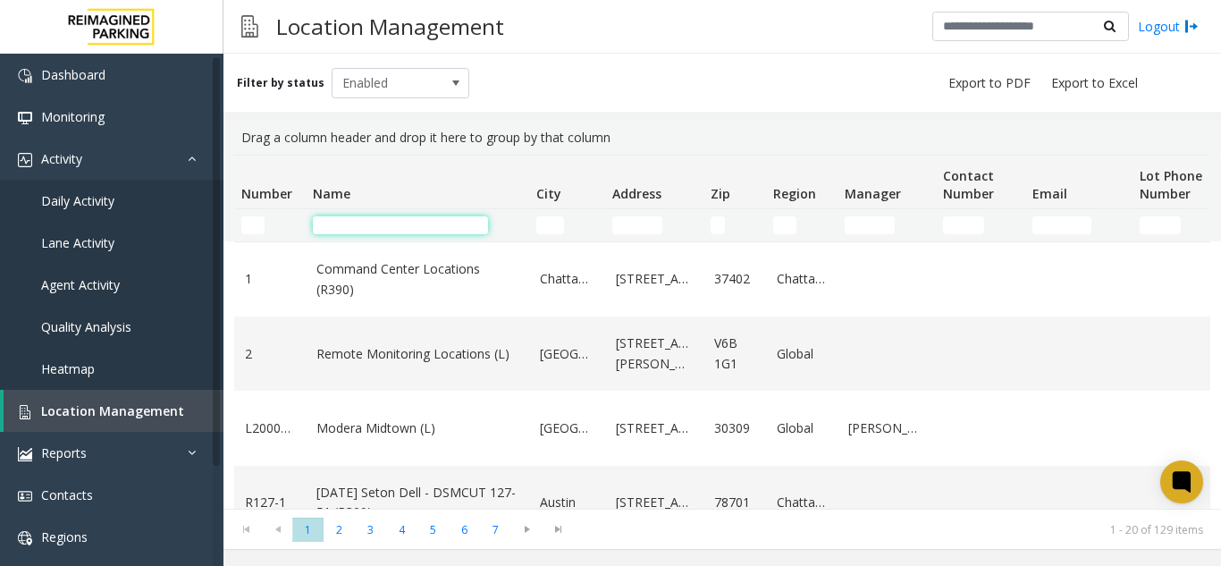
click at [393, 226] on input "Name Filter" at bounding box center [400, 225] width 175 height 18
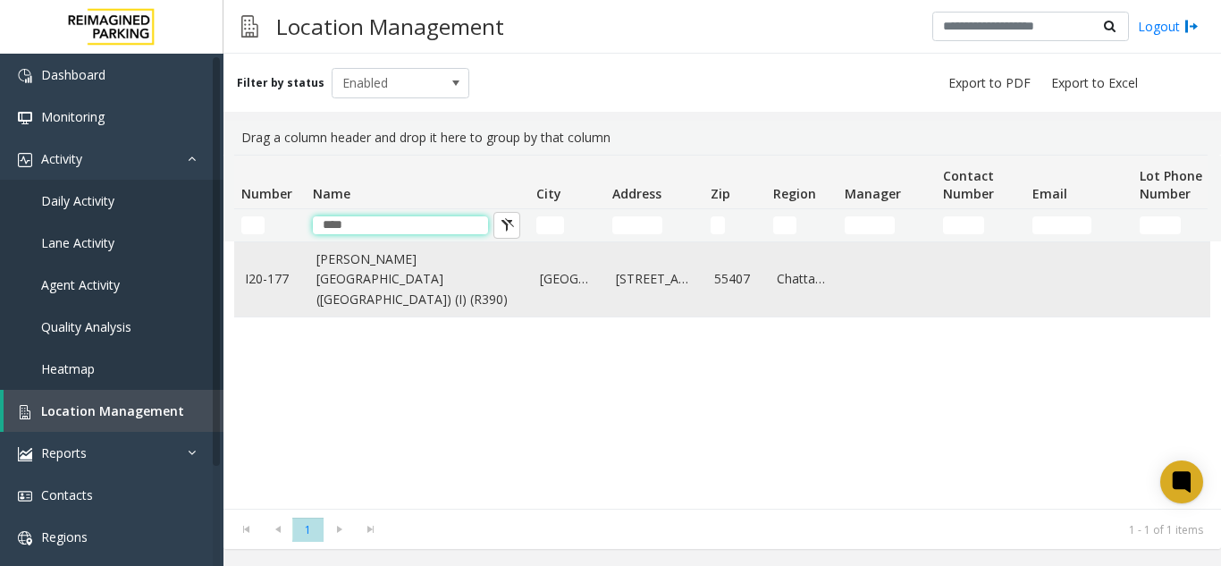
type input "****"
click at [466, 296] on link "[PERSON_NAME][GEOGRAPHIC_DATA] ([GEOGRAPHIC_DATA]) (I) (R390)" at bounding box center [417, 279] width 202 height 60
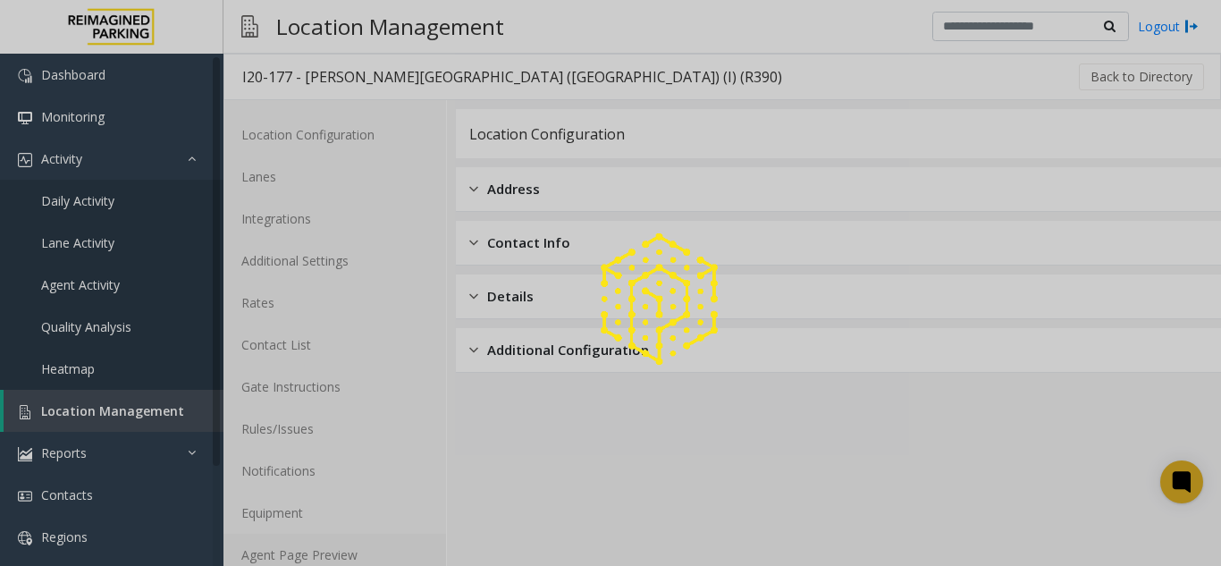
click at [382, 565] on link "Agent Page Preview" at bounding box center [334, 554] width 222 height 42
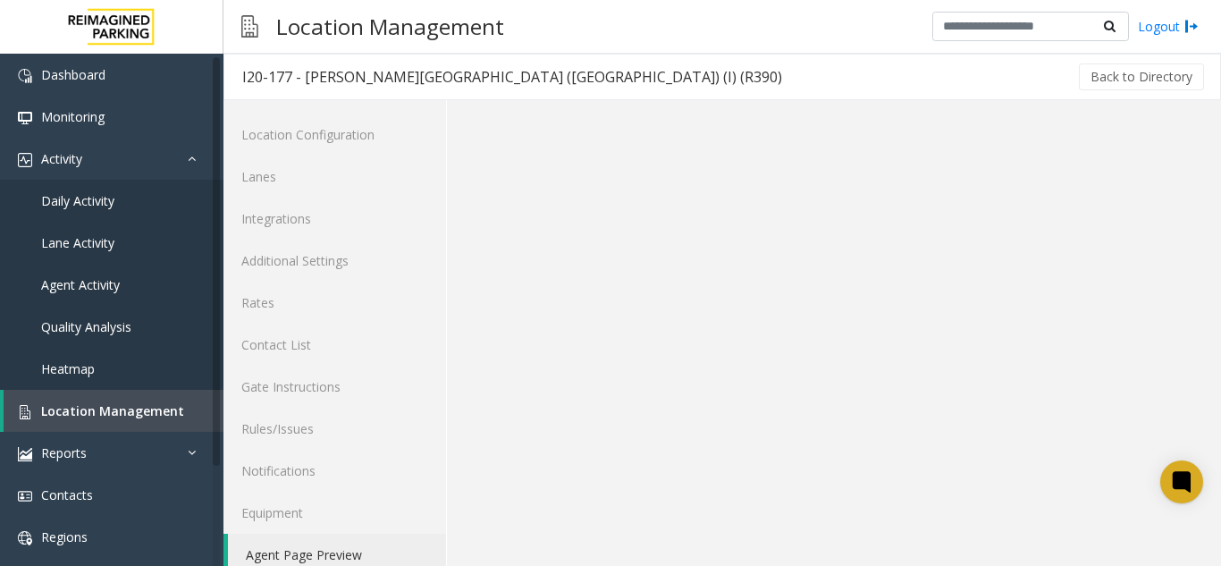
click at [382, 565] on link "Agent Page Preview" at bounding box center [337, 554] width 218 height 42
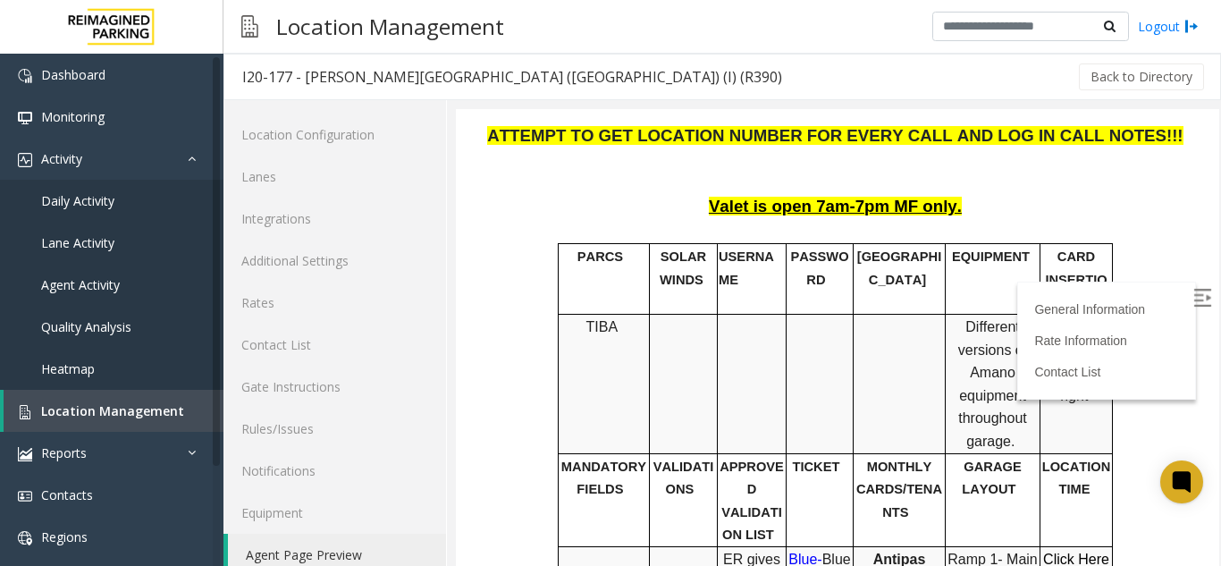
scroll to position [715, 0]
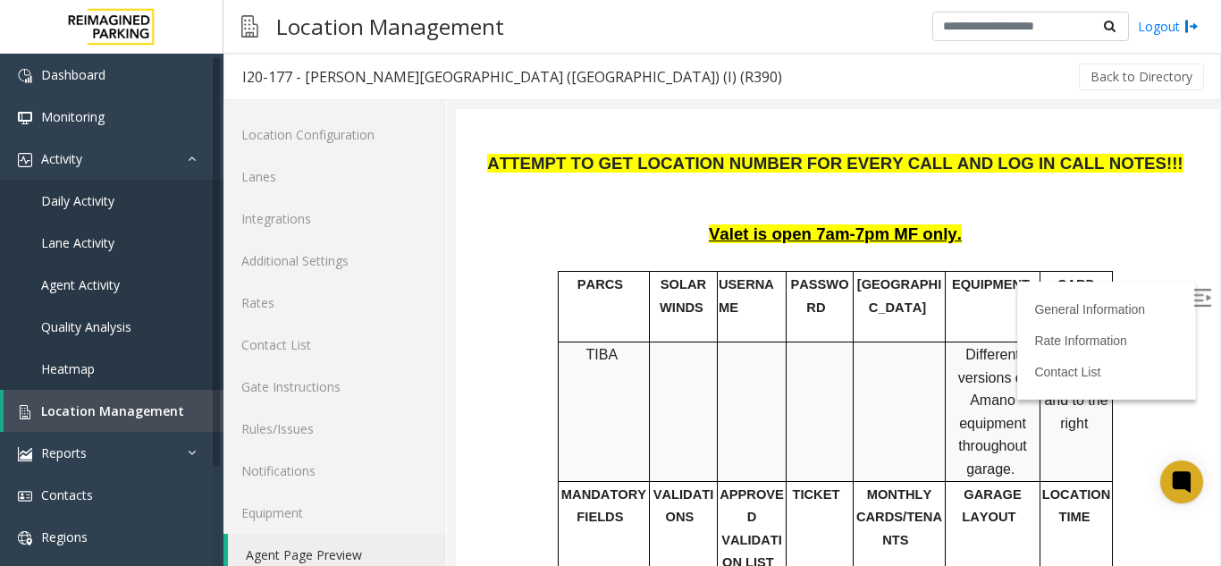
click at [1193, 297] on img at bounding box center [1202, 298] width 18 height 18
click at [125, 422] on link "Location Management" at bounding box center [114, 411] width 220 height 42
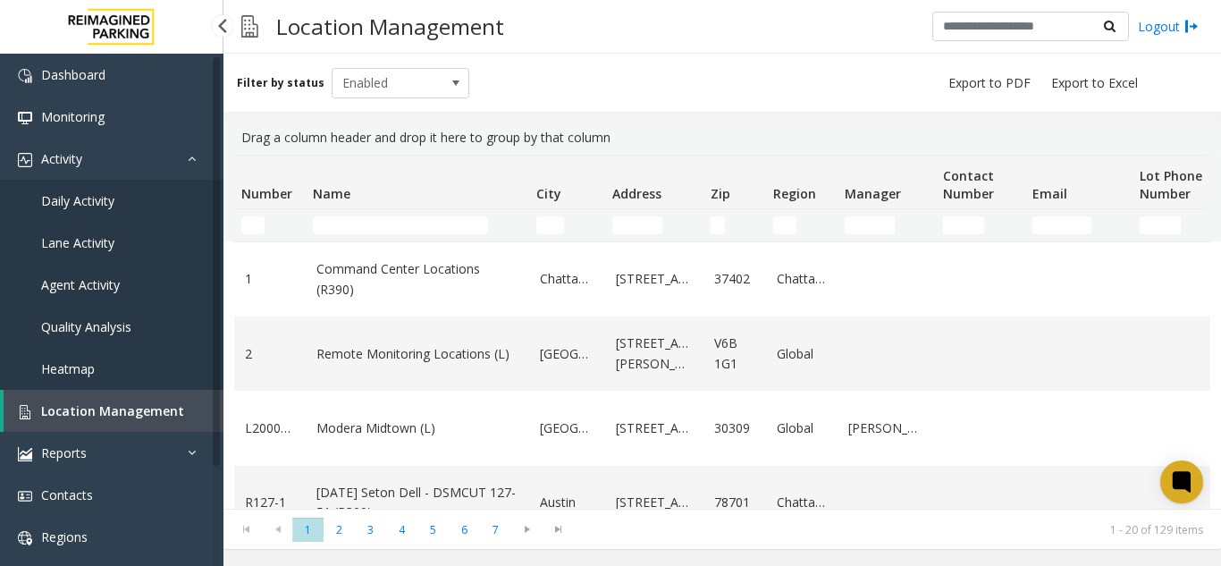
click at [162, 197] on link "Daily Activity" at bounding box center [111, 201] width 223 height 42
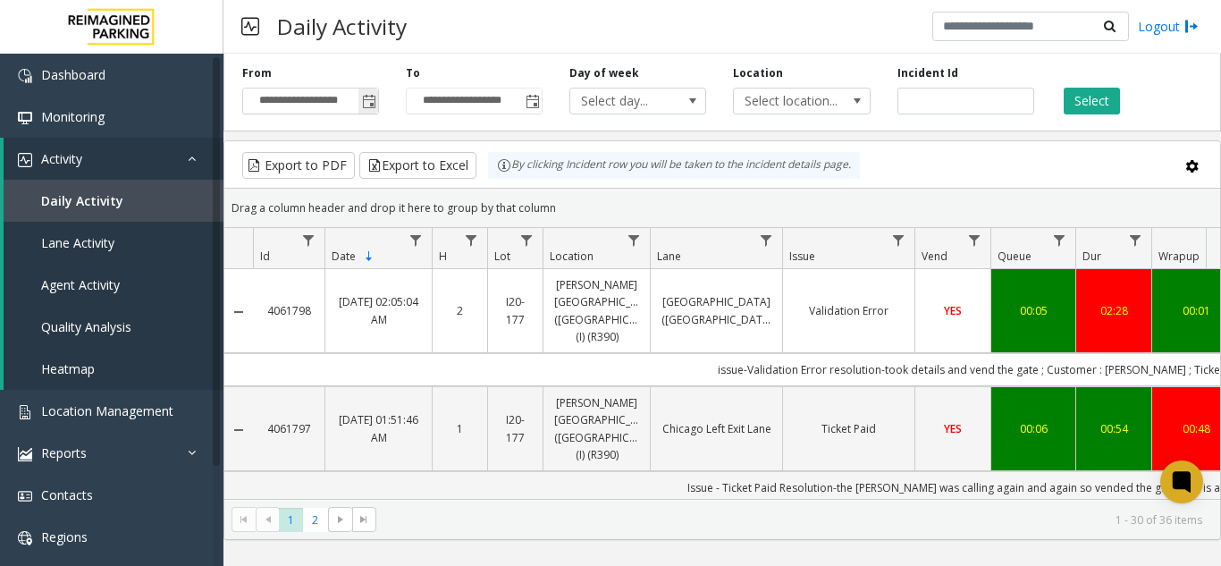
click at [368, 102] on span "Toggle popup" at bounding box center [369, 102] width 14 height 14
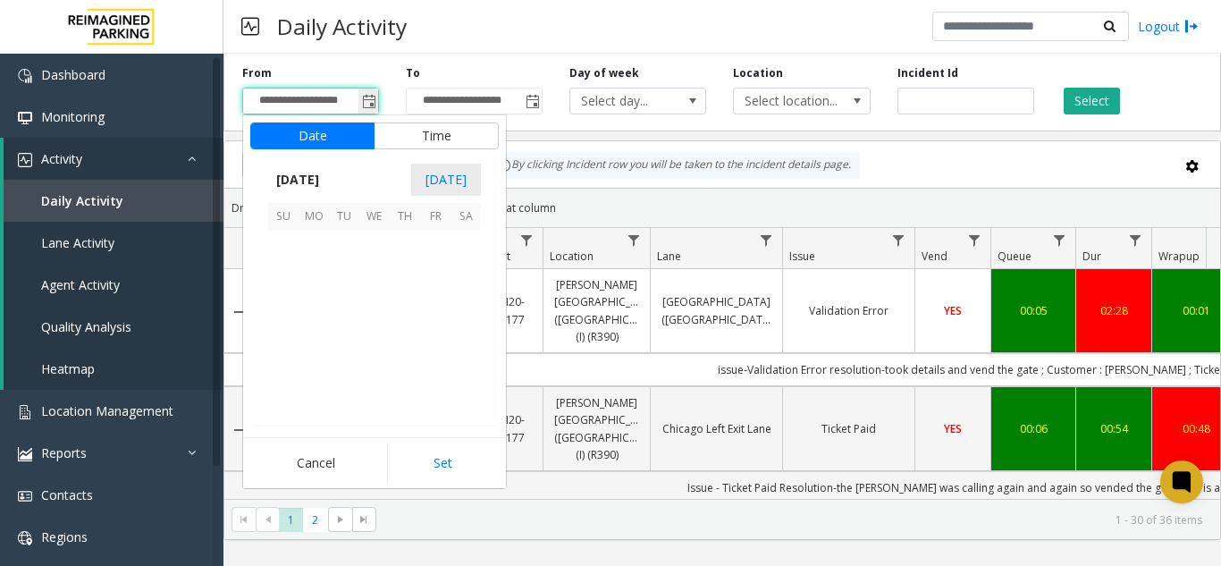
scroll to position [320484, 0]
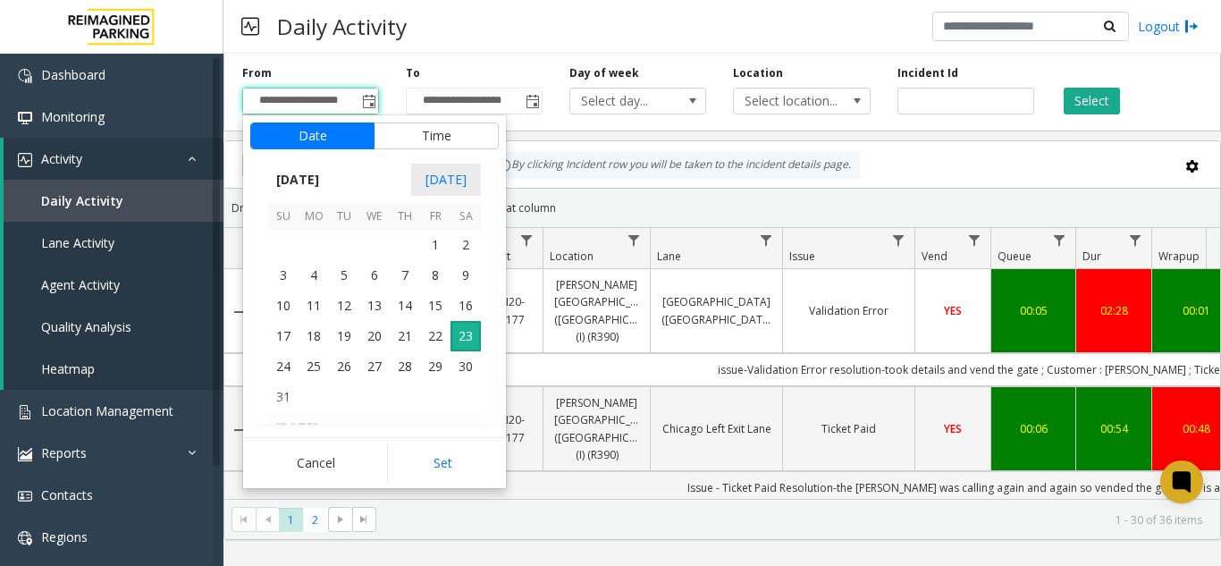
click at [693, 179] on kendo-grid-toolbar "Export to PDF Export to Excel By clicking Incident row you will be taken to the…" at bounding box center [721, 164] width 995 height 47
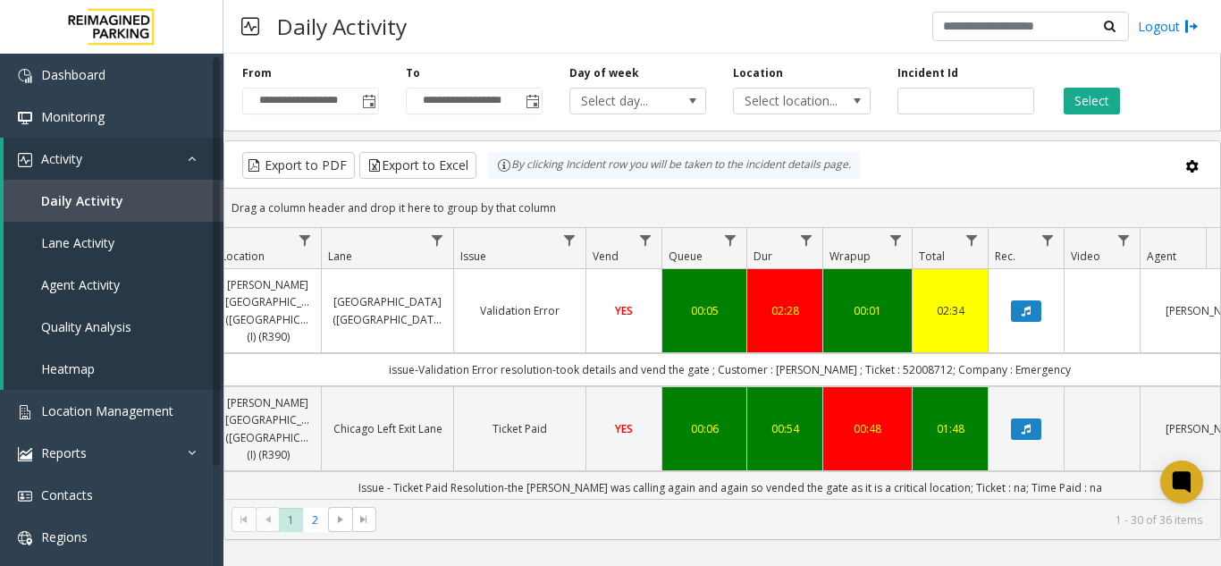
scroll to position [0, 318]
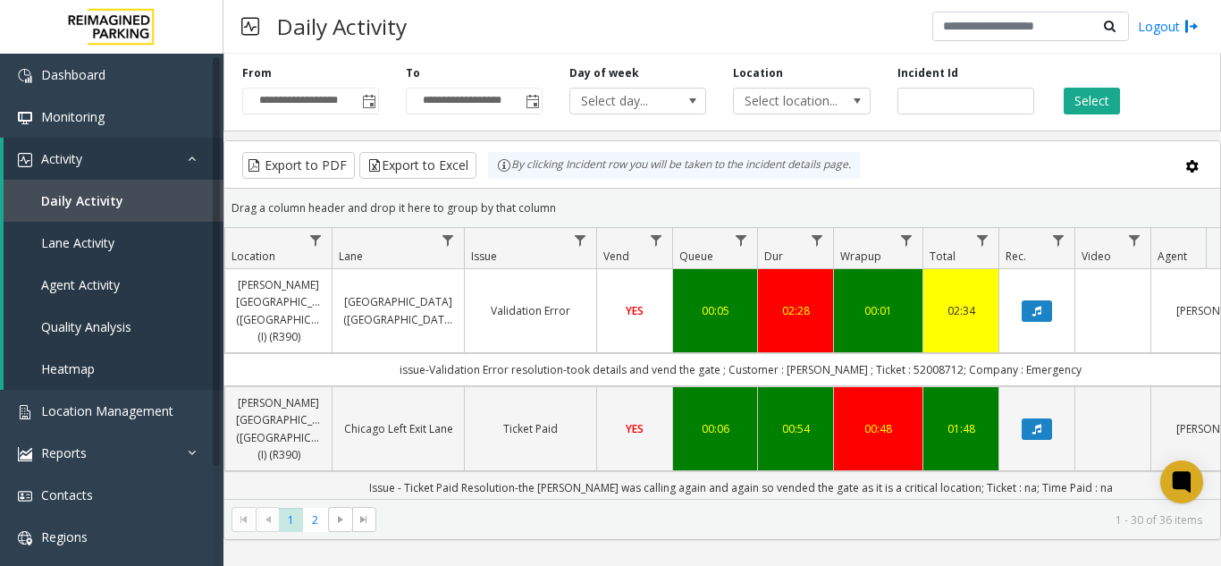
drag, startPoint x: 1021, startPoint y: 356, endPoint x: 1093, endPoint y: 354, distance: 71.5
click at [1093, 354] on td "issue-Validation Error resolution-took details and vend the gate ; Customer : […" at bounding box center [740, 369] width 1611 height 33
copy td "Emergency"
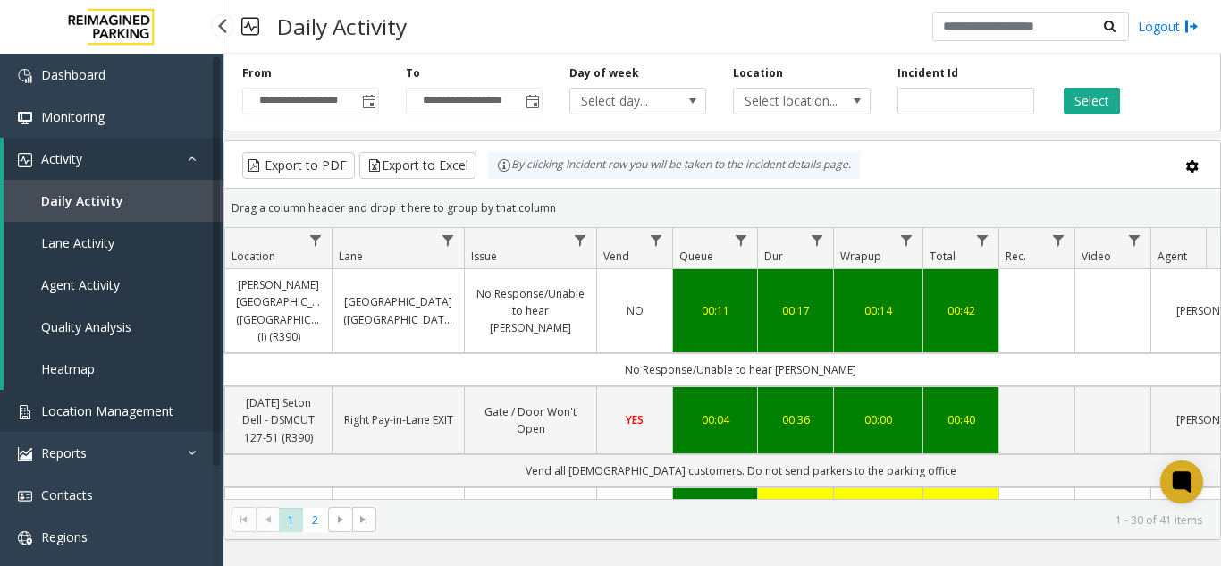
click at [113, 424] on link "Location Management" at bounding box center [111, 411] width 223 height 42
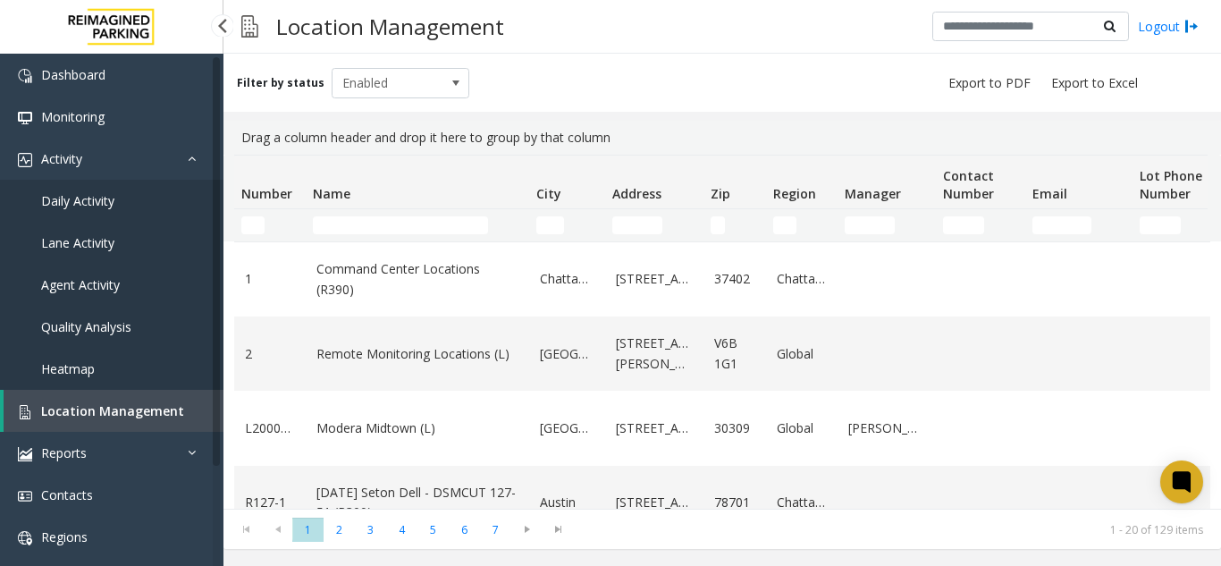
click at [170, 212] on link "Daily Activity" at bounding box center [111, 201] width 223 height 42
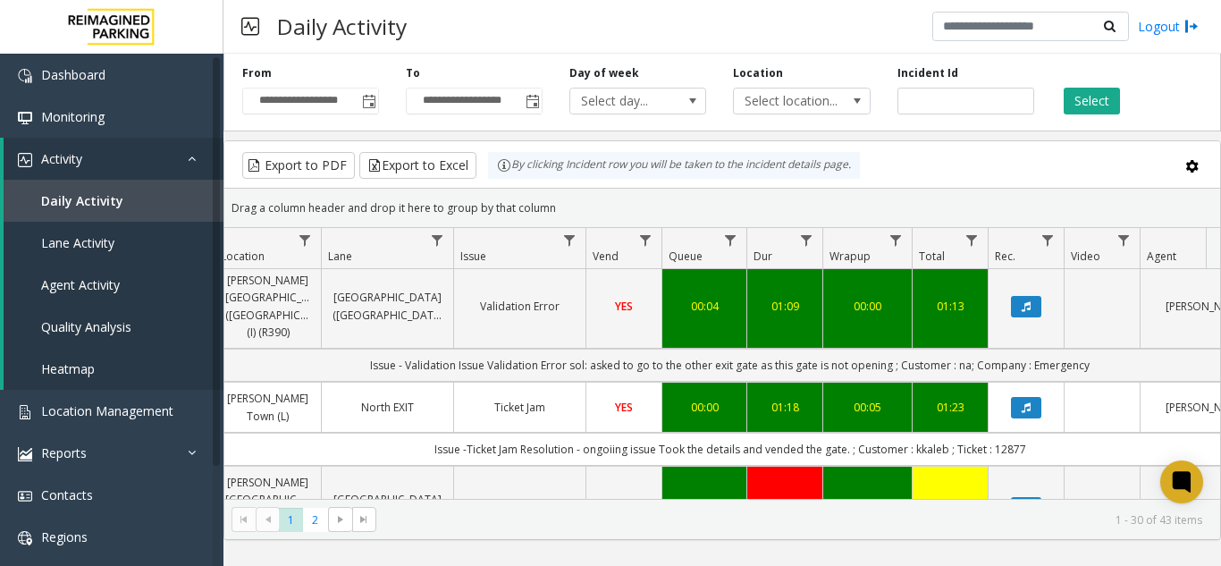
scroll to position [536, 329]
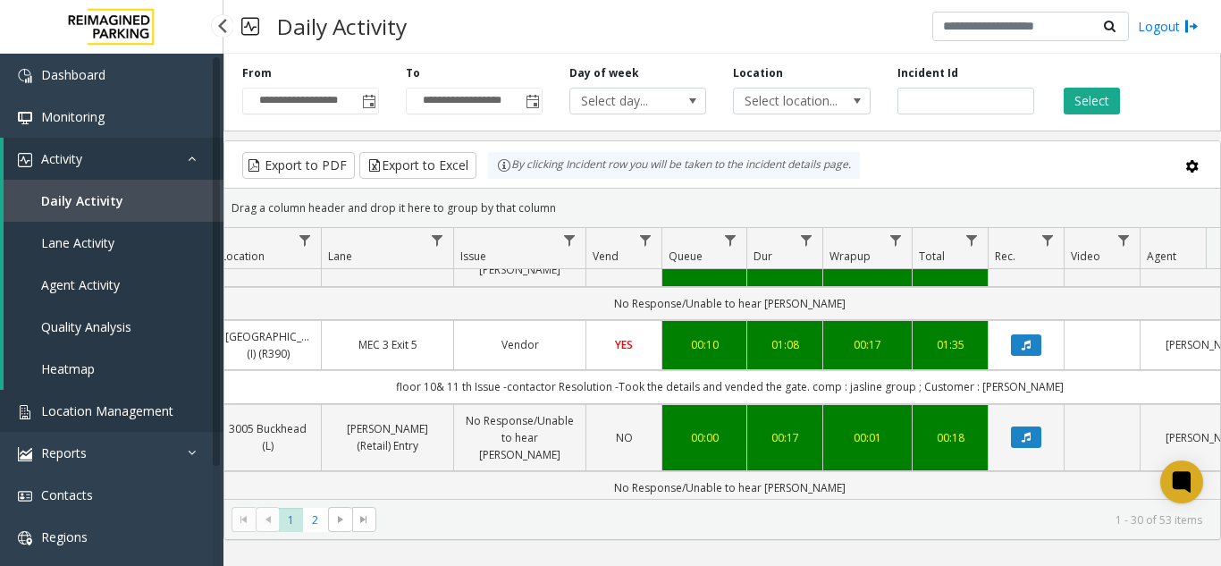
click at [148, 408] on span "Location Management" at bounding box center [107, 410] width 132 height 17
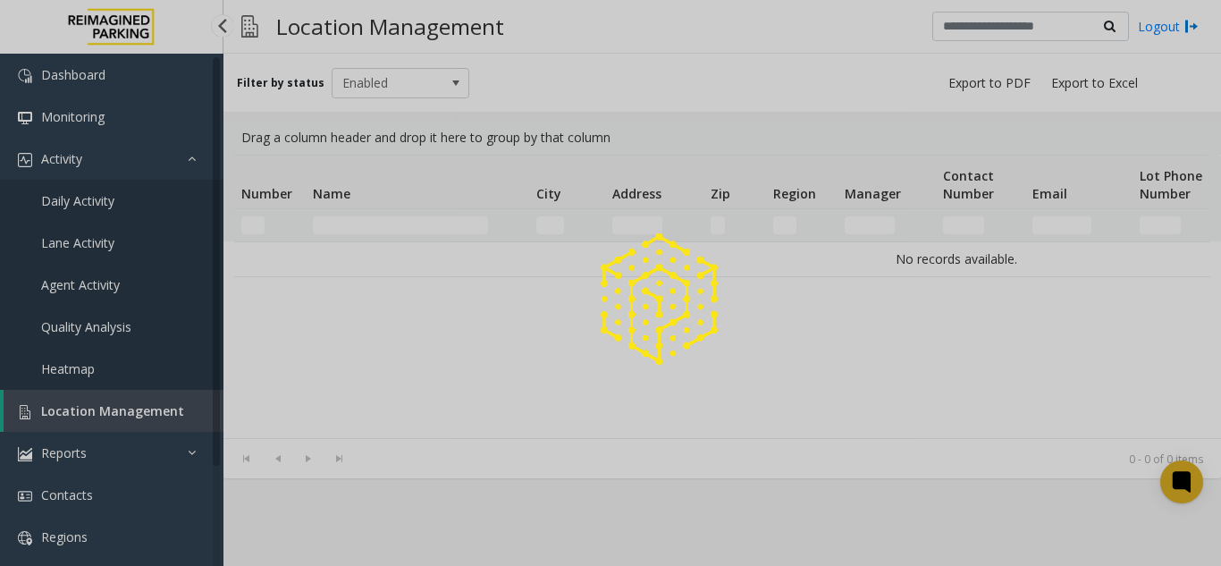
click at [147, 403] on div at bounding box center [610, 283] width 1221 height 566
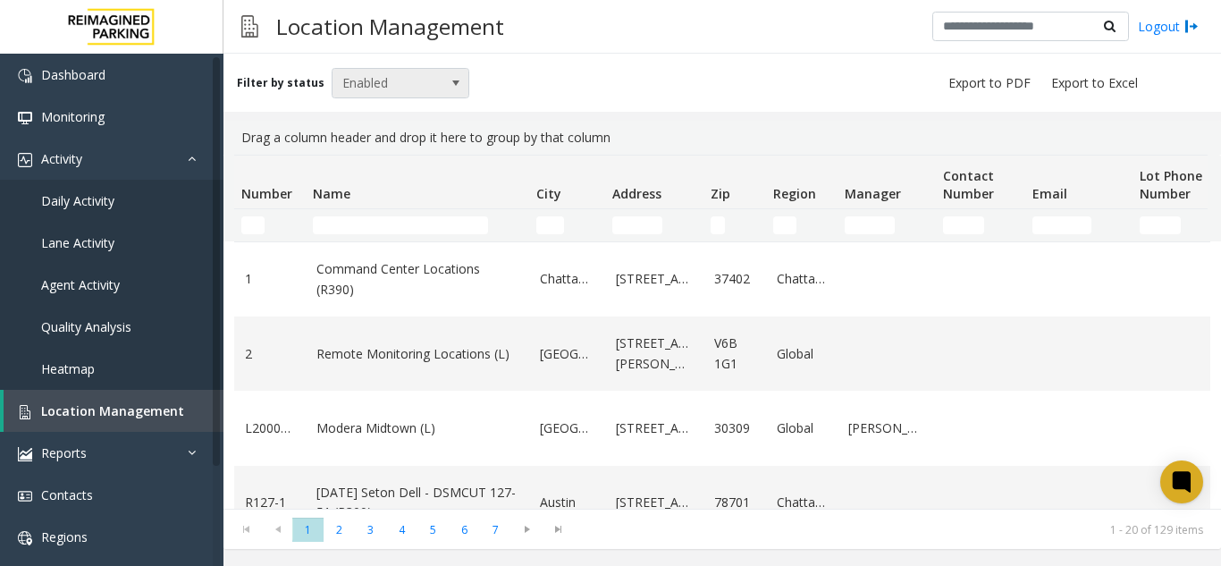
click at [377, 89] on span "Enabled" at bounding box center [386, 83] width 109 height 29
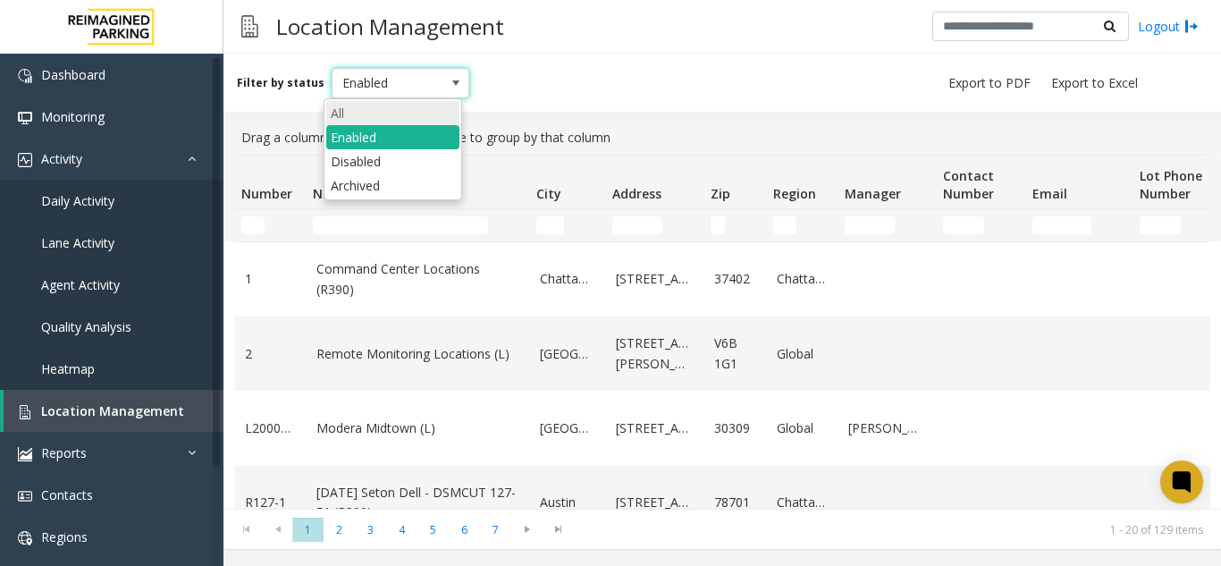
click at [375, 119] on li "All" at bounding box center [392, 113] width 133 height 24
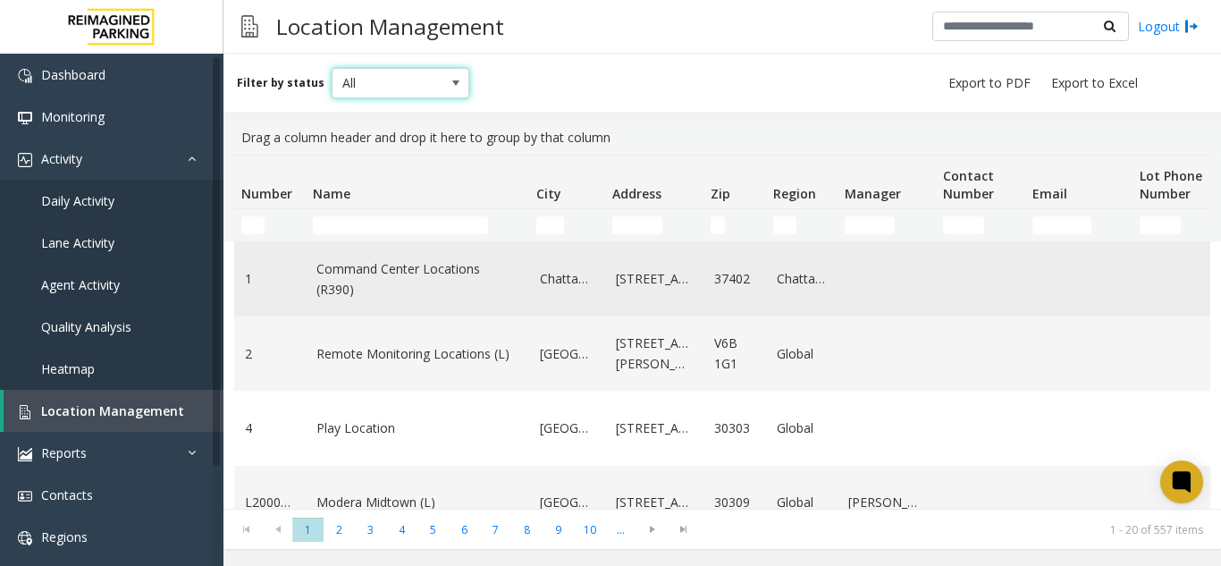
click at [256, 247] on td "1" at bounding box center [269, 279] width 71 height 74
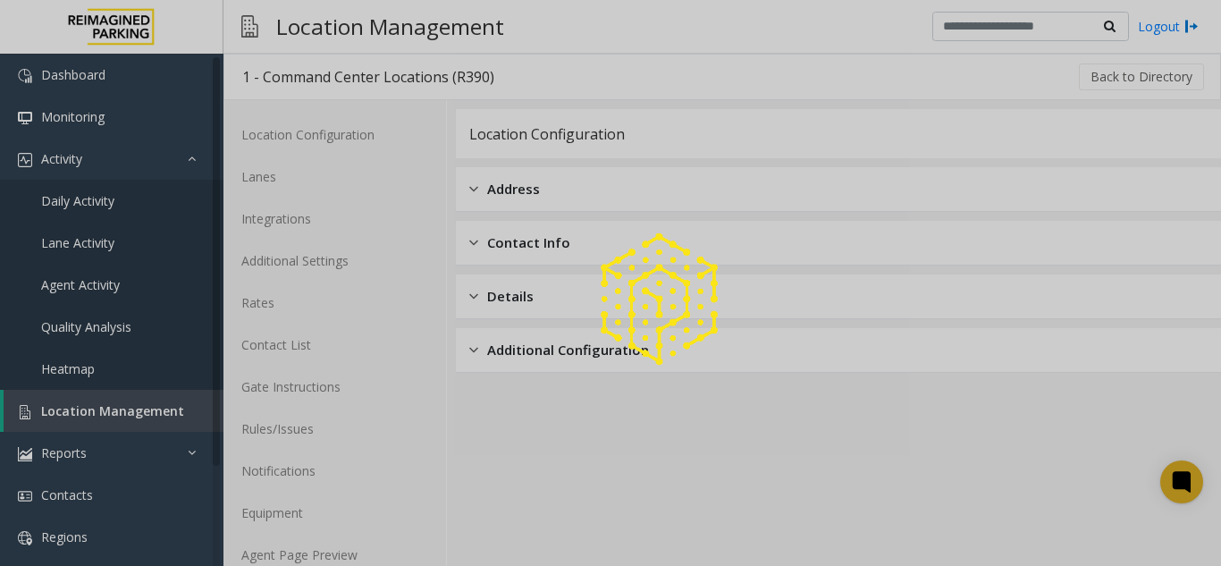
click at [253, 248] on div at bounding box center [610, 283] width 1221 height 566
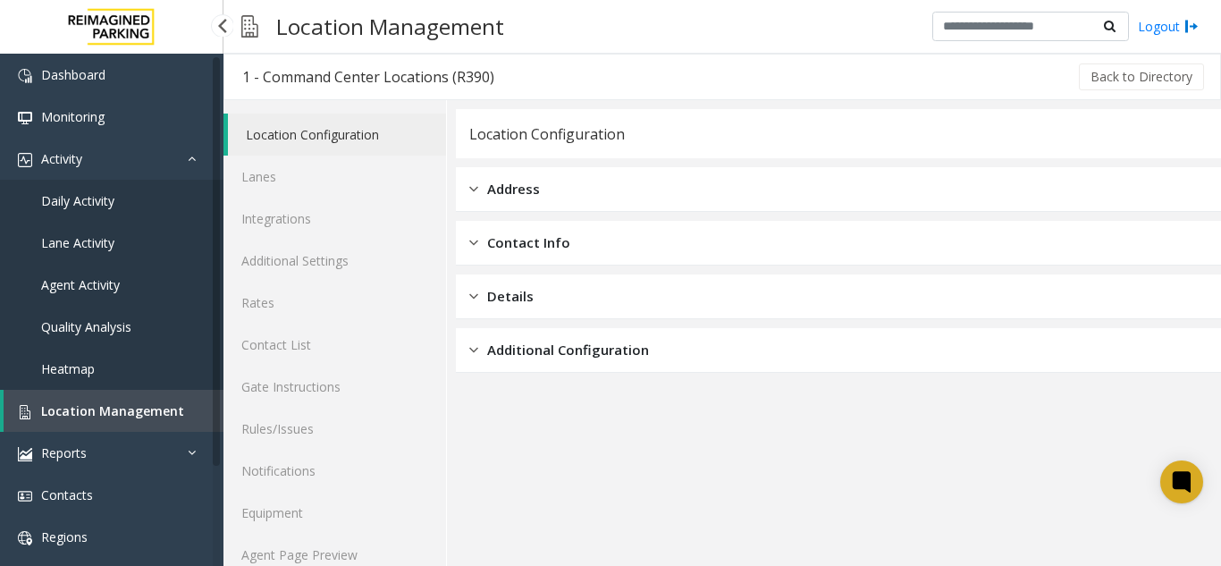
click at [160, 390] on link "Location Management" at bounding box center [114, 411] width 220 height 42
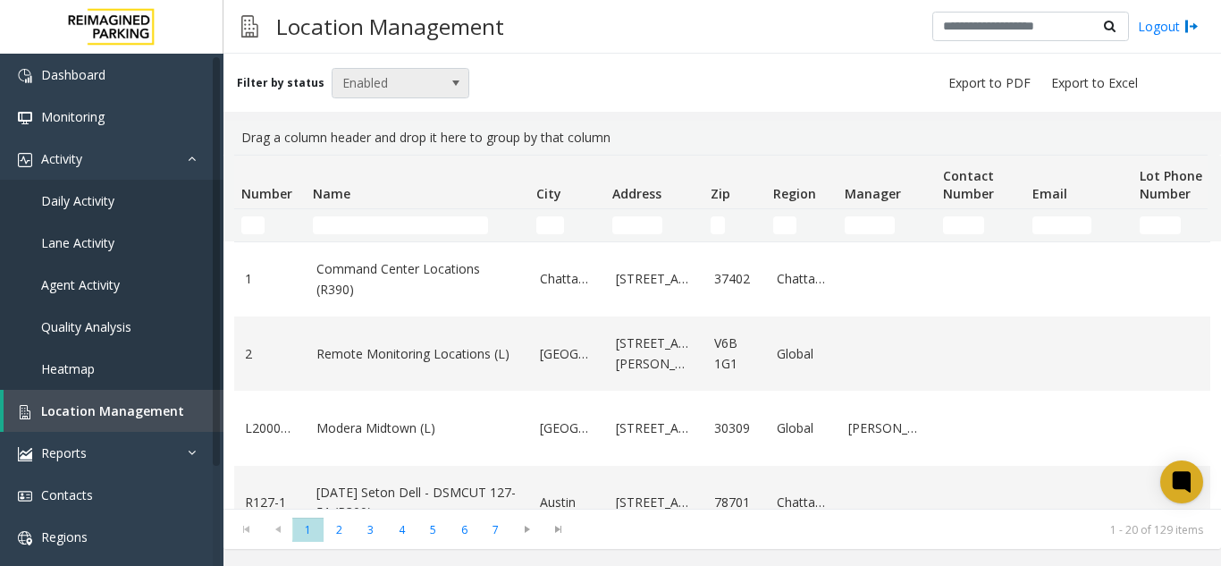
click at [358, 74] on span "Enabled" at bounding box center [386, 83] width 109 height 29
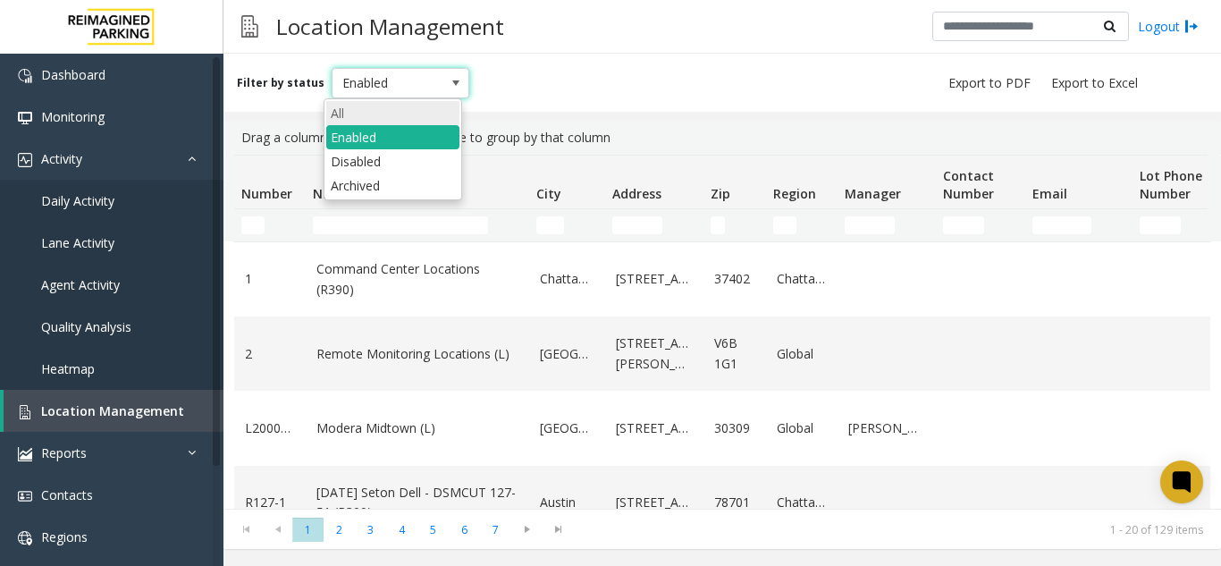
click at [358, 101] on li "All" at bounding box center [392, 113] width 133 height 24
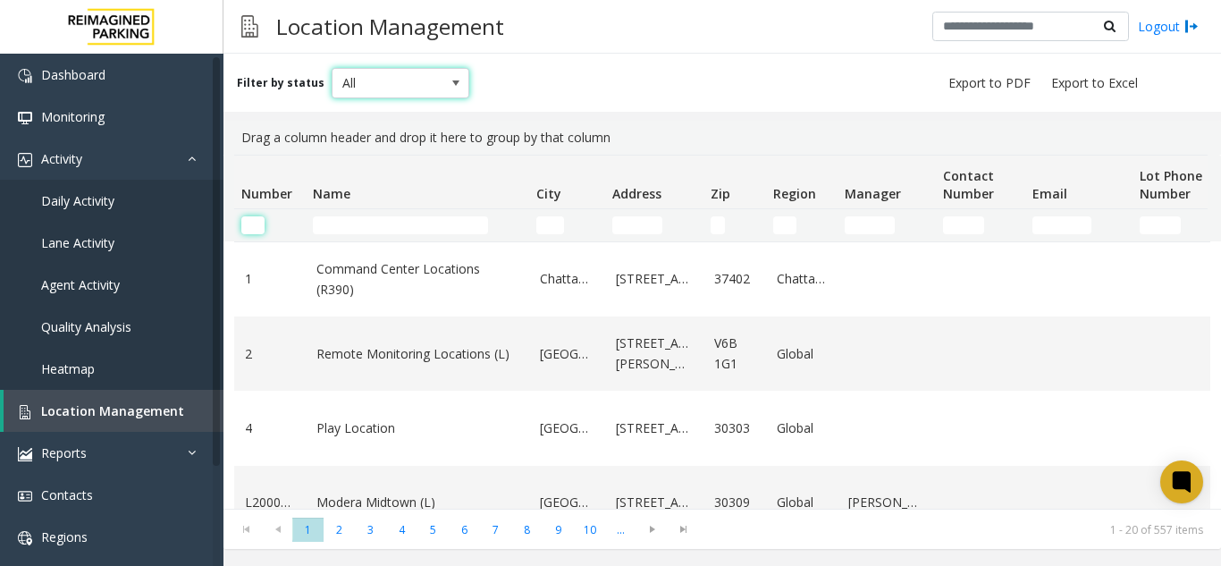
click at [262, 222] on input "Number Filter" at bounding box center [252, 225] width 23 height 18
type input "*"
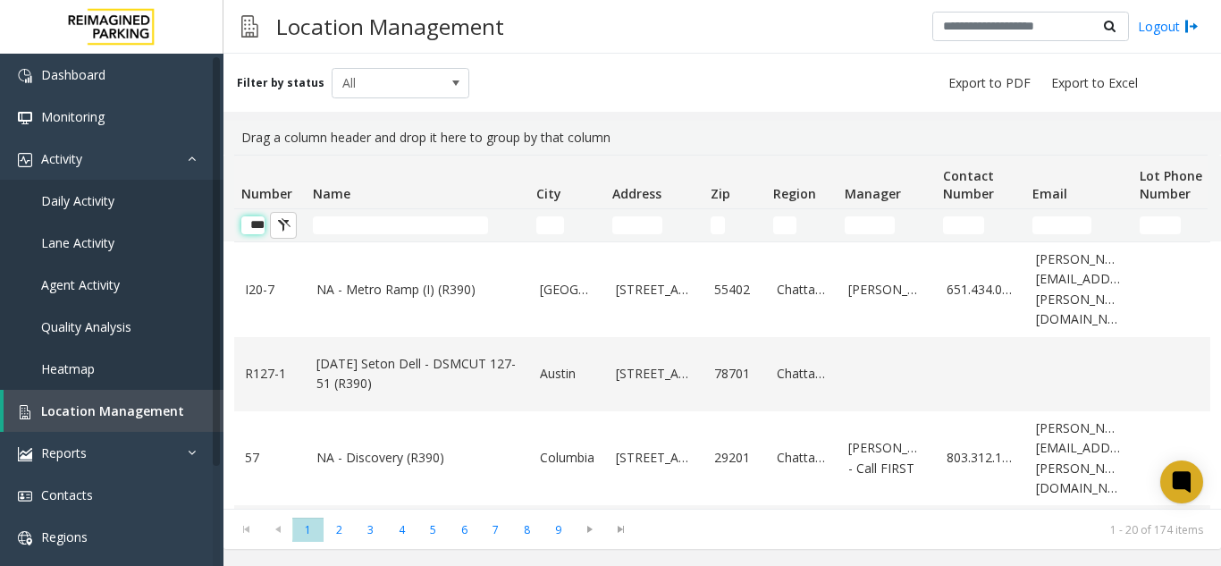
scroll to position [0, 8]
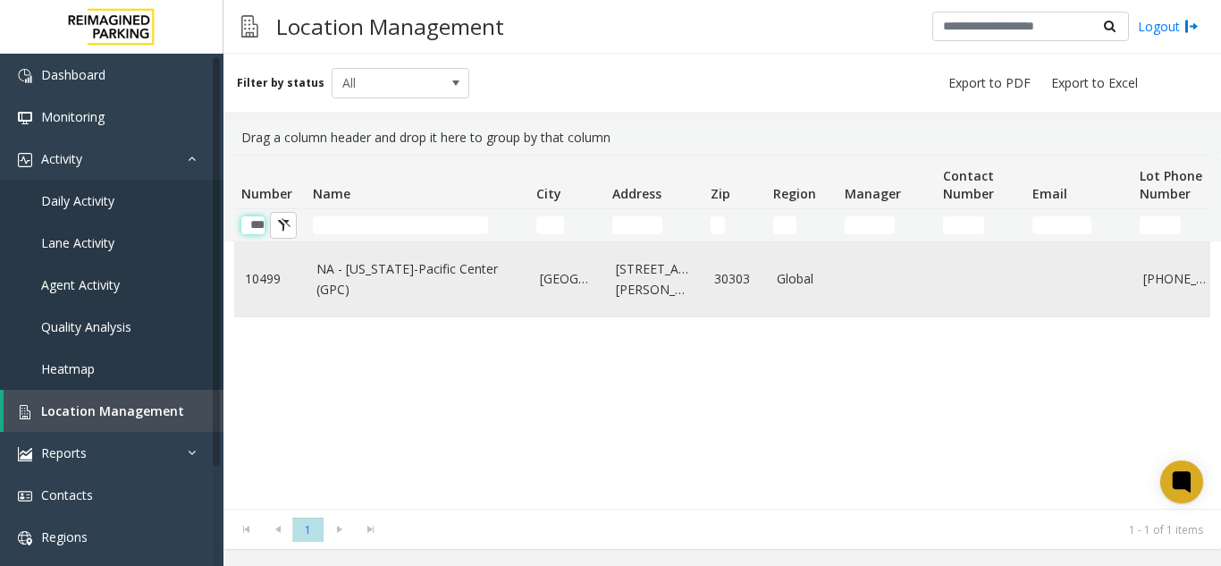
type input "***"
click at [431, 314] on td "NA - [US_STATE]-Pacific Center (GPC)" at bounding box center [417, 279] width 223 height 74
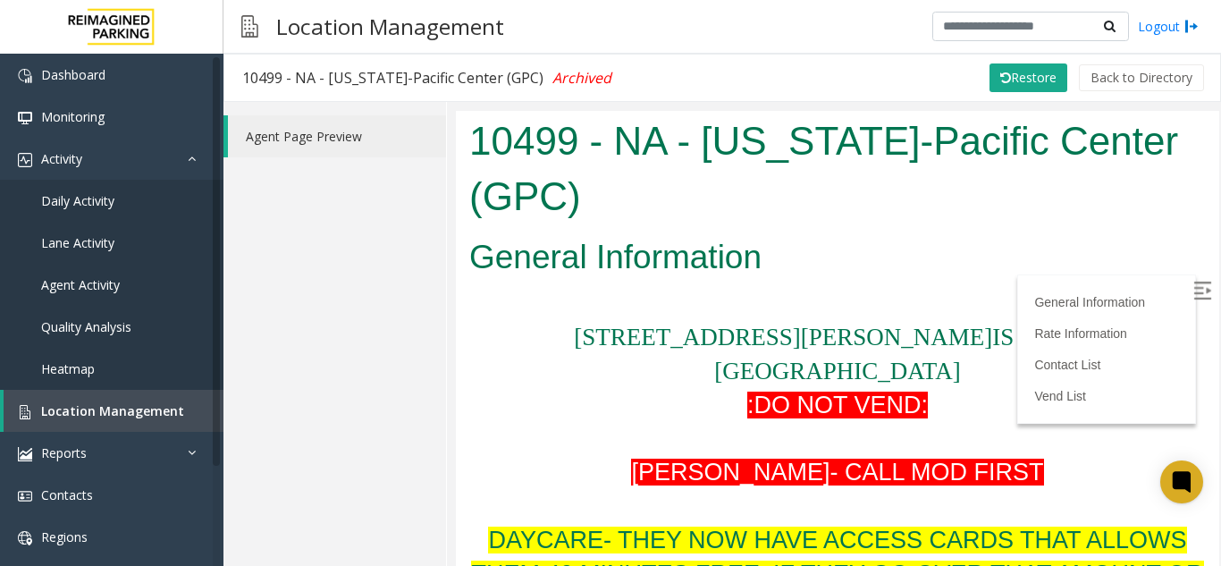
click at [1193, 281] on img at bounding box center [1202, 290] width 18 height 18
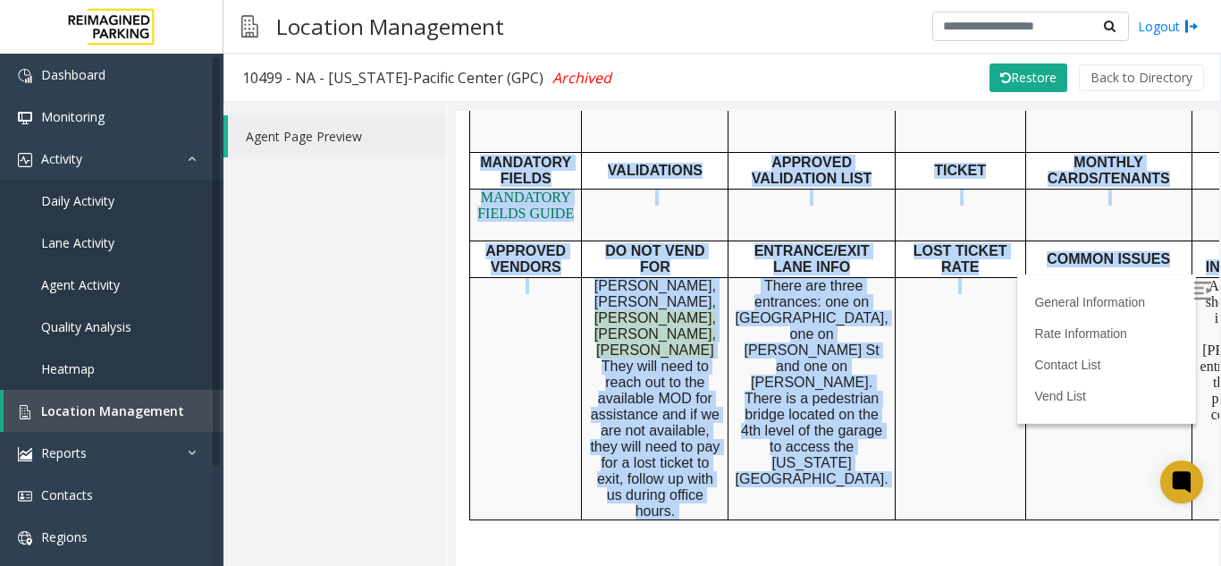
scroll to position [894, 233]
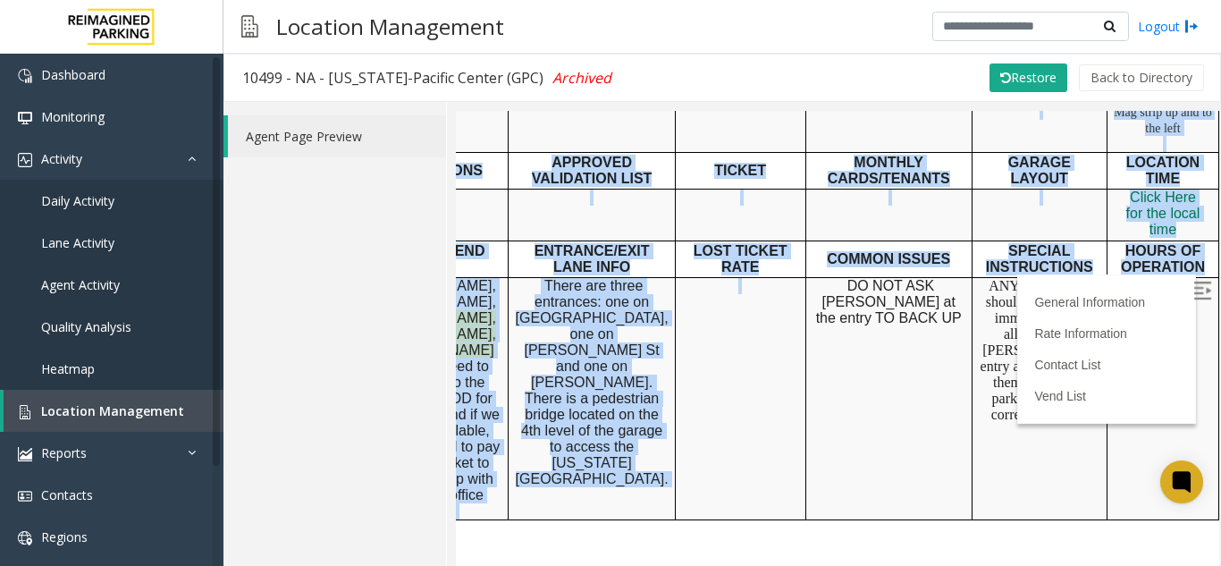
drag, startPoint x: 974, startPoint y: 355, endPoint x: 1135, endPoint y: 366, distance: 161.3
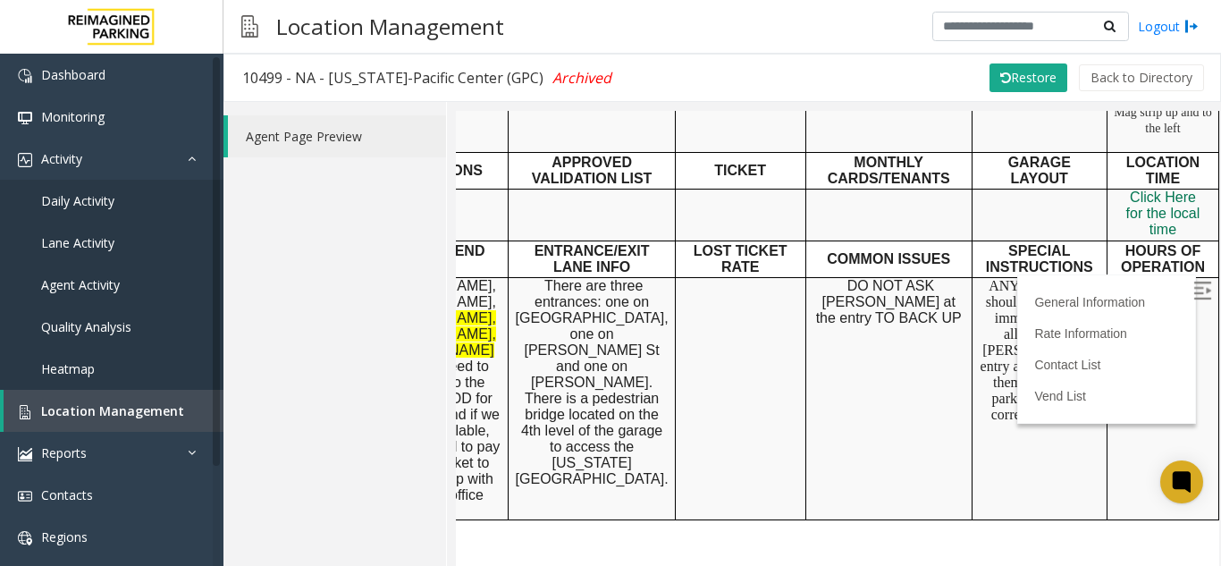
click at [917, 353] on td "DO NOT ASK [PERSON_NAME] at the entry TO BACK UP" at bounding box center [888, 397] width 166 height 242
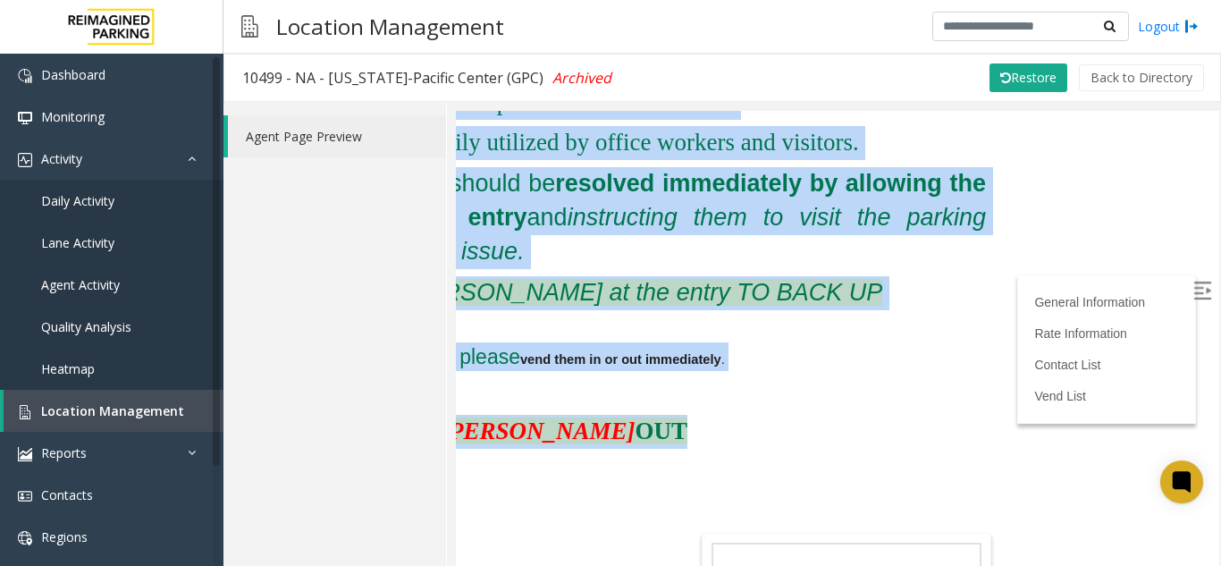
scroll to position [1698, 0]
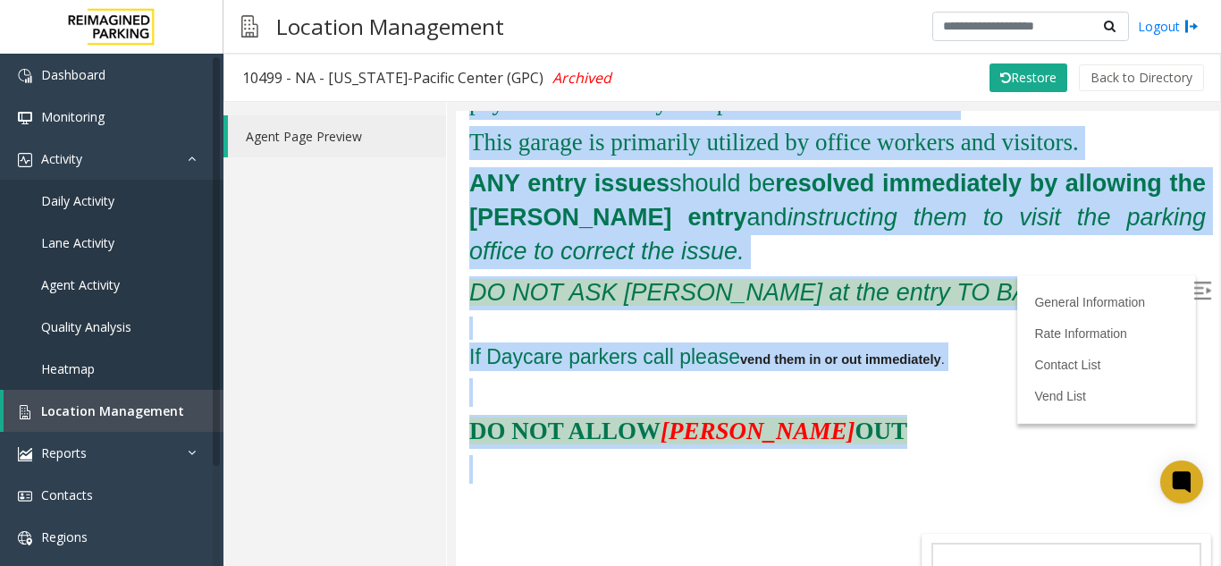
drag, startPoint x: 842, startPoint y: 364, endPoint x: 466, endPoint y: 290, distance: 382.4
click at [755, 377] on h4 at bounding box center [837, 391] width 736 height 29
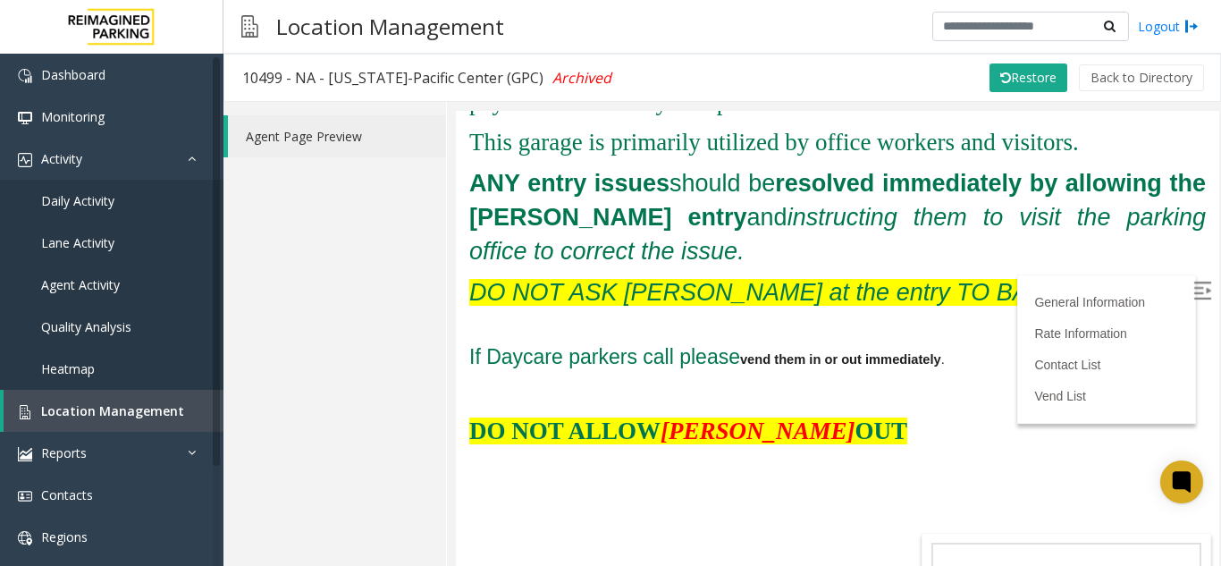
click at [783, 545] on h3 at bounding box center [837, 562] width 736 height 34
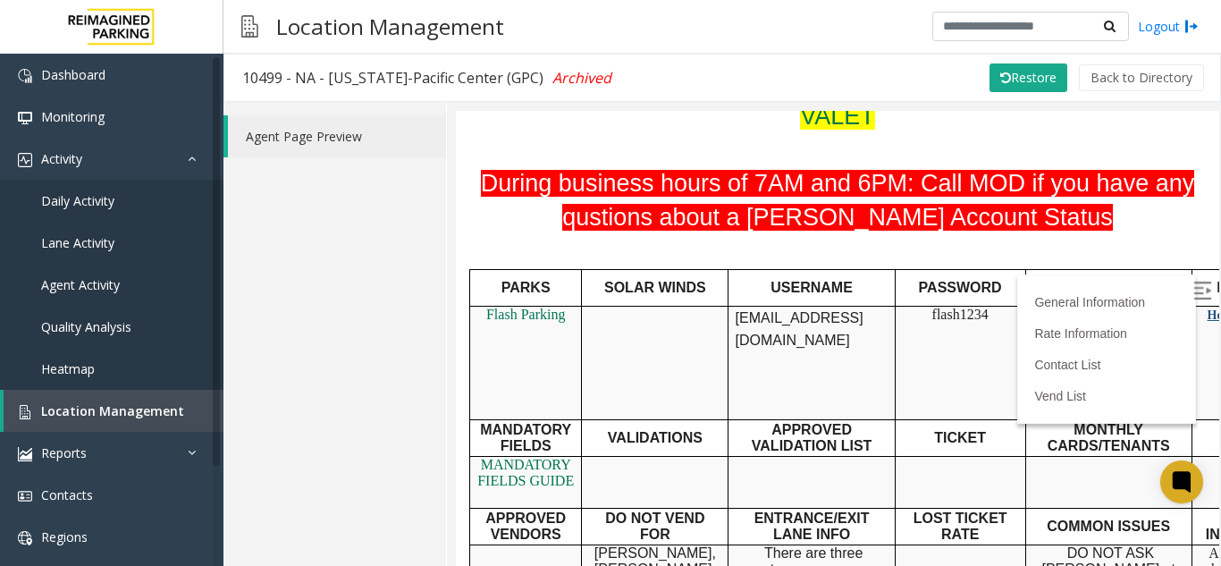
scroll to position [442, 0]
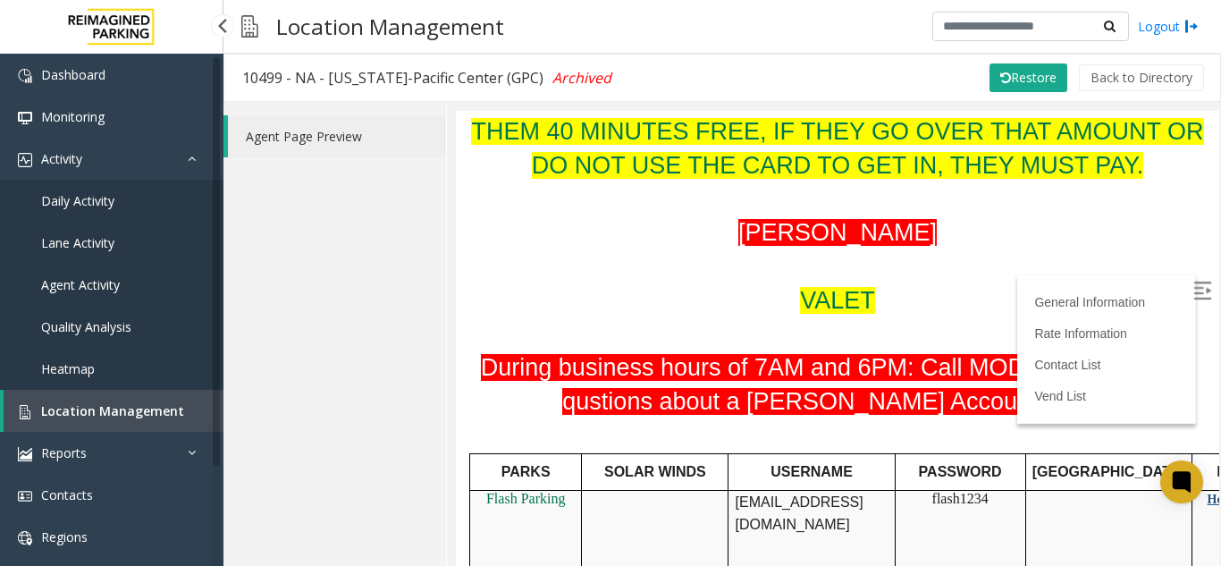
click at [189, 395] on link "Location Management" at bounding box center [114, 411] width 220 height 42
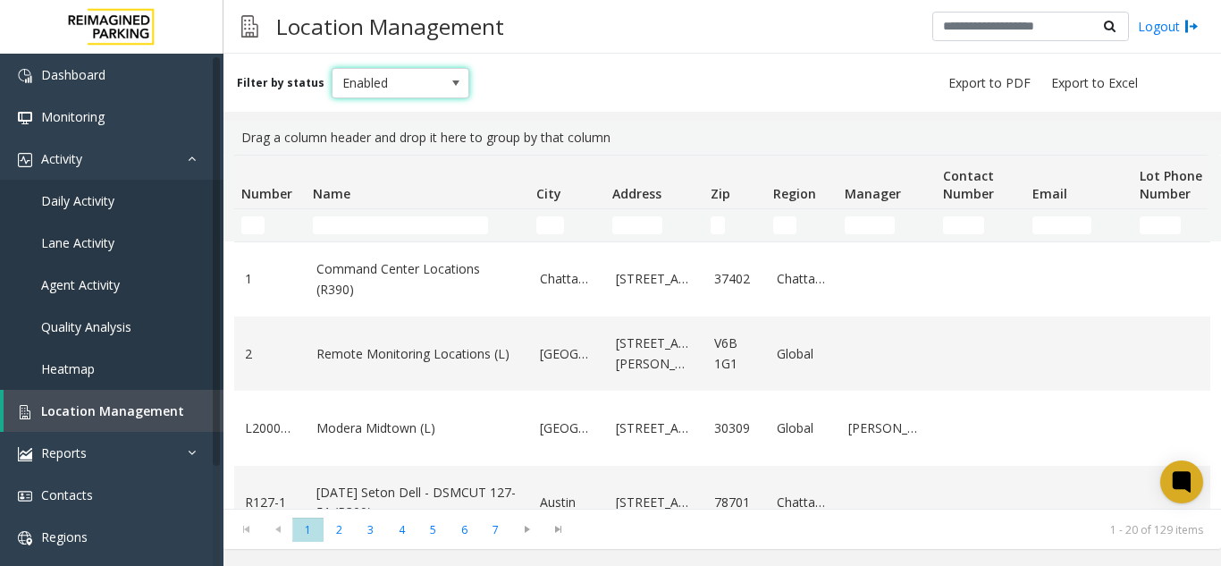
click at [419, 80] on span "Enabled" at bounding box center [386, 83] width 109 height 29
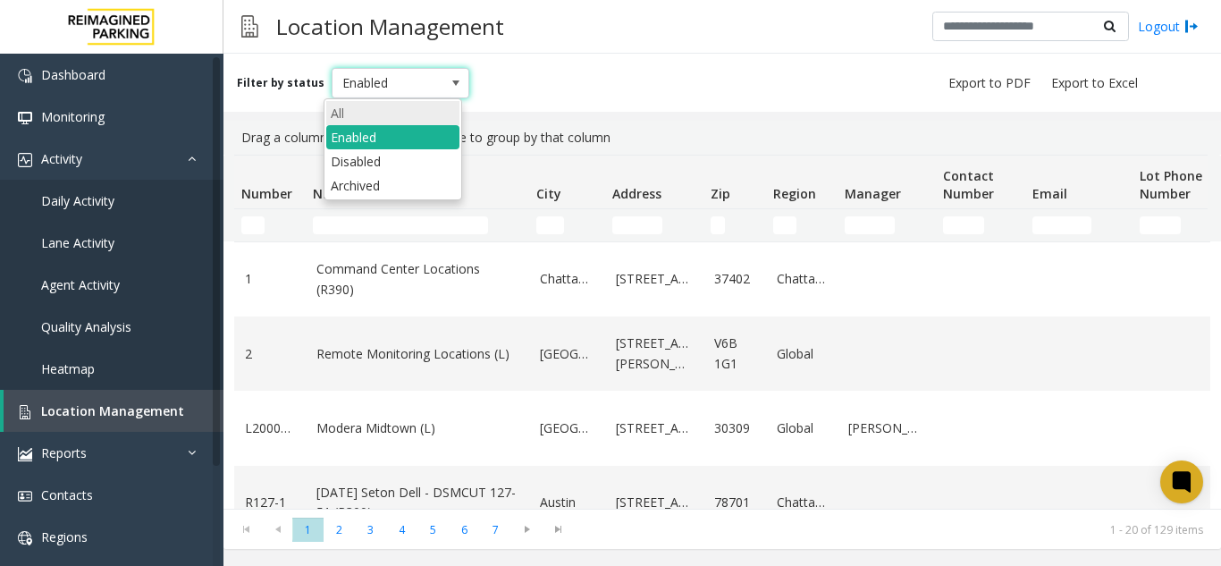
click at [406, 116] on li "All" at bounding box center [392, 113] width 133 height 24
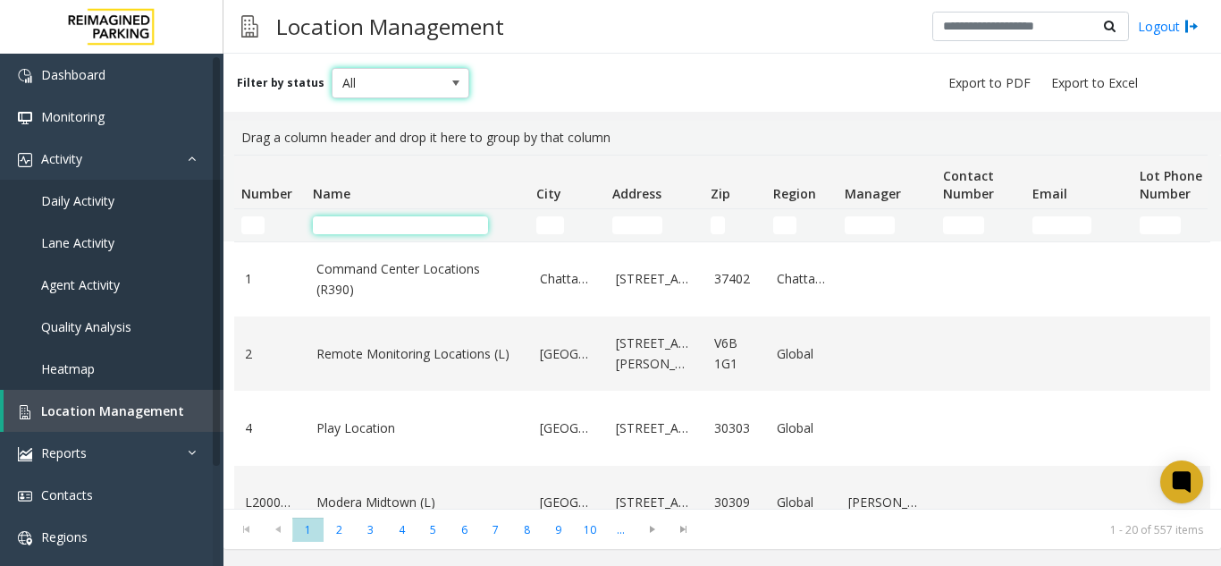
click at [387, 227] on input "Name Filter" at bounding box center [400, 225] width 175 height 18
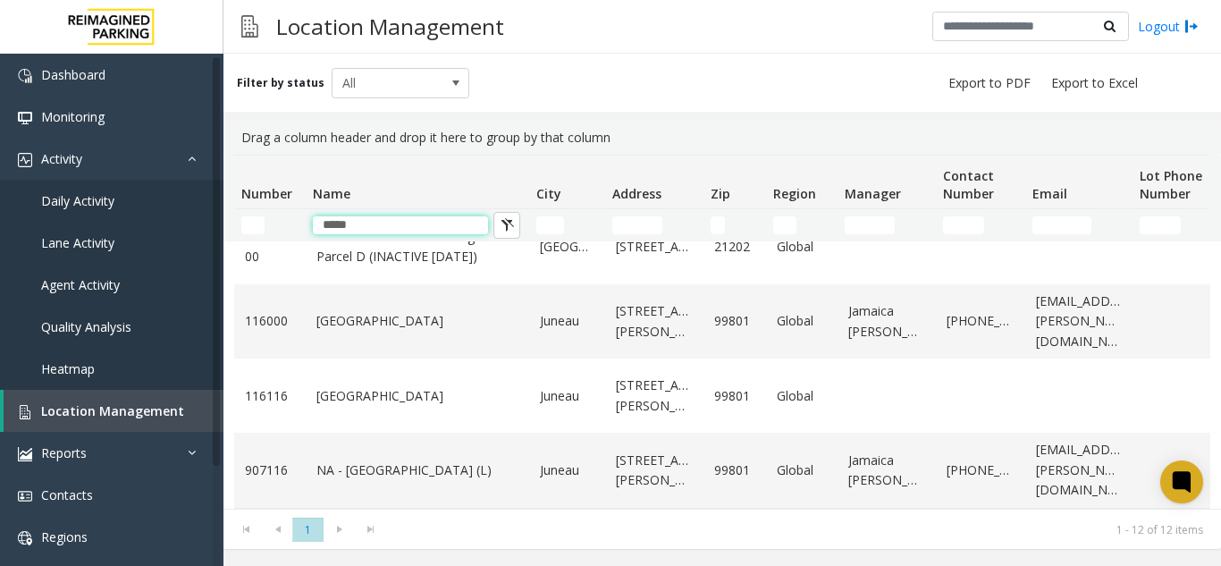
scroll to position [680, 0]
type input "*****"
click at [113, 400] on link "Location Management" at bounding box center [114, 411] width 220 height 42
click at [119, 420] on link "Location Management" at bounding box center [114, 411] width 220 height 42
click at [110, 217] on link "Daily Activity" at bounding box center [111, 201] width 223 height 42
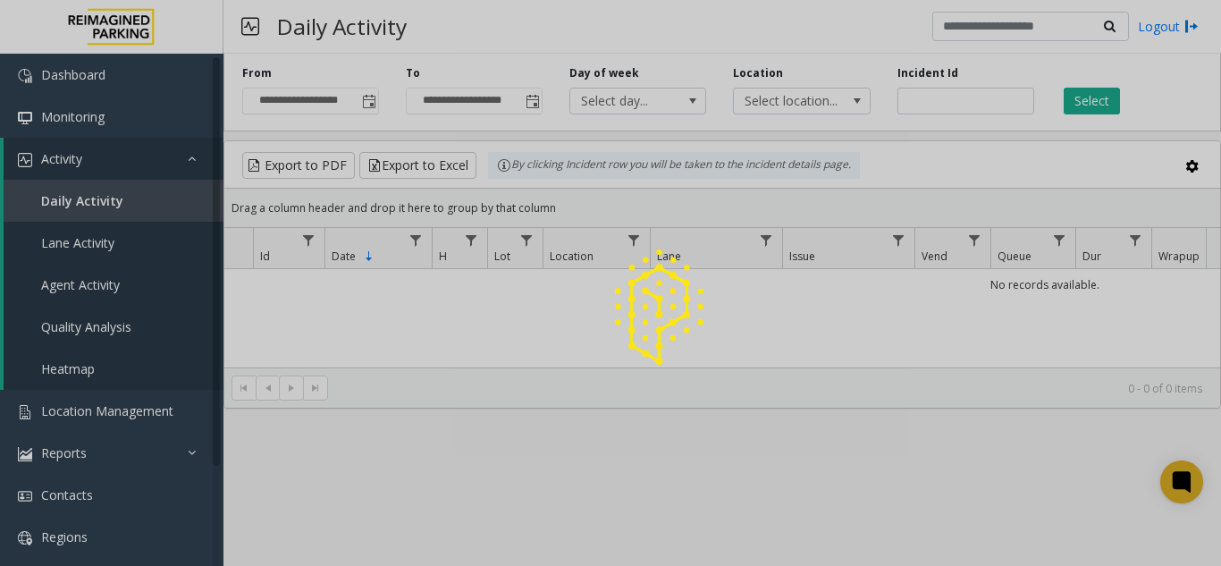
click at [155, 399] on div at bounding box center [610, 283] width 1221 height 566
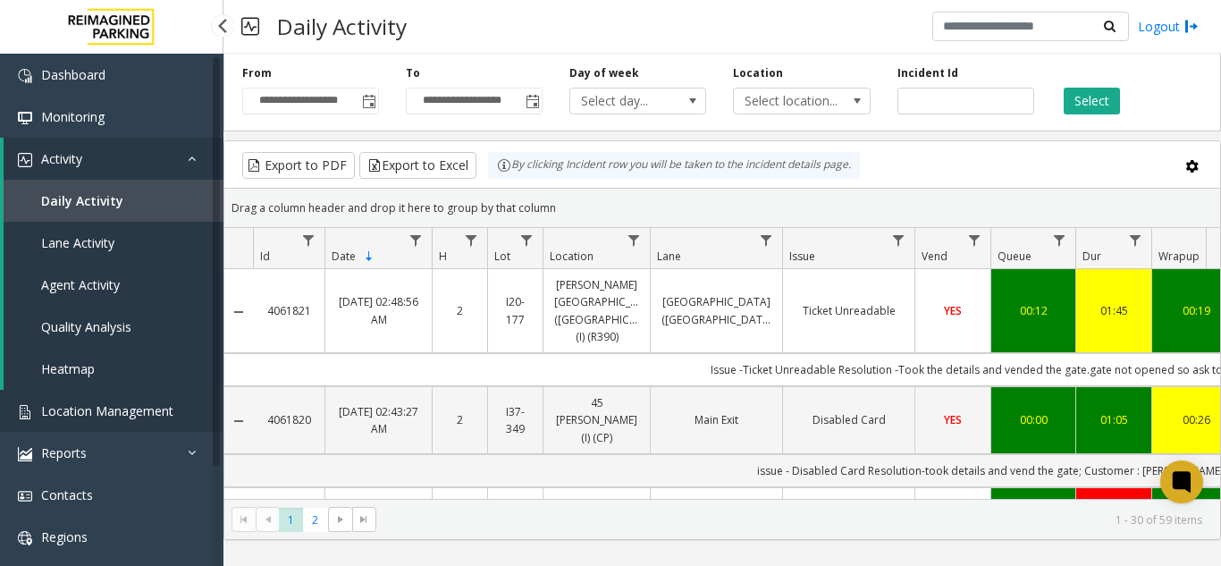
click at [153, 410] on span "Location Management" at bounding box center [107, 410] width 132 height 17
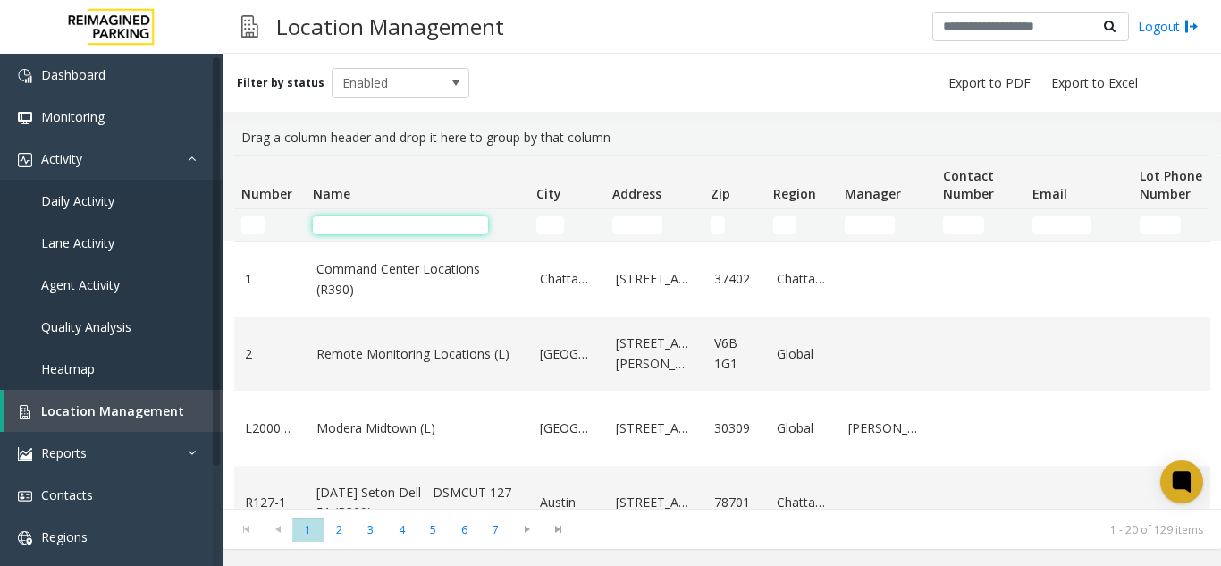
click at [436, 223] on input "Name Filter" at bounding box center [400, 225] width 175 height 18
